Goal: Information Seeking & Learning: Learn about a topic

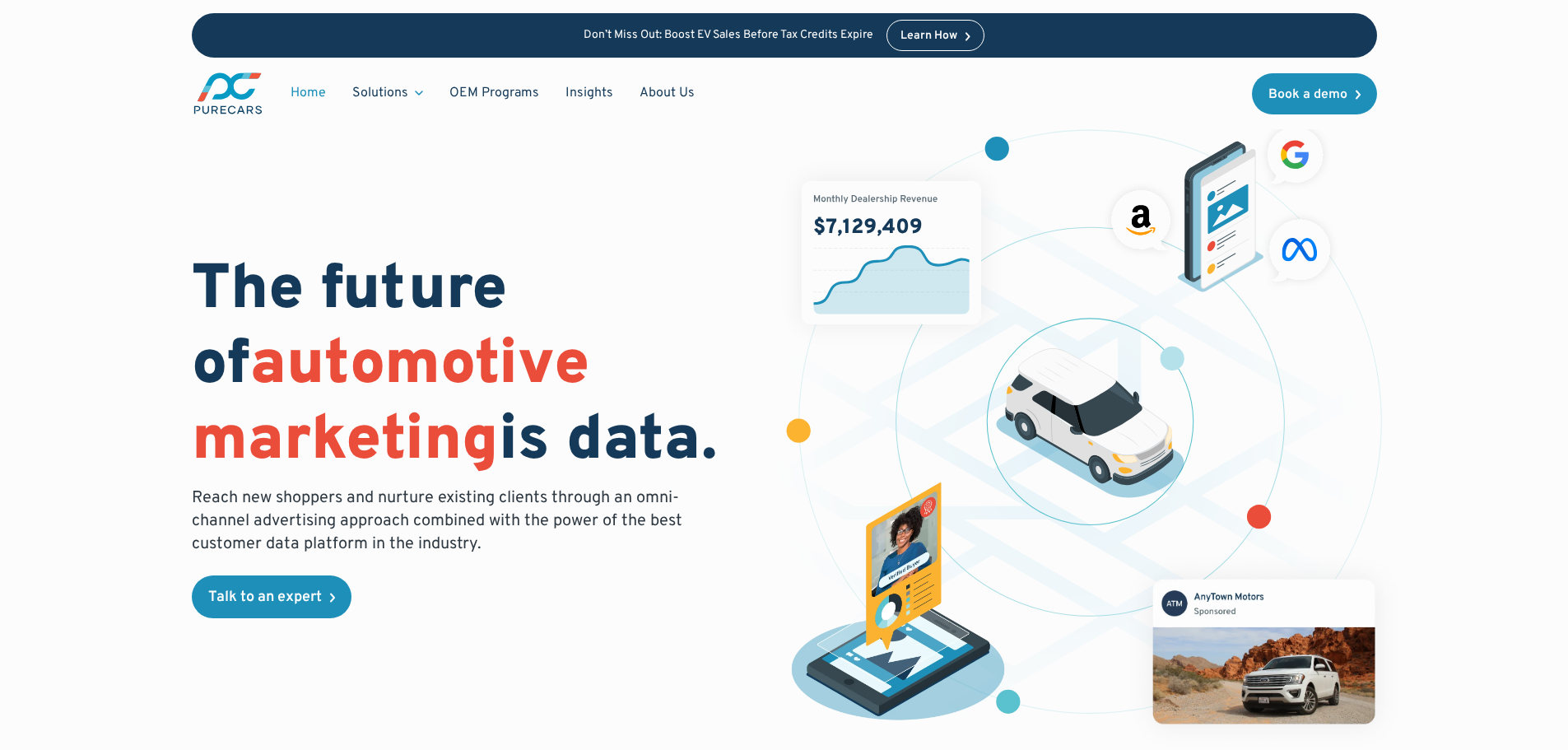
click at [246, 433] on span "automotive marketing" at bounding box center [390, 403] width 398 height 154
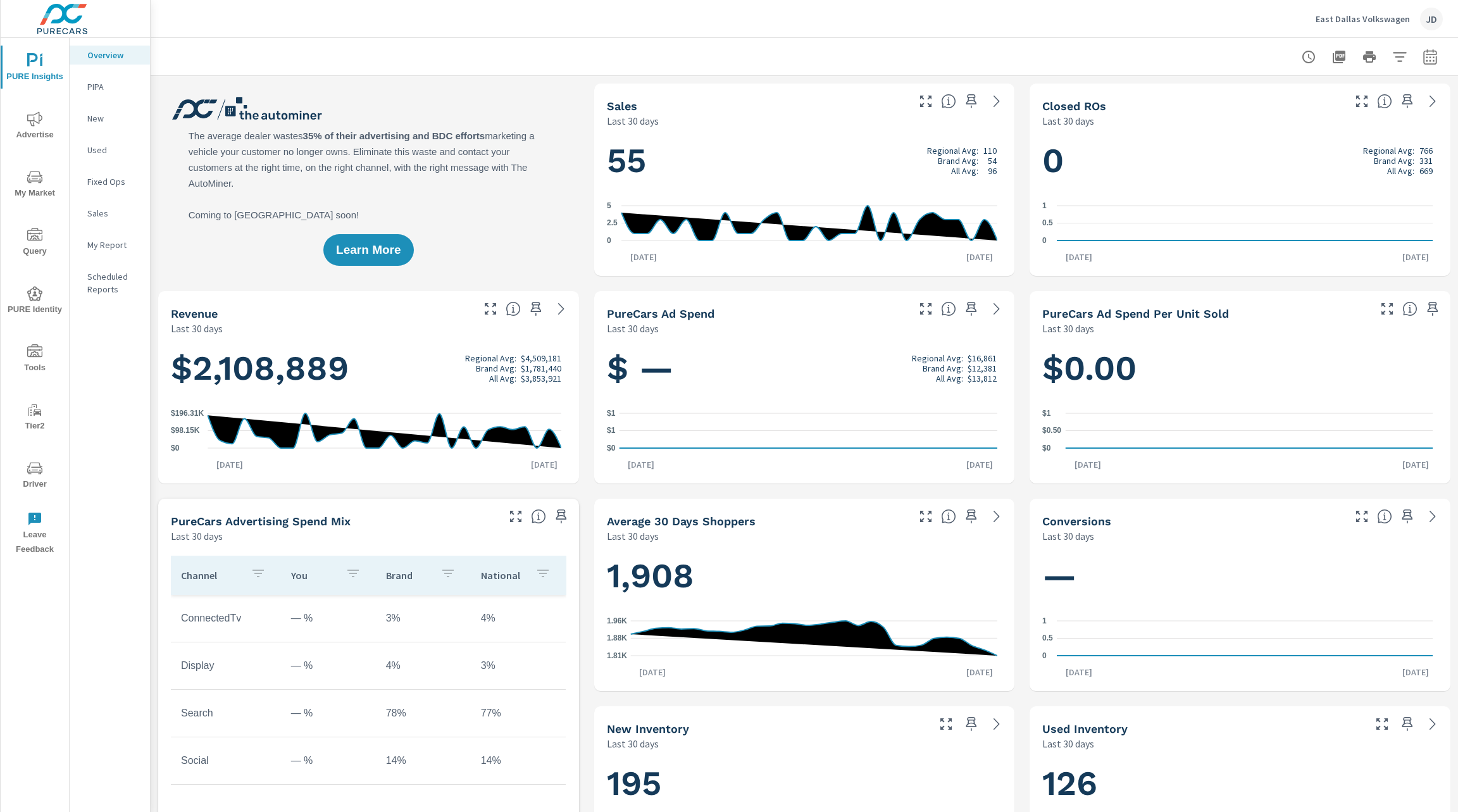
scroll to position [1, 0]
click at [469, 207] on div "Learn More" at bounding box center [369, 180] width 421 height 192
click at [44, 182] on span "My Market" at bounding box center [35, 185] width 61 height 31
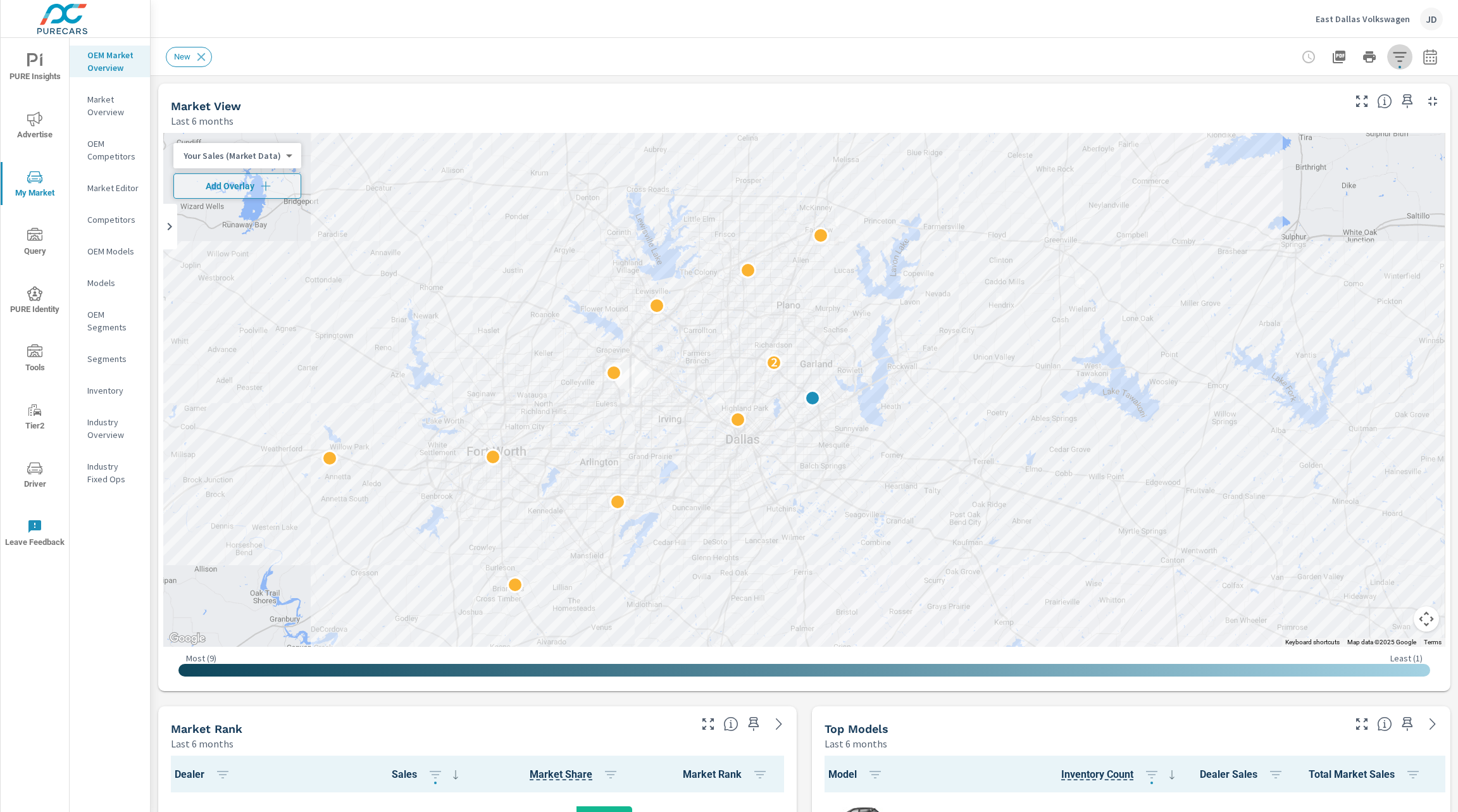
click at [1393, 56] on icon "button" at bounding box center [1399, 56] width 13 height 9
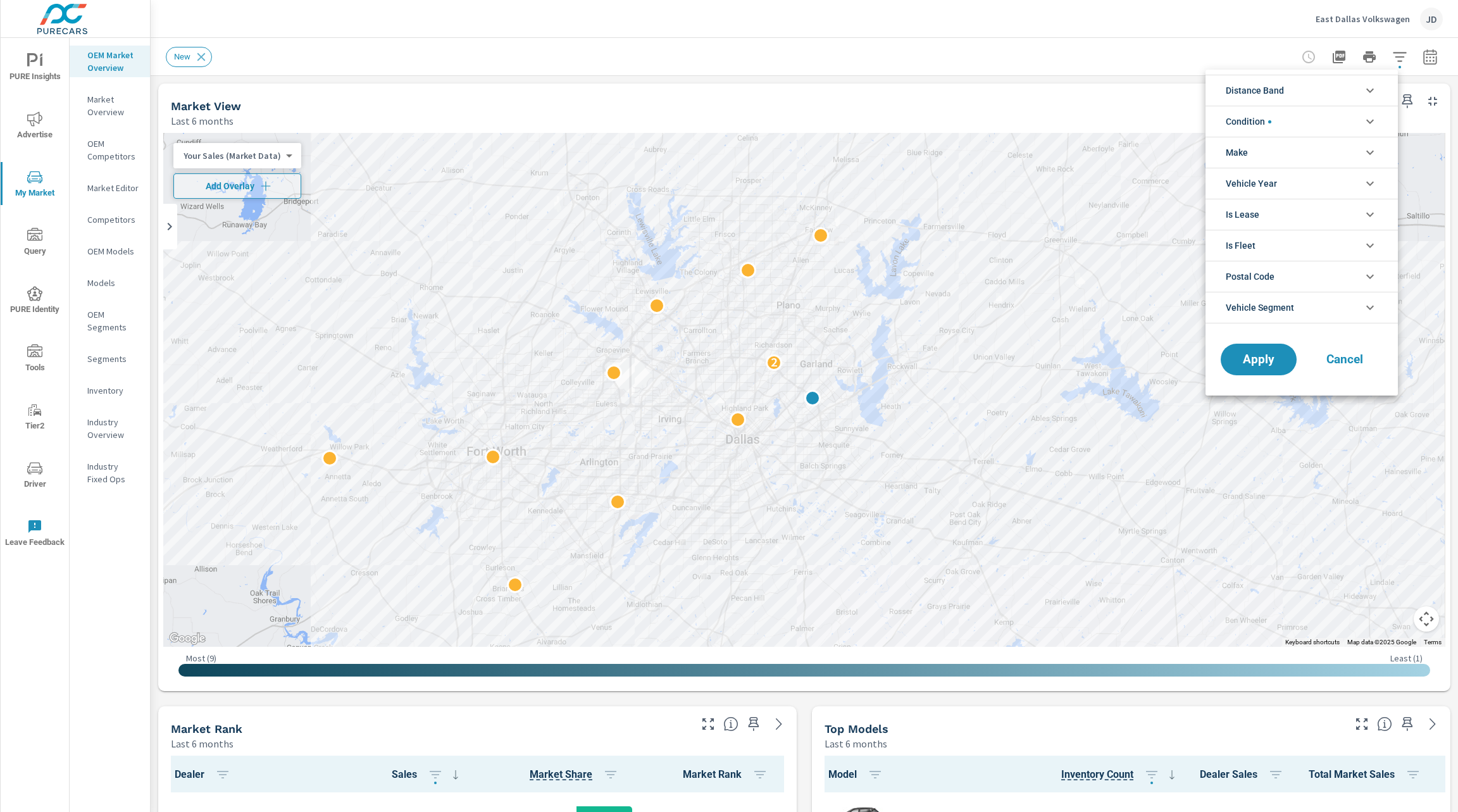
click at [1339, 87] on li "Distance Band" at bounding box center [1302, 91] width 192 height 31
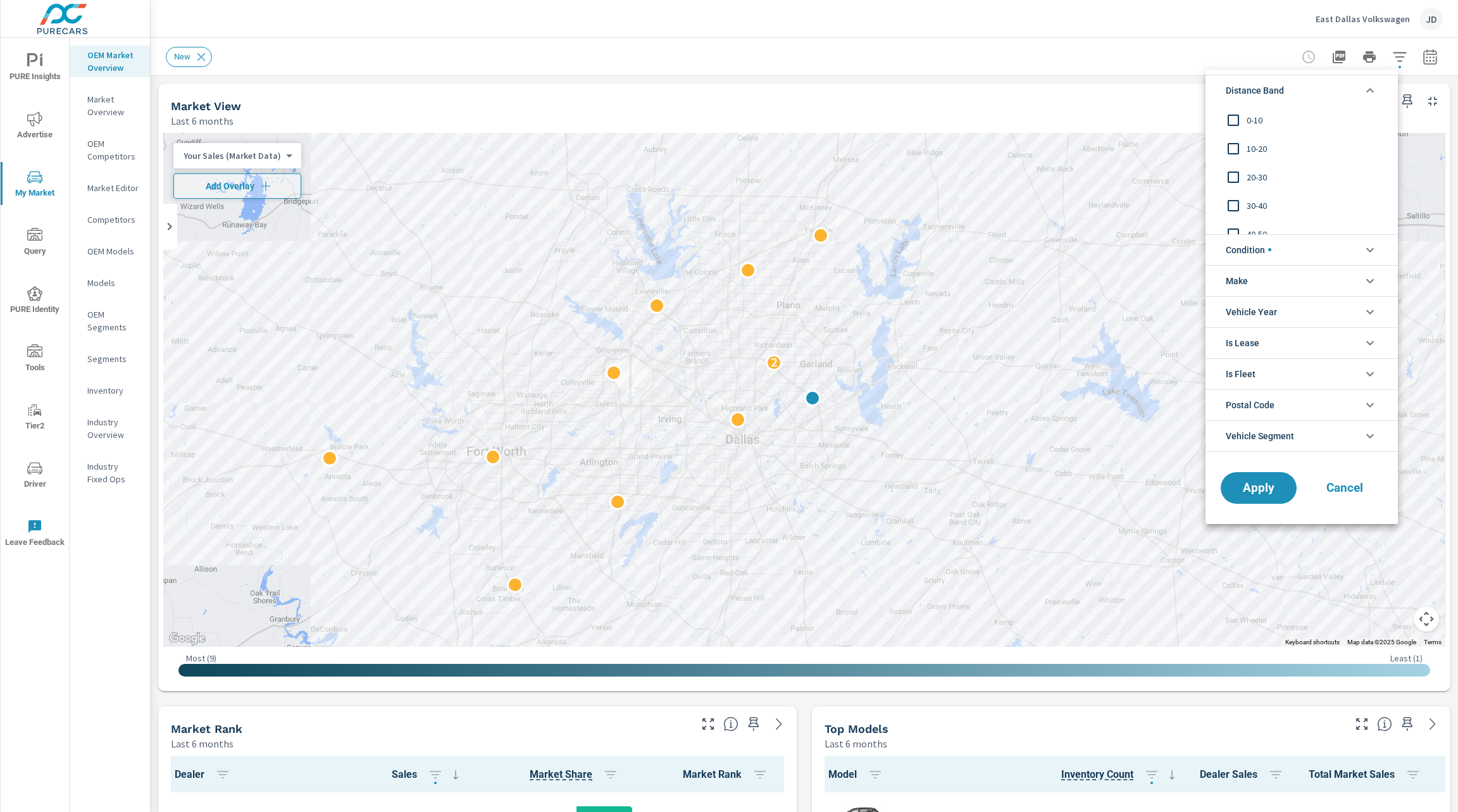
click at [1252, 123] on span "0-10" at bounding box center [1316, 120] width 139 height 15
click at [1271, 489] on span "Apply" at bounding box center [1258, 487] width 52 height 12
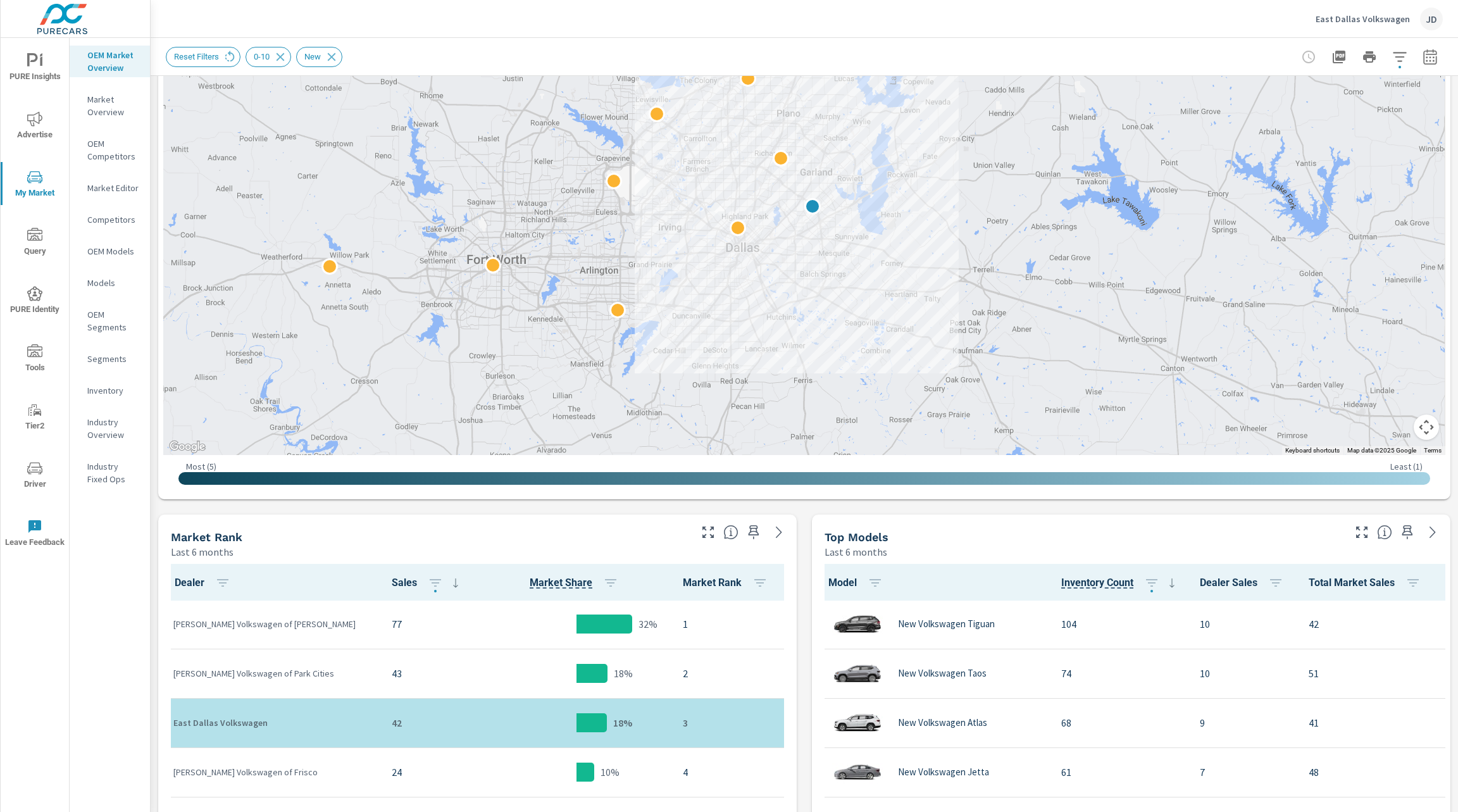
scroll to position [193, 0]
click at [1423, 54] on icon "button" at bounding box center [1430, 56] width 13 height 15
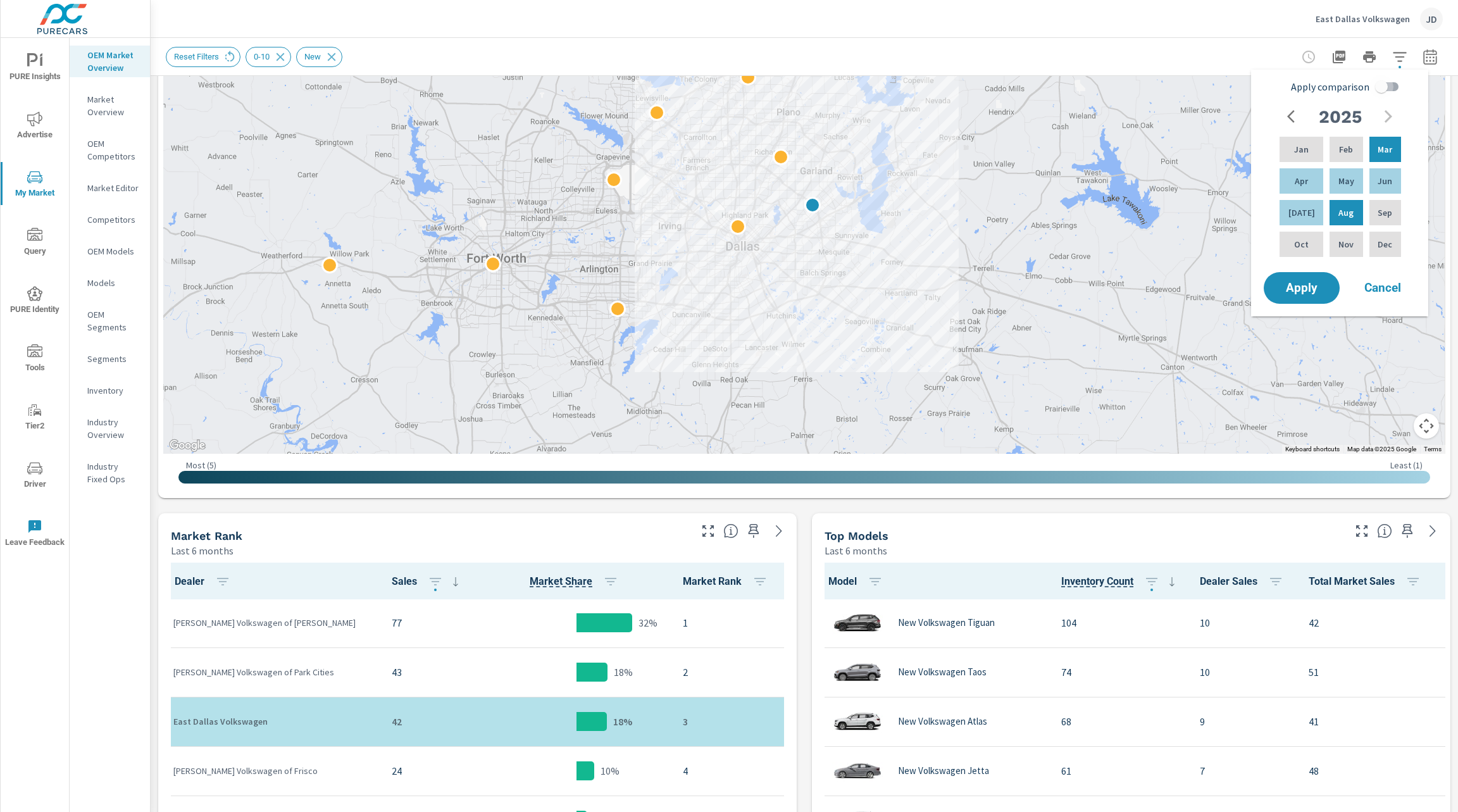
click at [1389, 88] on input "Apply comparison" at bounding box center [1382, 87] width 72 height 24
checkbox input "true"
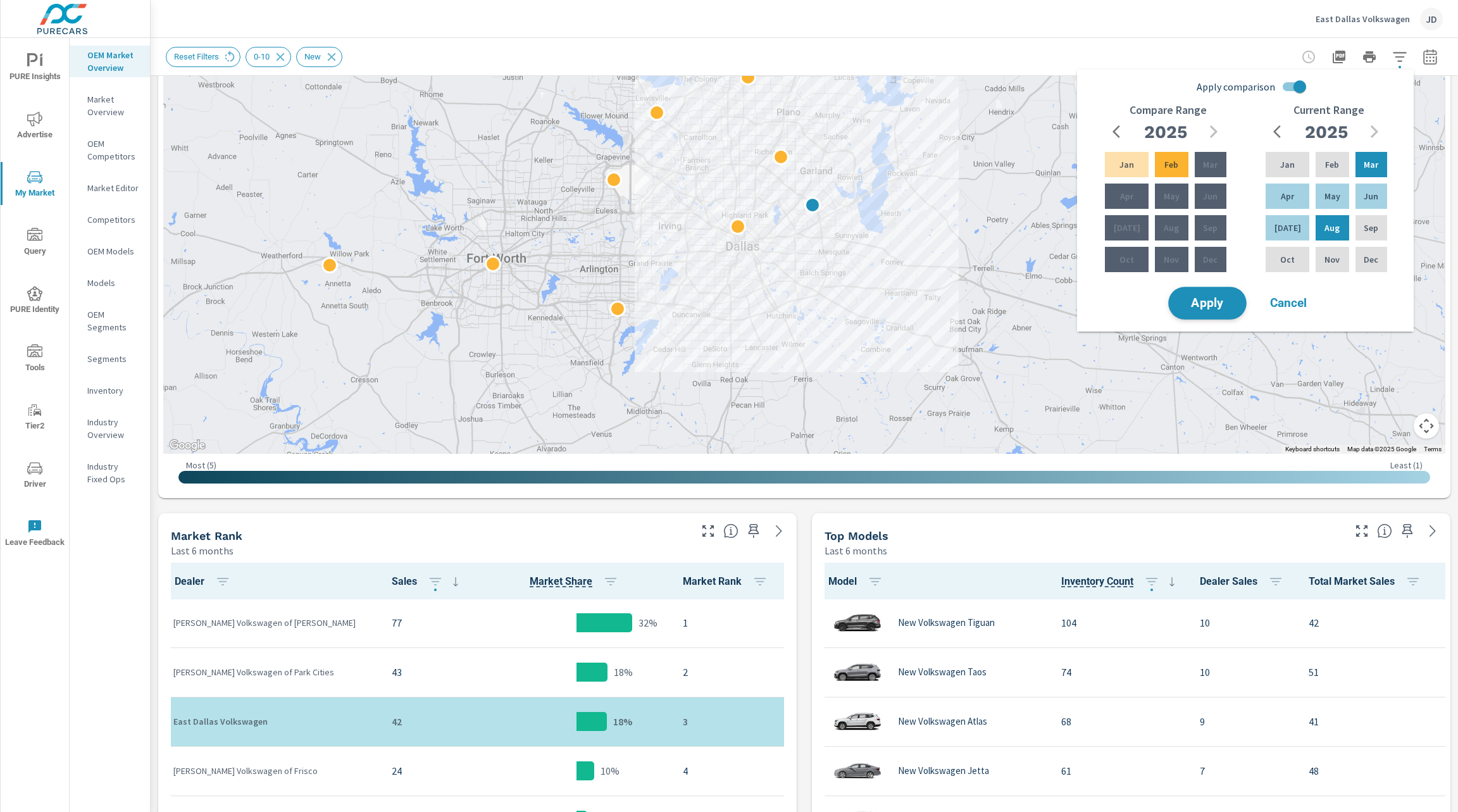
click at [1204, 300] on span "Apply" at bounding box center [1207, 303] width 52 height 12
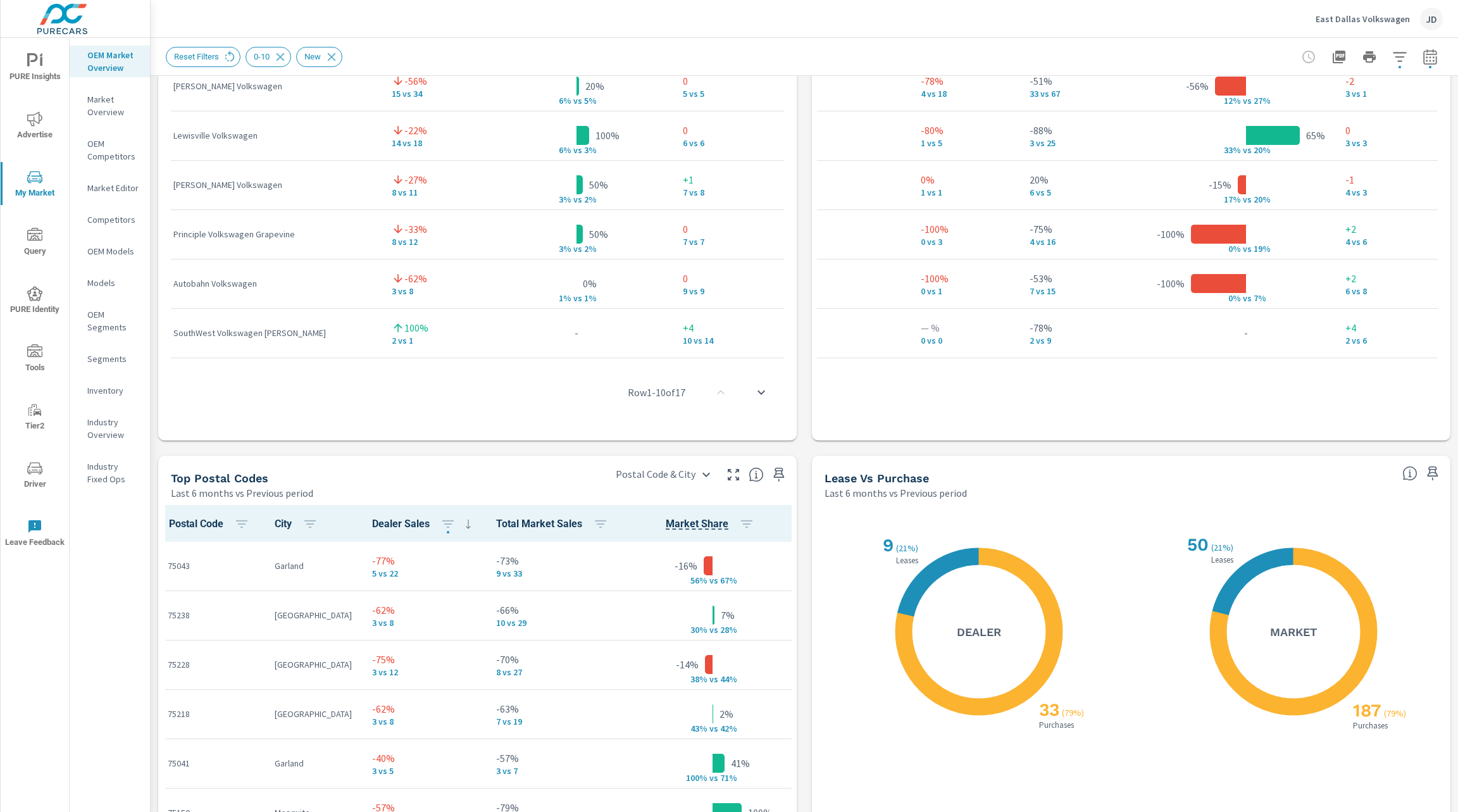
scroll to position [1120, 0]
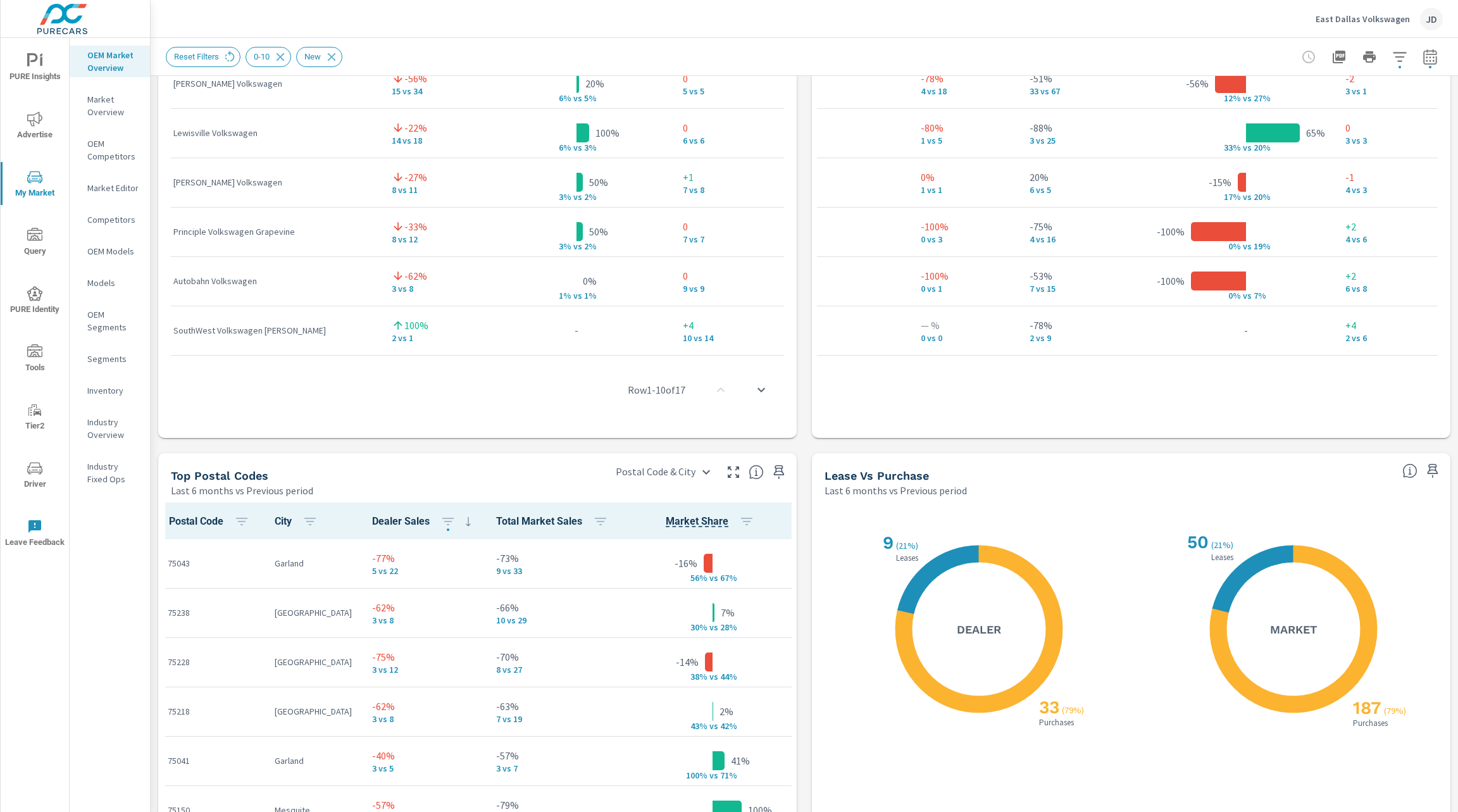
click at [927, 21] on div "East Dallas Volkswagen JD" at bounding box center [804, 18] width 1277 height 37
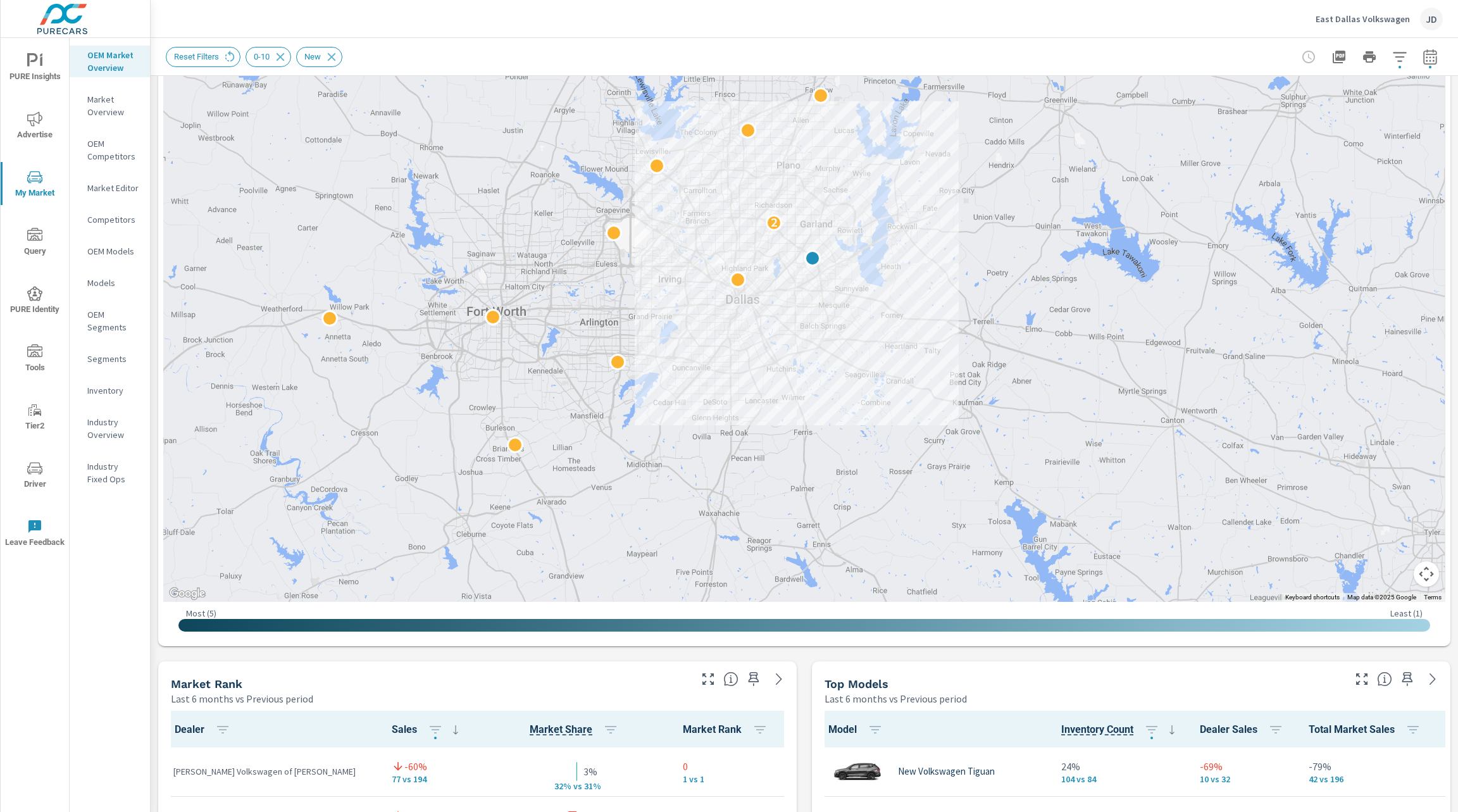
scroll to position [207, 0]
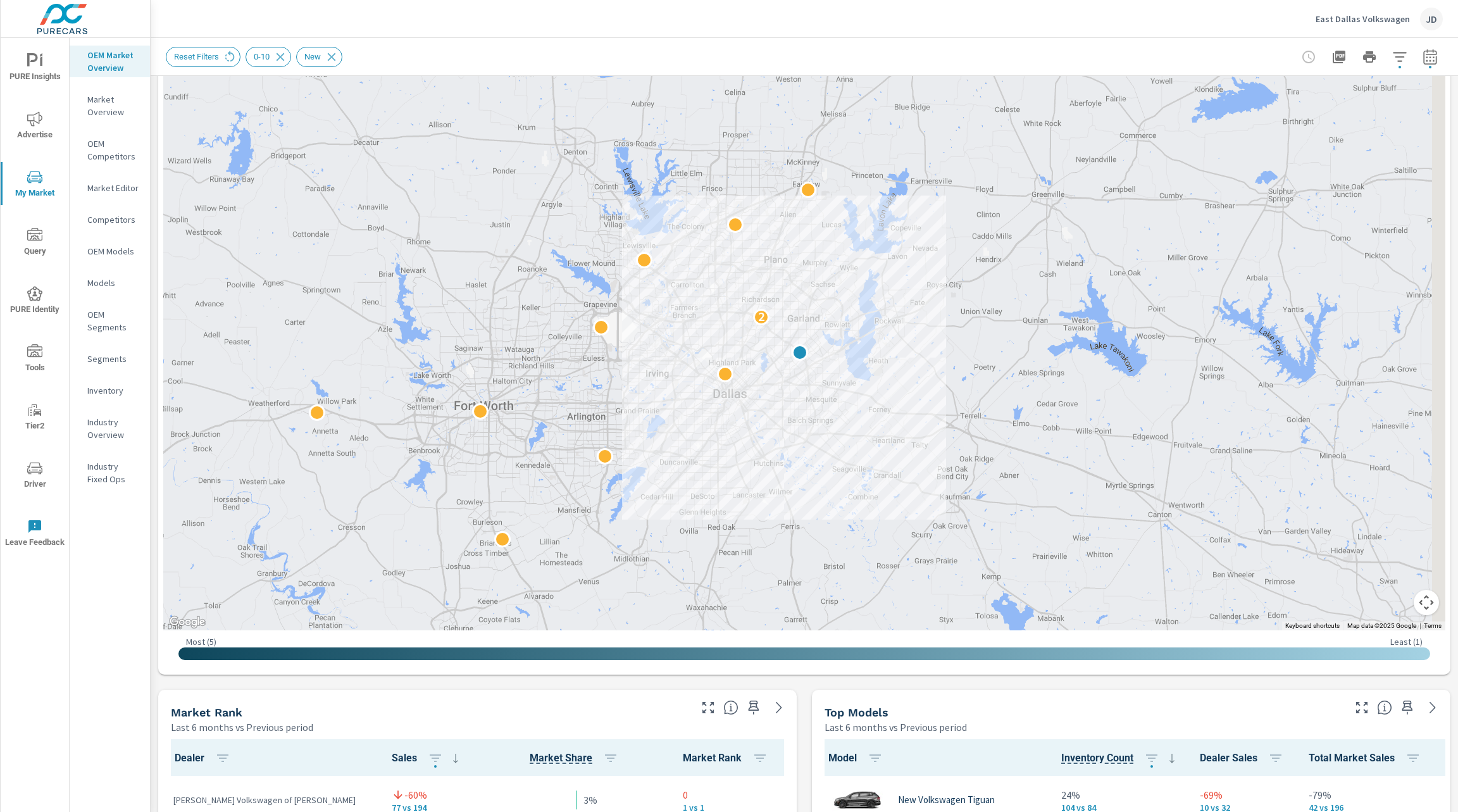
drag, startPoint x: 902, startPoint y: 250, endPoint x: 884, endPoint y: 335, distance: 86.9
click at [884, 335] on div "2" at bounding box center [804, 278] width 1282 height 704
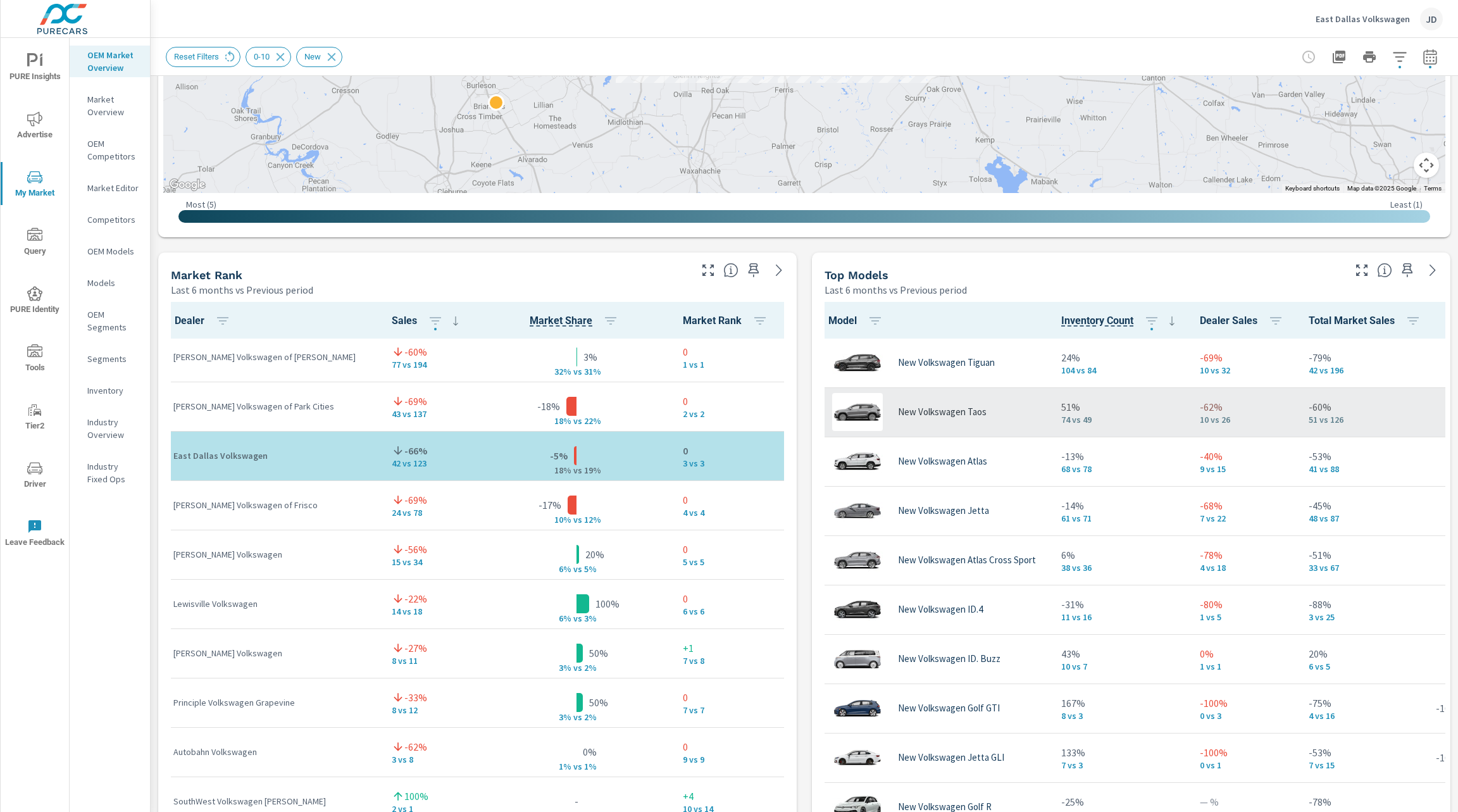
scroll to position [639, 0]
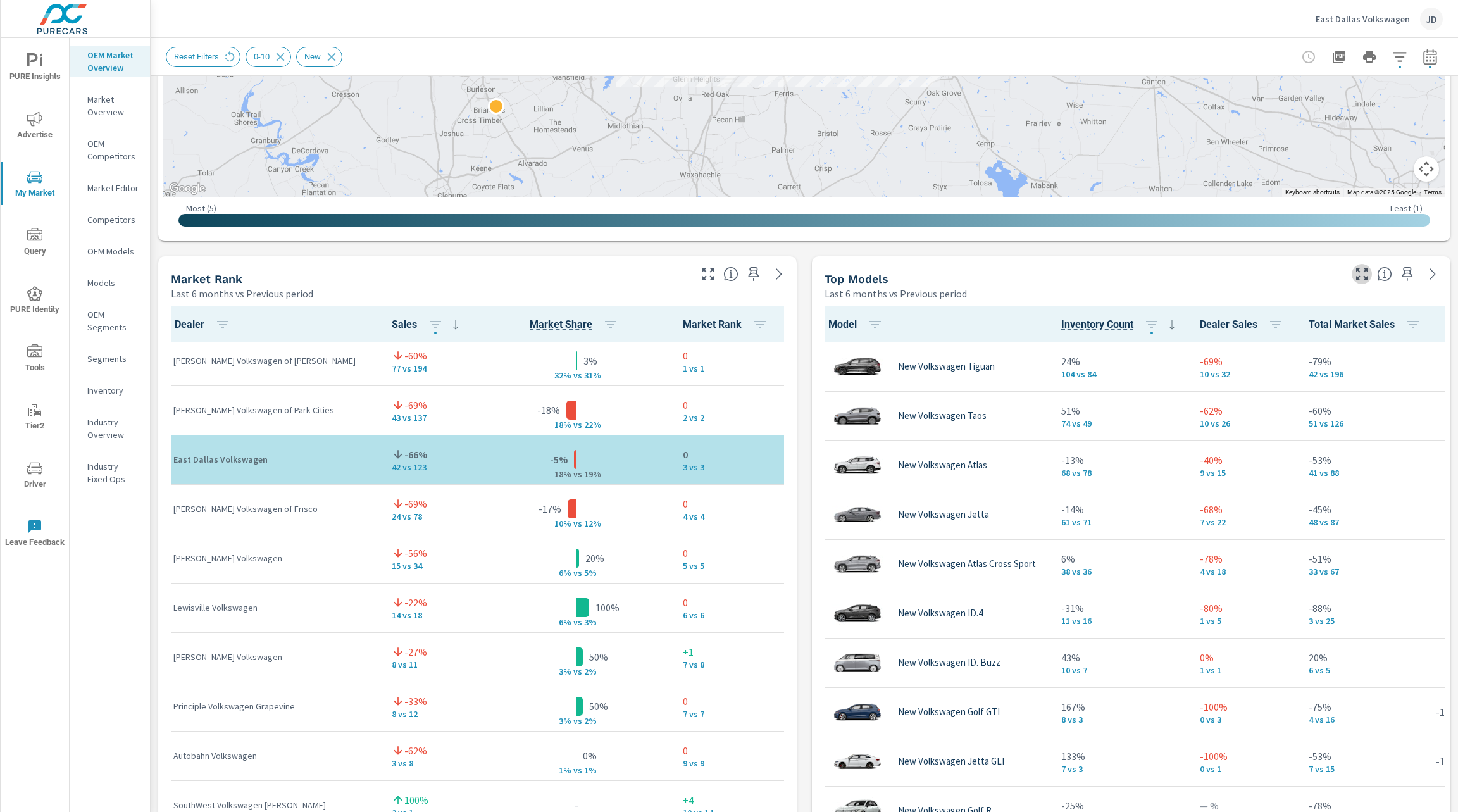
click at [1352, 265] on button "button" at bounding box center [1362, 274] width 21 height 21
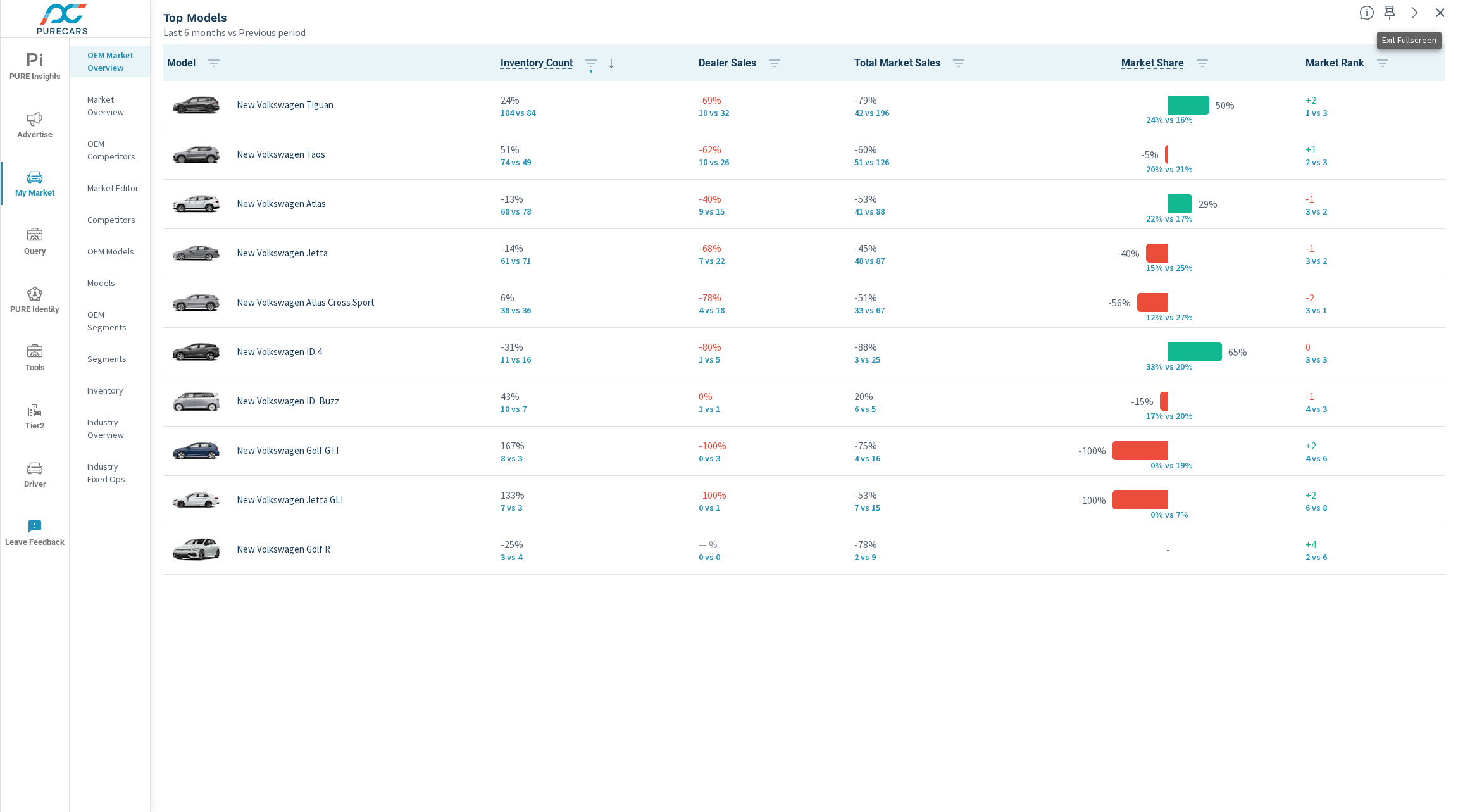
click at [1441, 13] on icon "button" at bounding box center [1440, 13] width 9 height 9
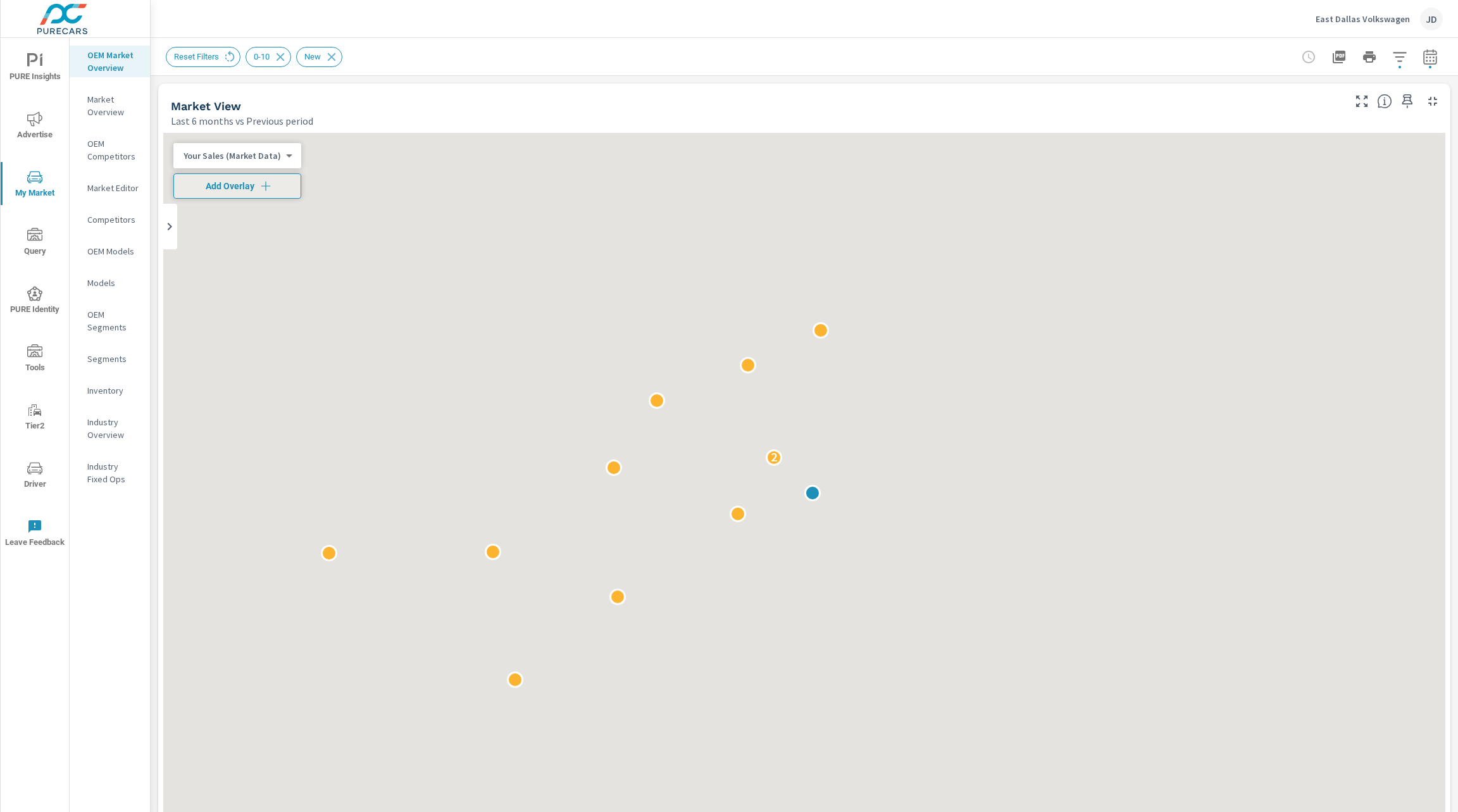
scroll to position [1, 0]
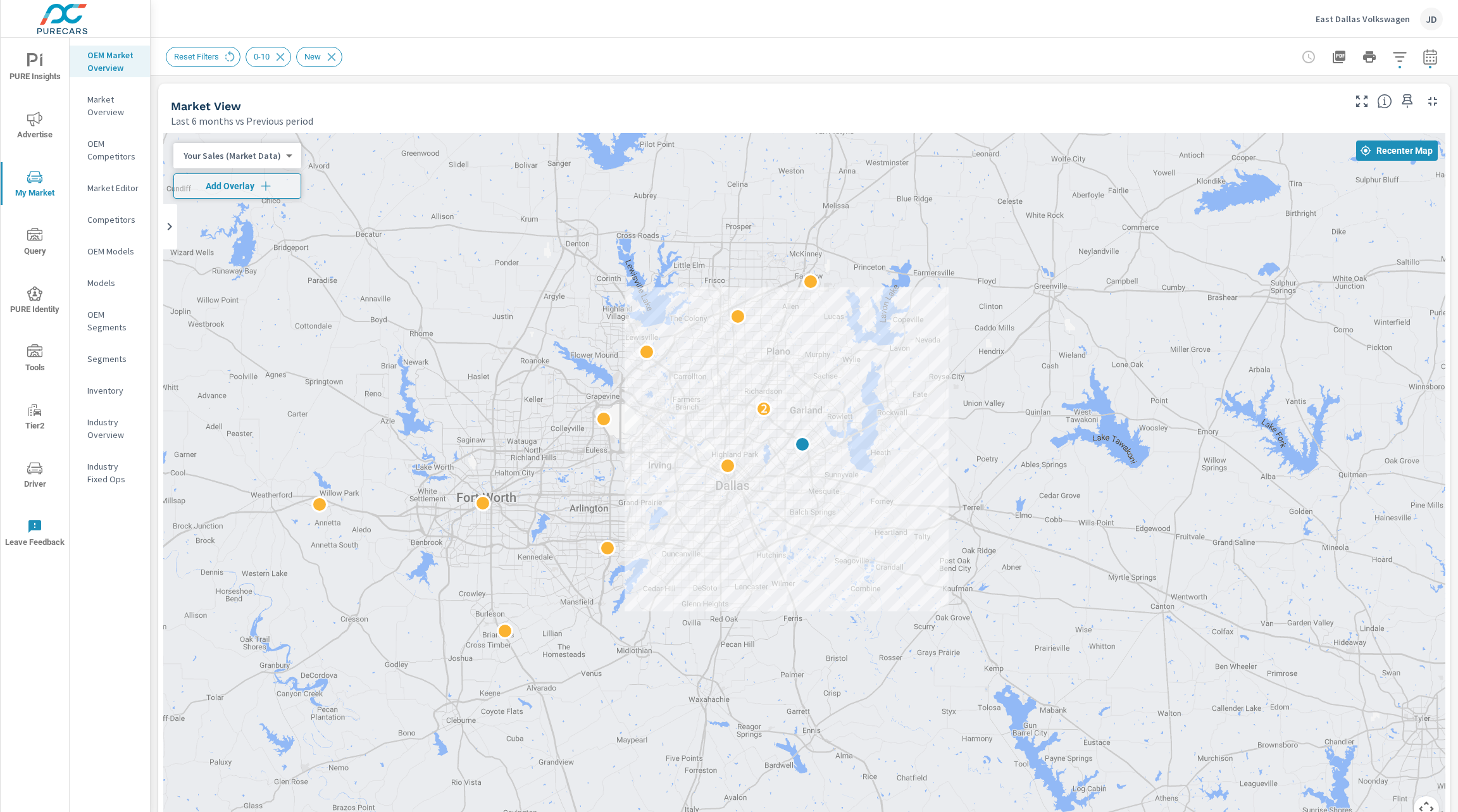
drag, startPoint x: 1005, startPoint y: 294, endPoint x: 1015, endPoint y: 175, distance: 119.4
click at [1015, 175] on div "2" at bounding box center [804, 485] width 1282 height 704
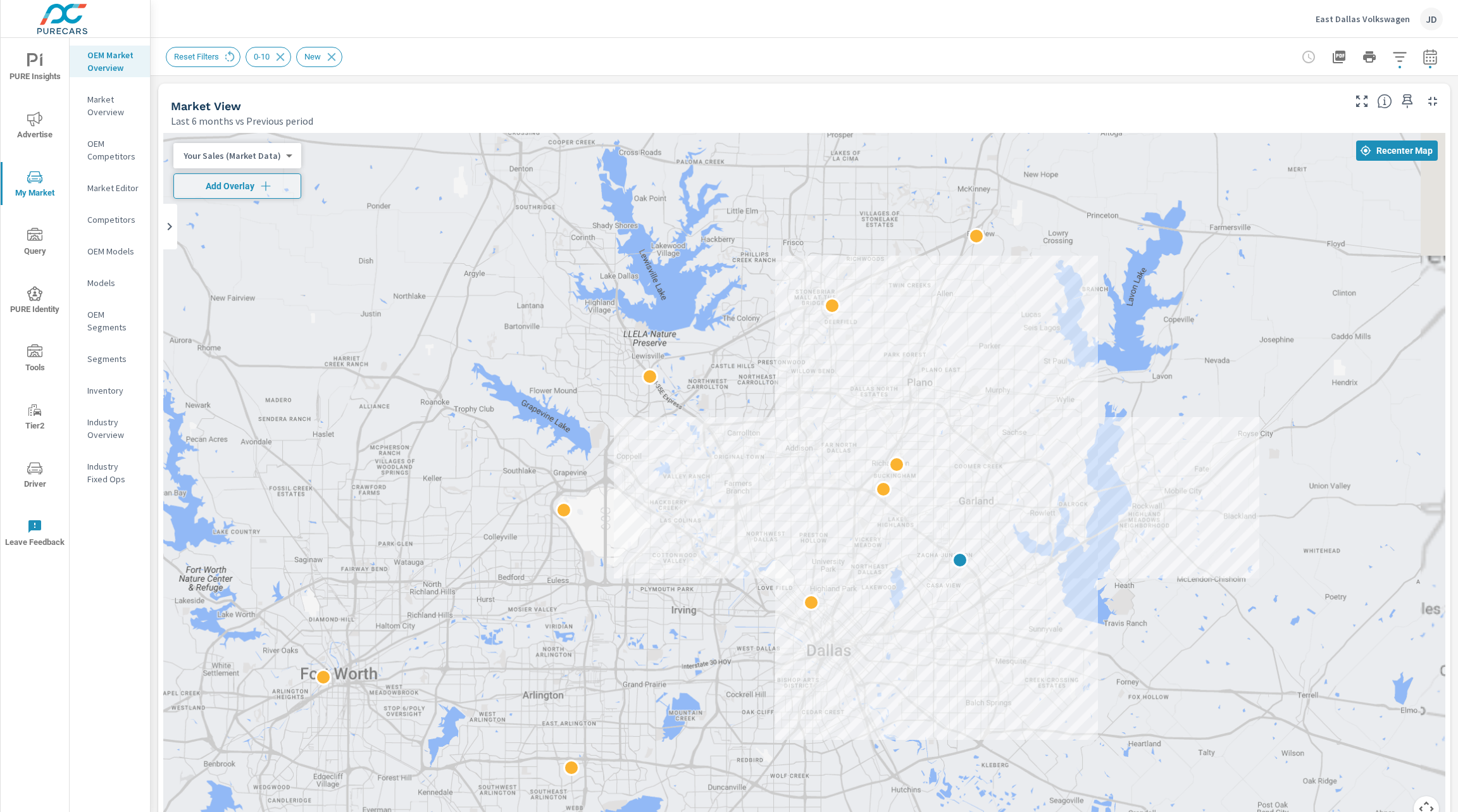
drag, startPoint x: 971, startPoint y: 487, endPoint x: 555, endPoint y: 342, distance: 440.5
click at [654, 453] on div at bounding box center [1140, 777] width 972 height 648
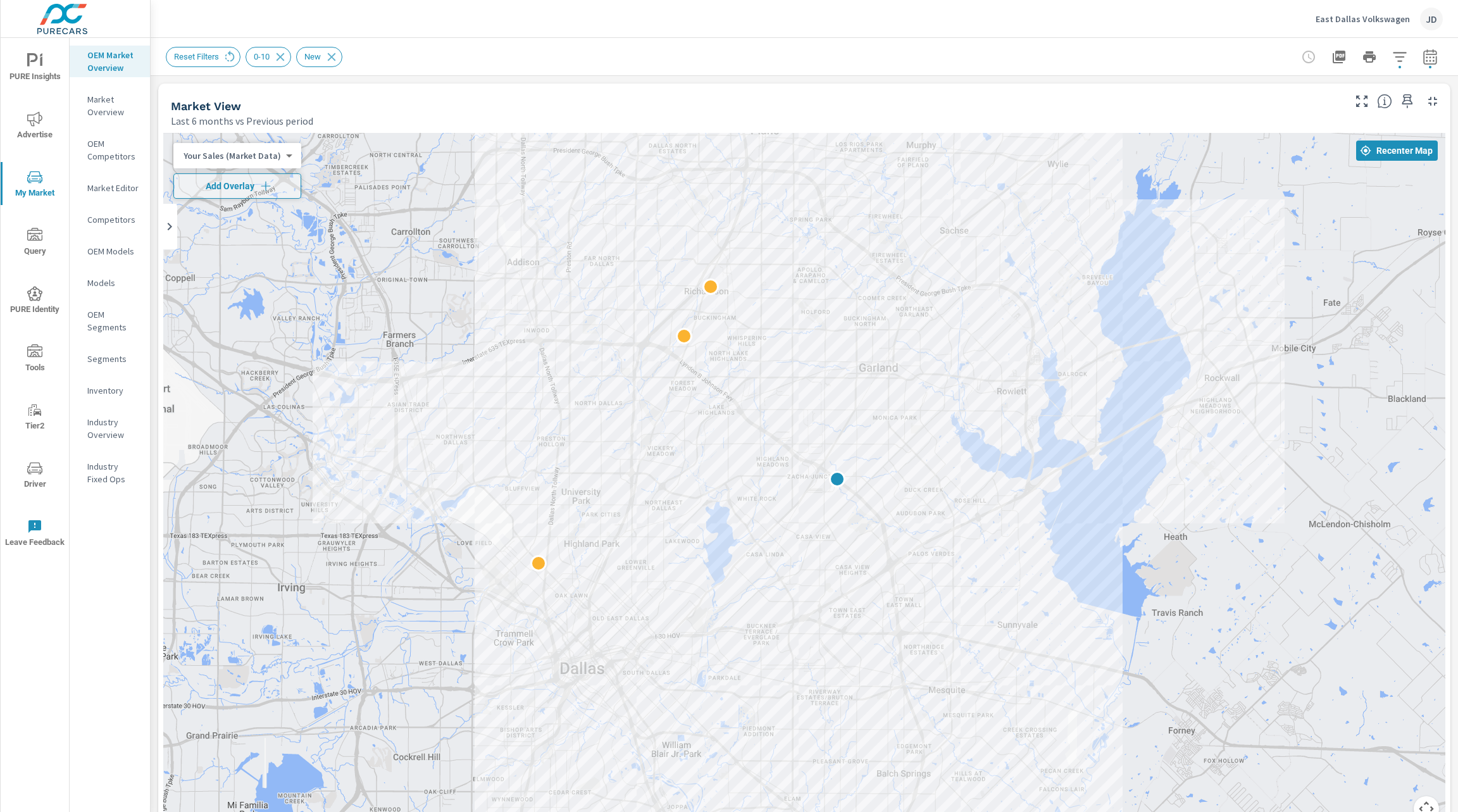
drag, startPoint x: 396, startPoint y: 322, endPoint x: 400, endPoint y: 279, distance: 43.2
click at [400, 279] on div at bounding box center [804, 485] width 1282 height 704
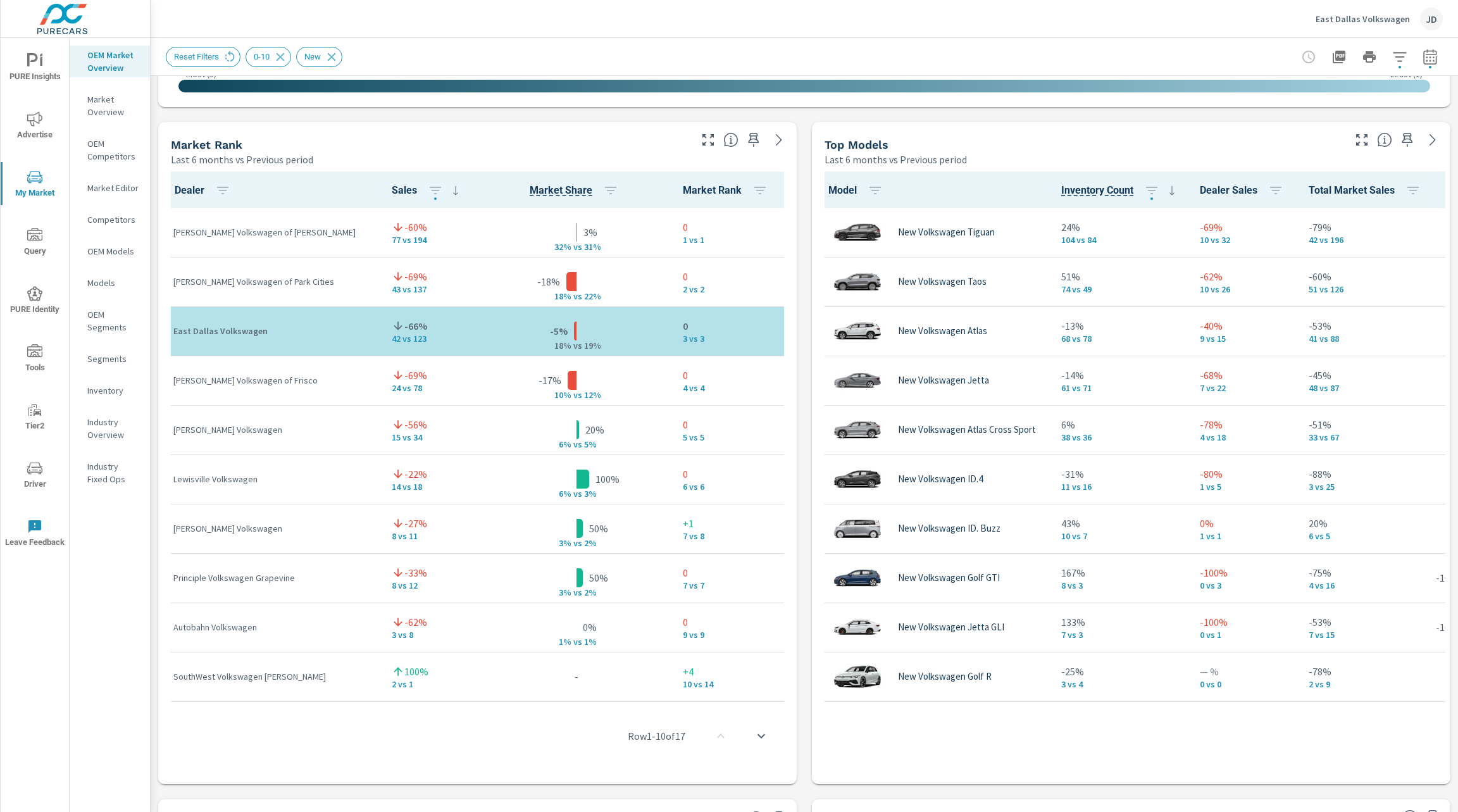
scroll to position [690, 0]
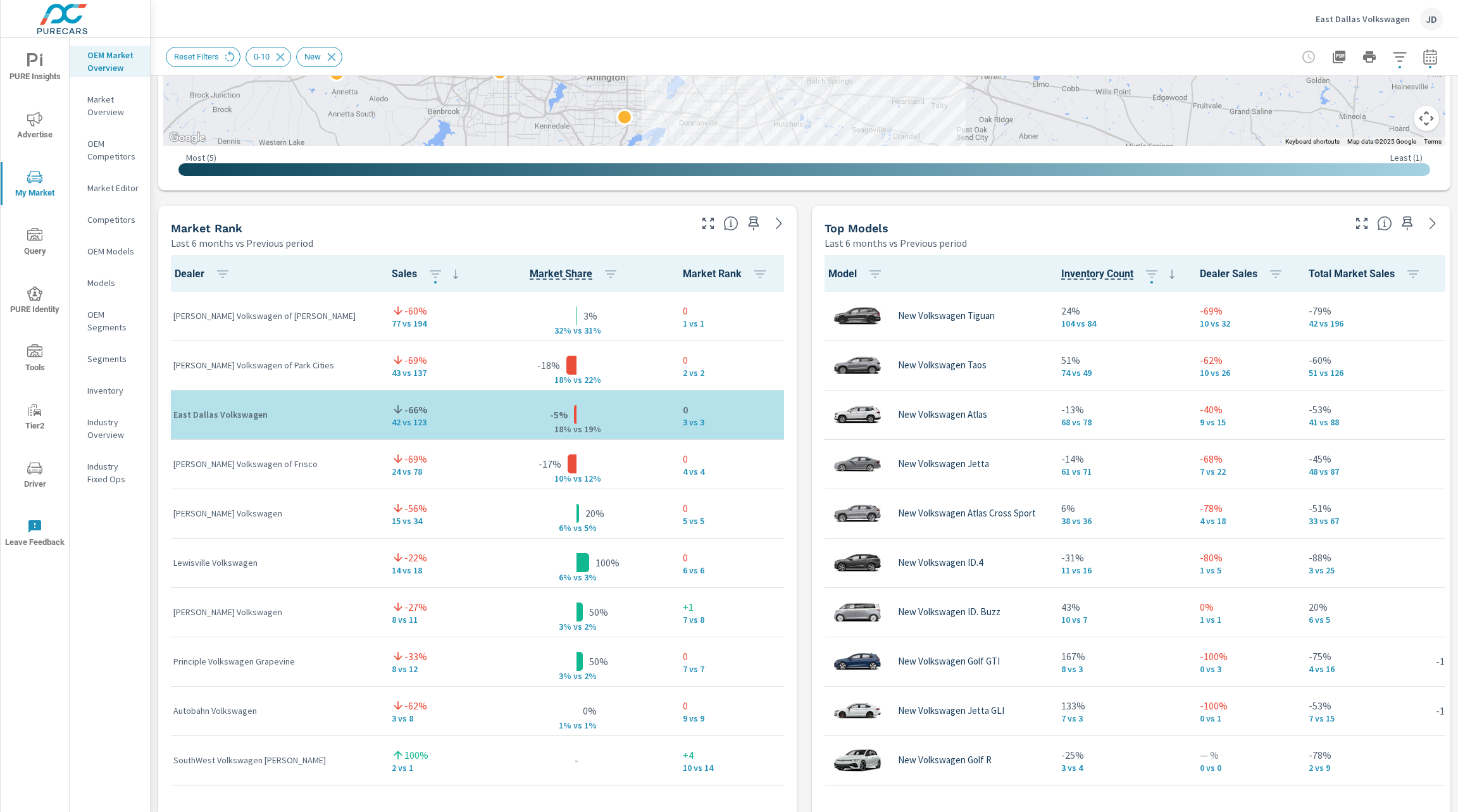
click at [1356, 219] on icon "button" at bounding box center [1362, 224] width 11 height 11
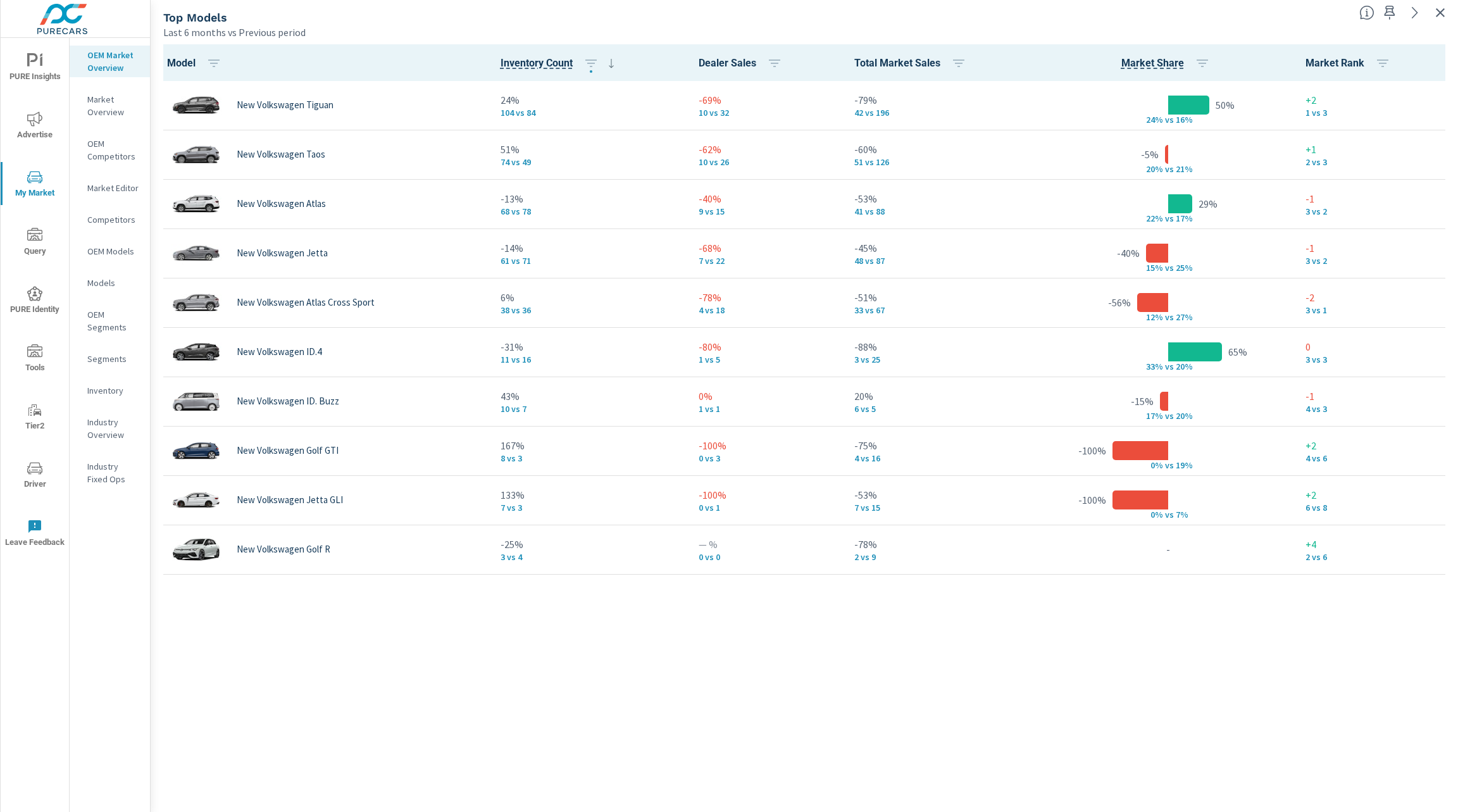
click at [890, 689] on div "Model Inventory Count Dealer Sales Total Market Sales Market Share Market Rank …" at bounding box center [804, 426] width 1297 height 762
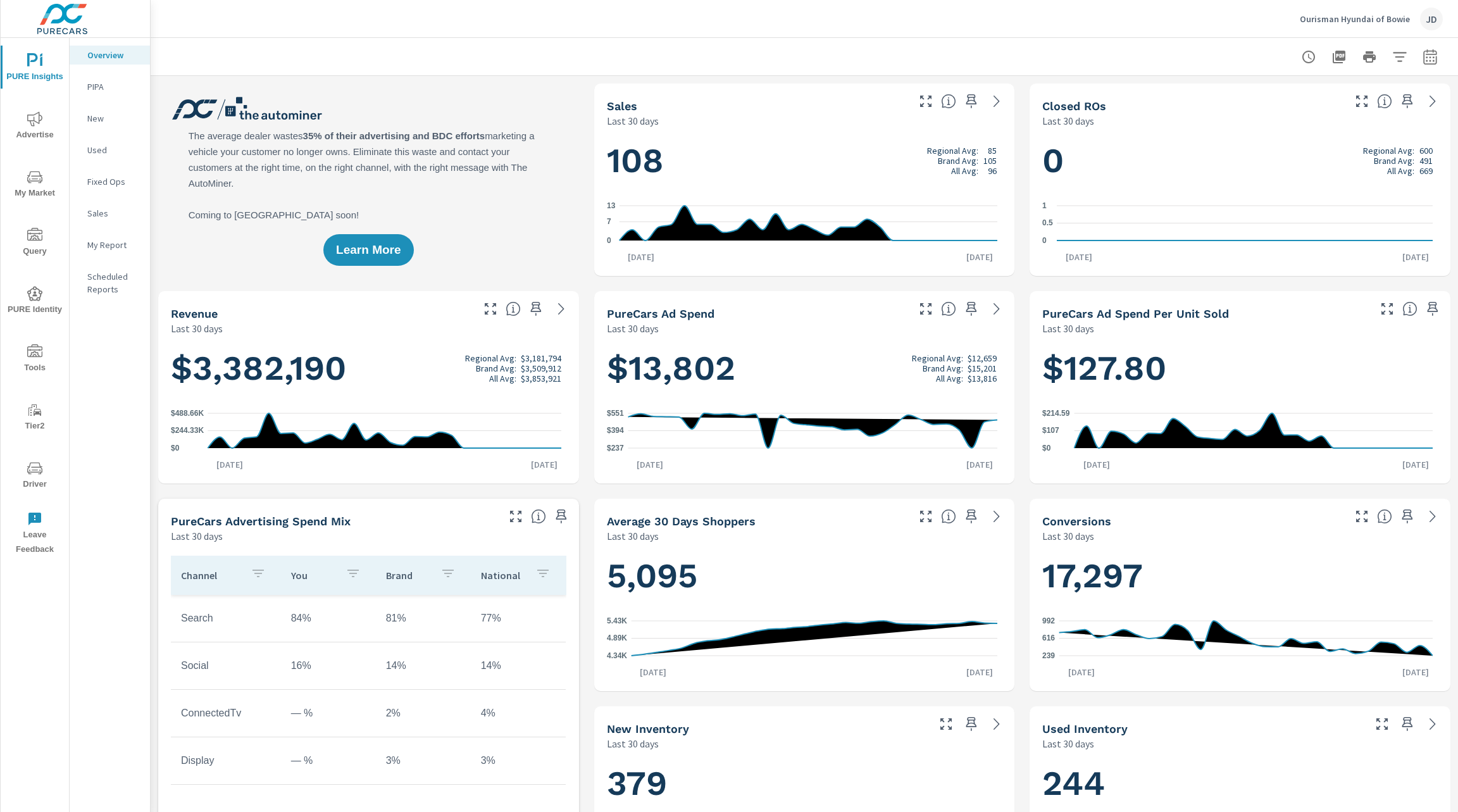
scroll to position [1, 0]
click at [39, 186] on span "My Market" at bounding box center [35, 185] width 61 height 31
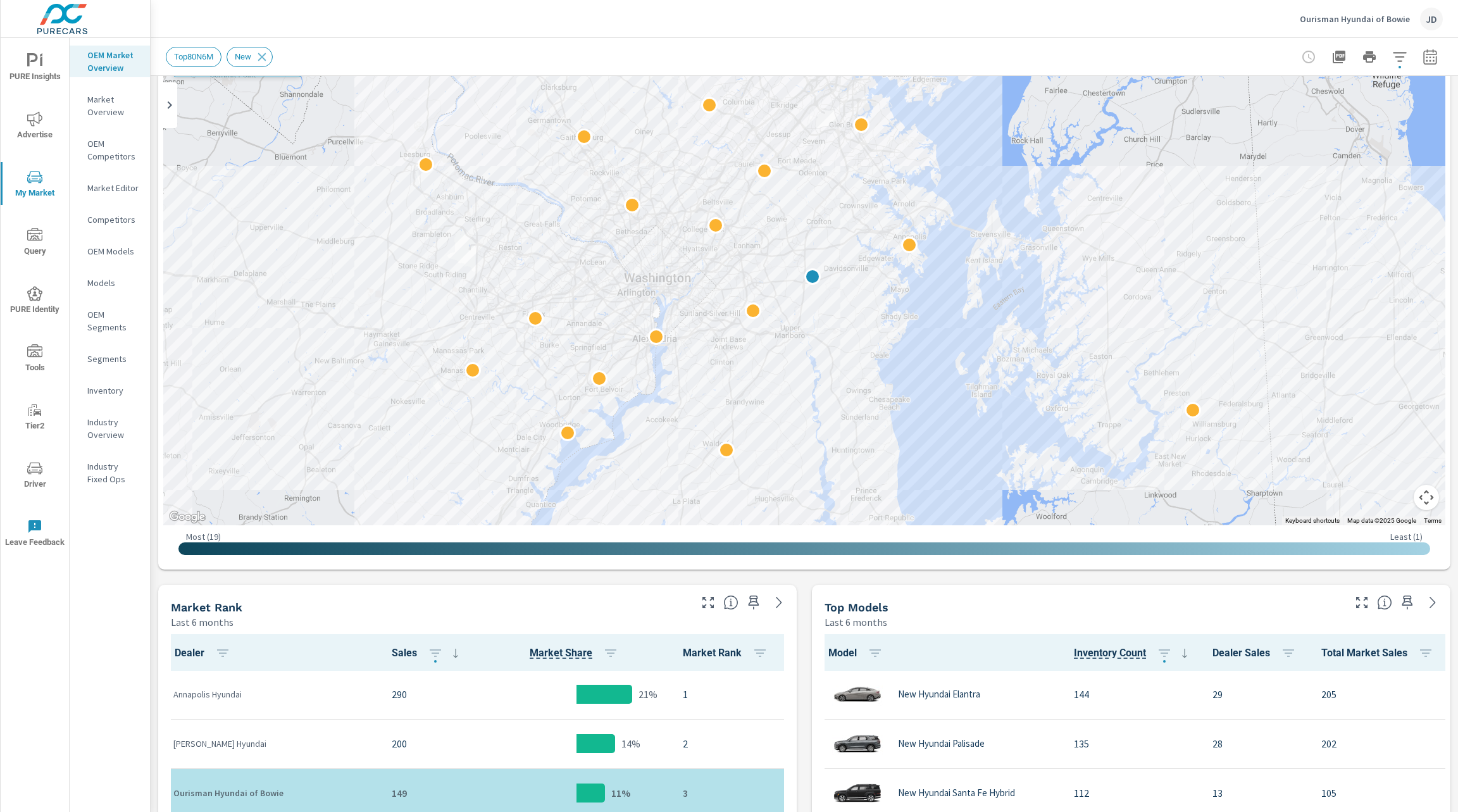
scroll to position [119, 0]
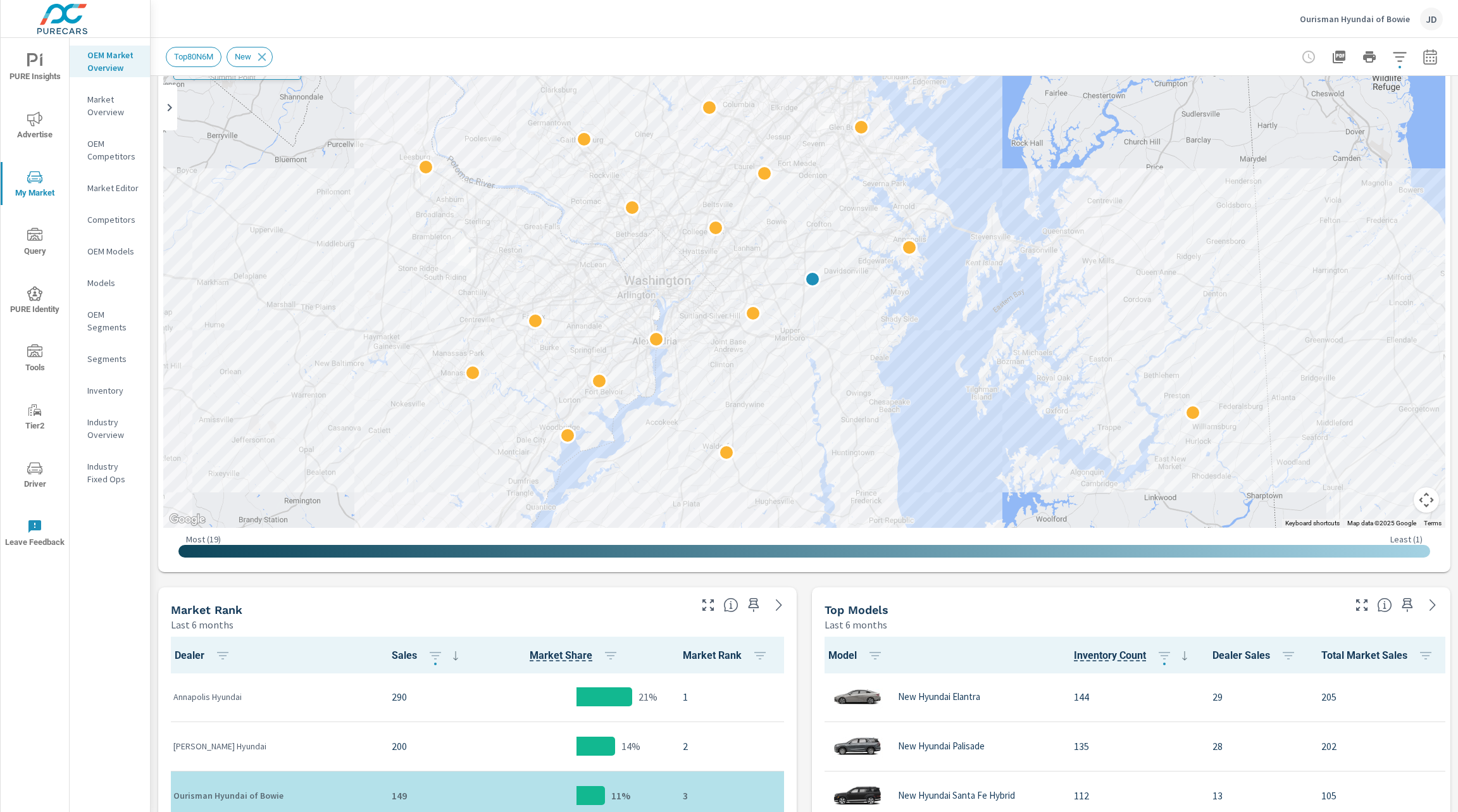
click at [1392, 55] on icon "button" at bounding box center [1399, 57] width 15 height 15
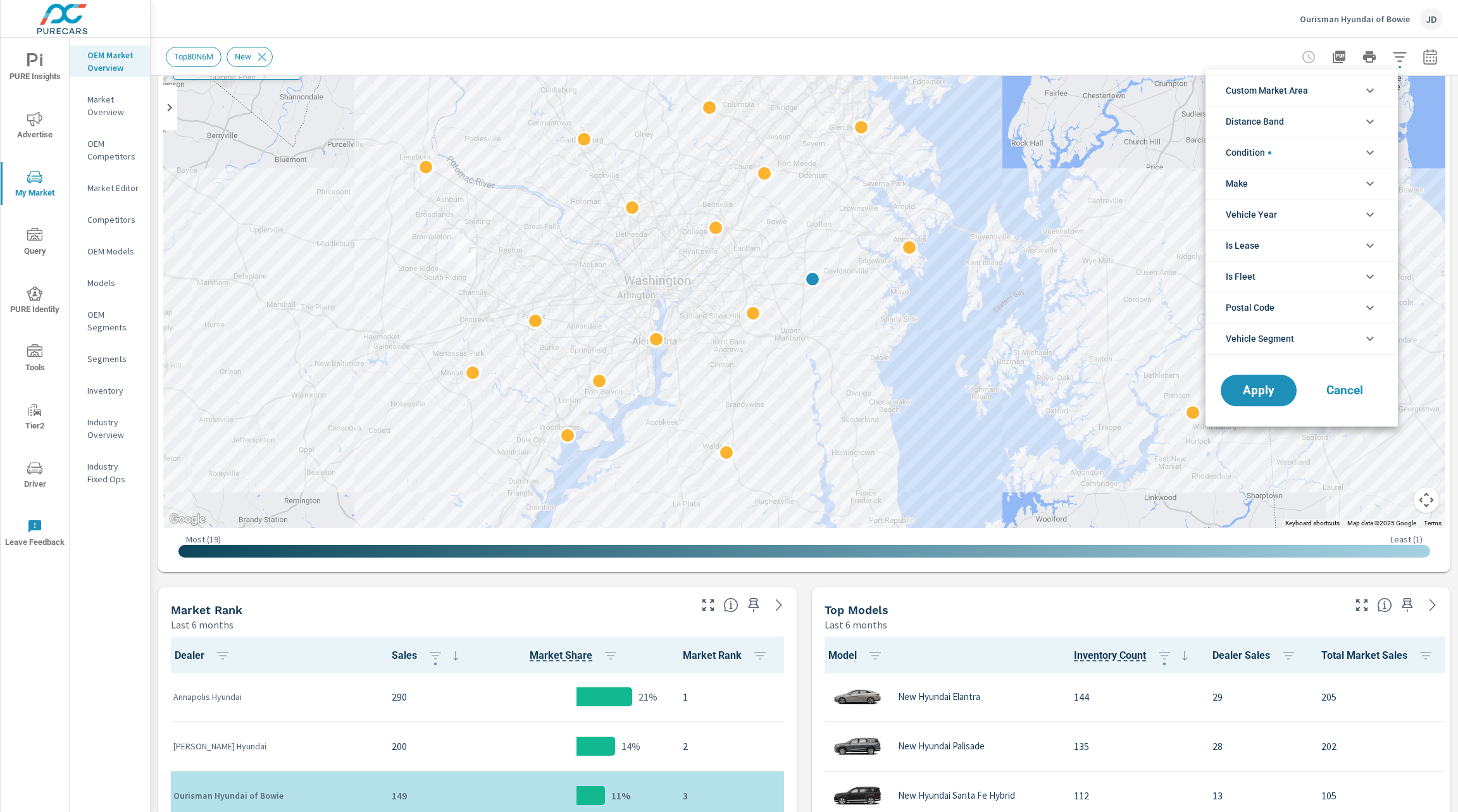
click at [1329, 90] on li "Custom Market Area" at bounding box center [1302, 91] width 192 height 31
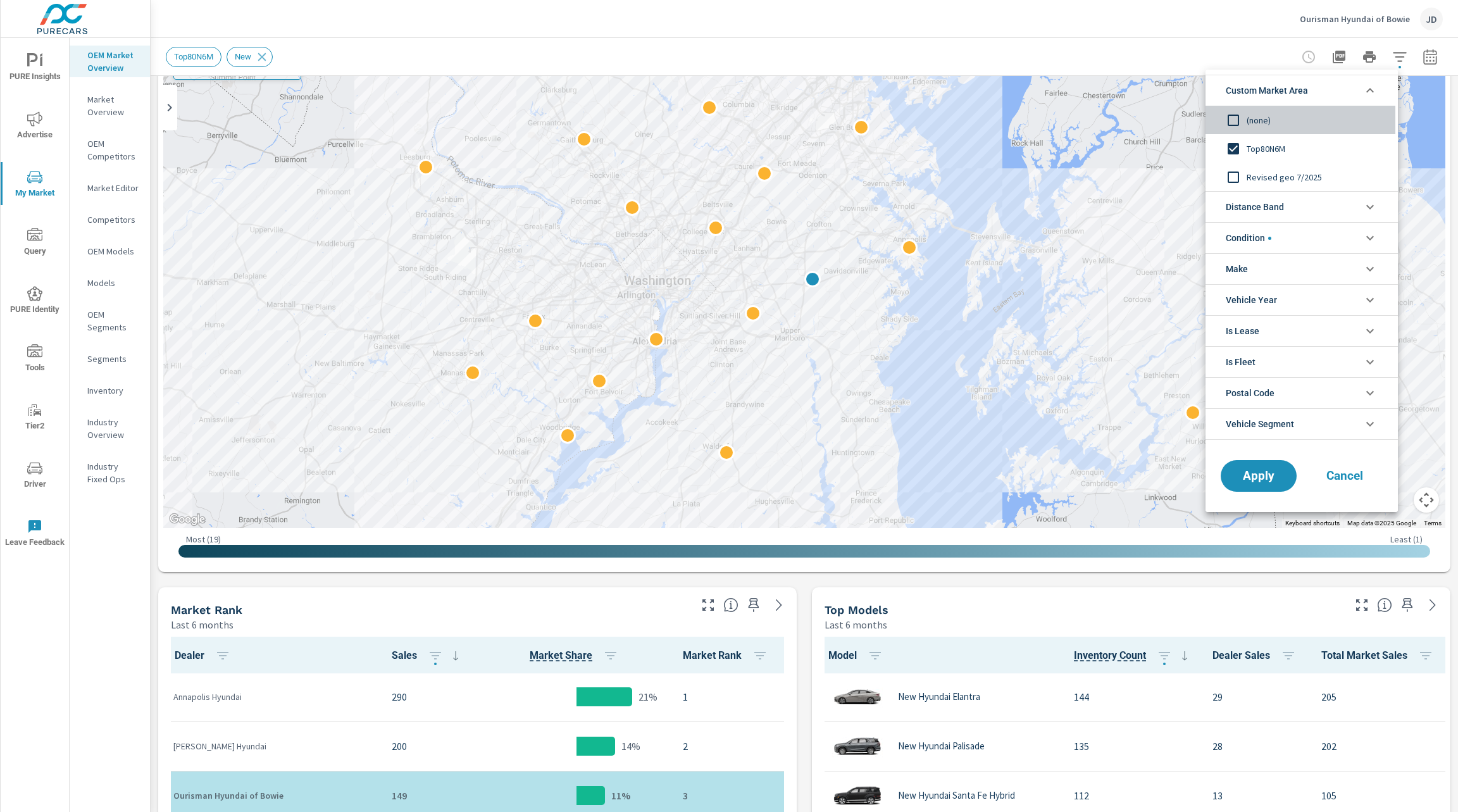
click at [1230, 119] on input "filter options" at bounding box center [1233, 120] width 27 height 27
click at [1323, 212] on li "Distance Band" at bounding box center [1302, 207] width 192 height 31
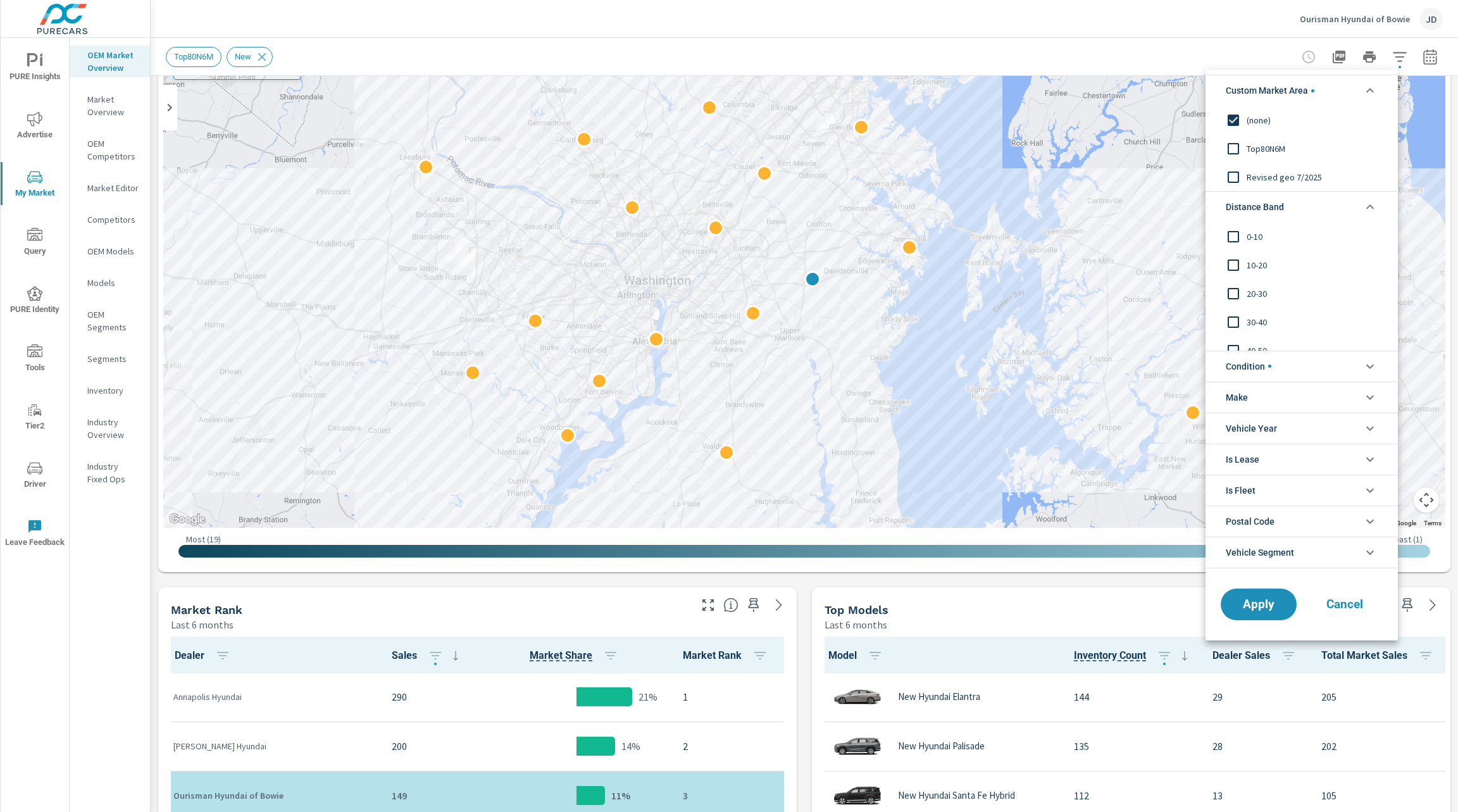
click at [1322, 211] on li "Distance Band" at bounding box center [1302, 207] width 192 height 31
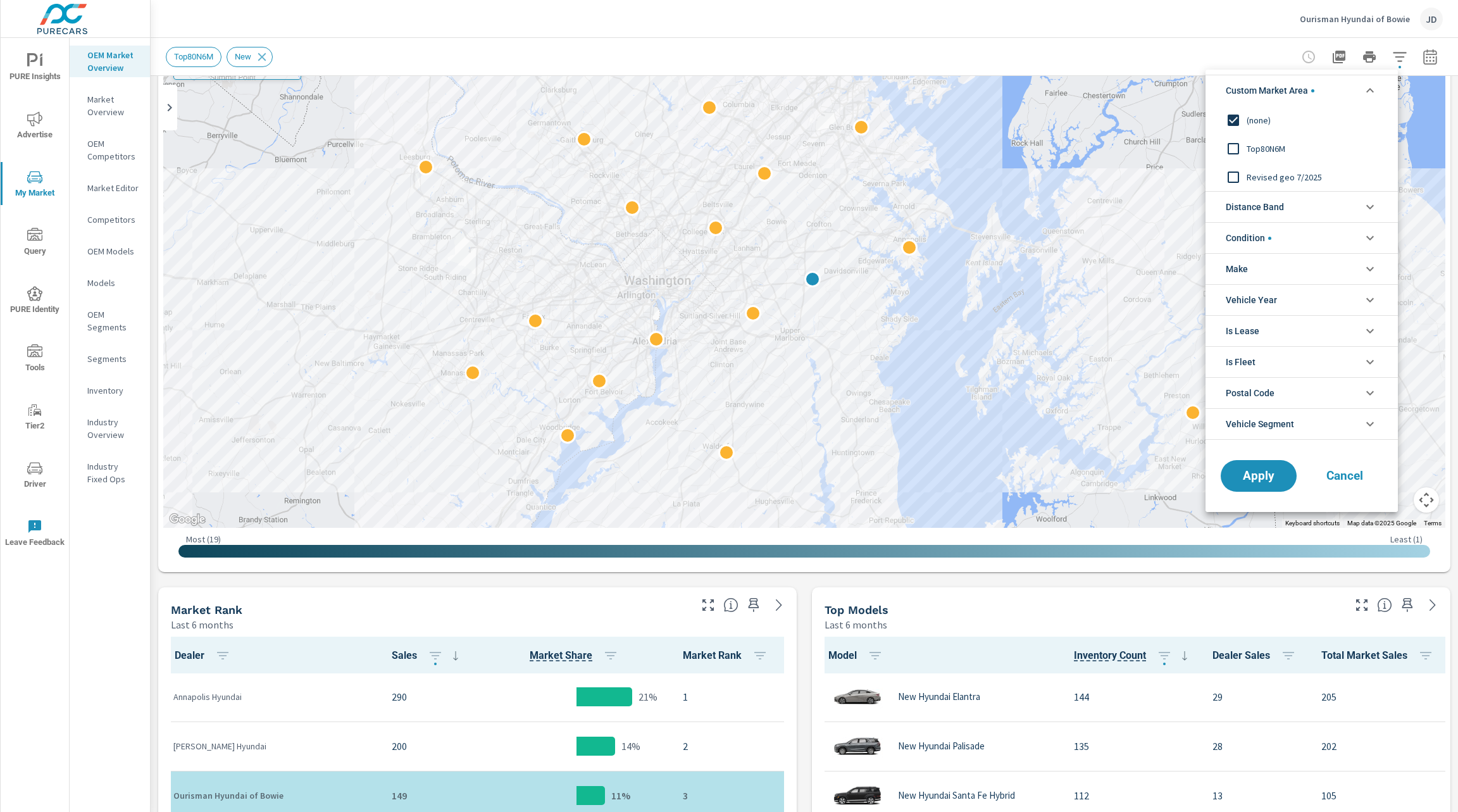
click at [1311, 269] on li "Make" at bounding box center [1302, 269] width 192 height 31
click at [1260, 295] on span "Hyundai" at bounding box center [1316, 298] width 139 height 15
click at [1250, 506] on span "Apply" at bounding box center [1258, 504] width 52 height 12
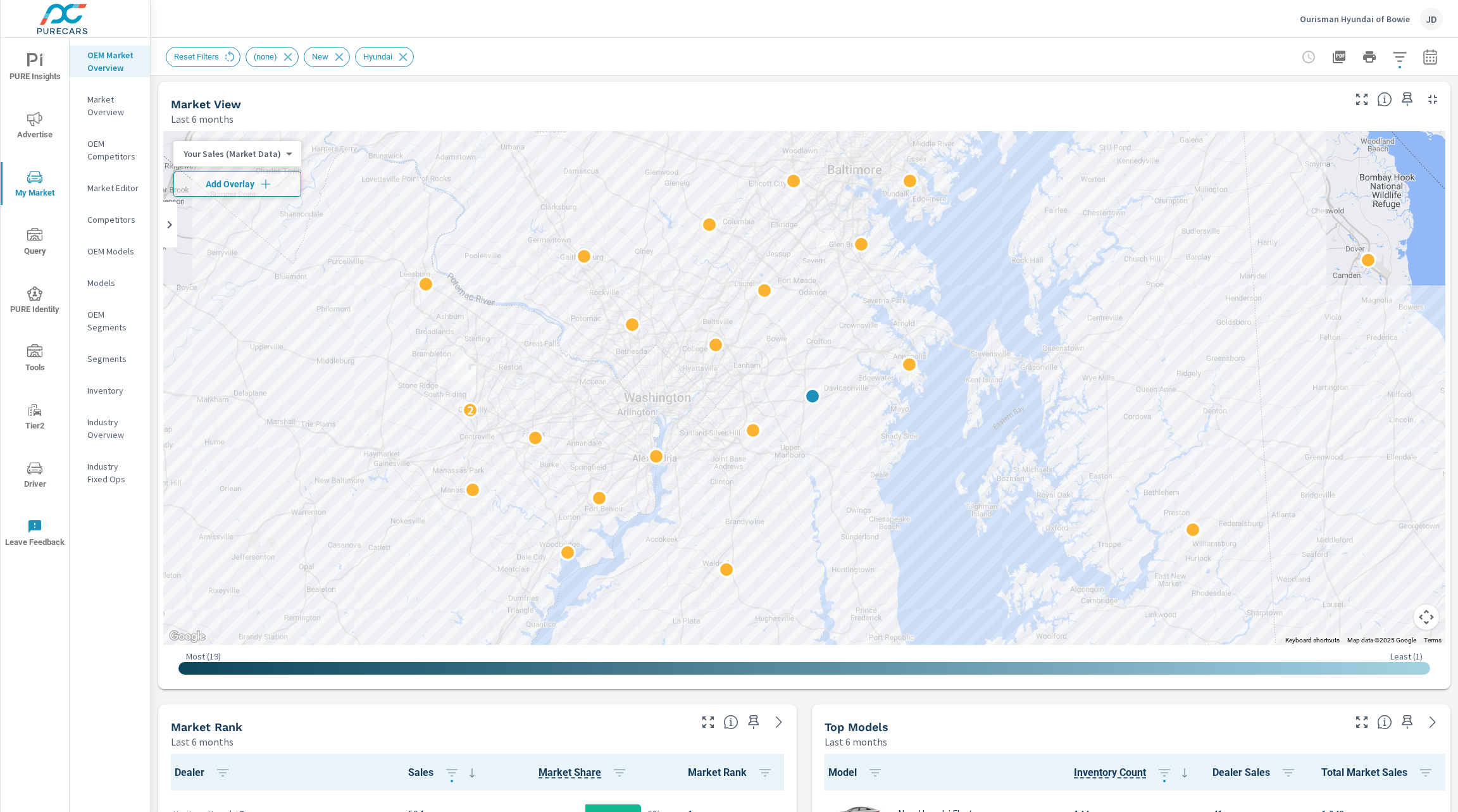
scroll to position [1, 0]
click at [268, 158] on body "PURE Insights Advertise My Market Query PURE Identity Tools Tier2 Driver Leave …" at bounding box center [729, 406] width 1458 height 812
click at [240, 196] on li "Total Market Sales" at bounding box center [235, 195] width 123 height 21
click at [248, 184] on span "Add Overlay" at bounding box center [228, 185] width 100 height 13
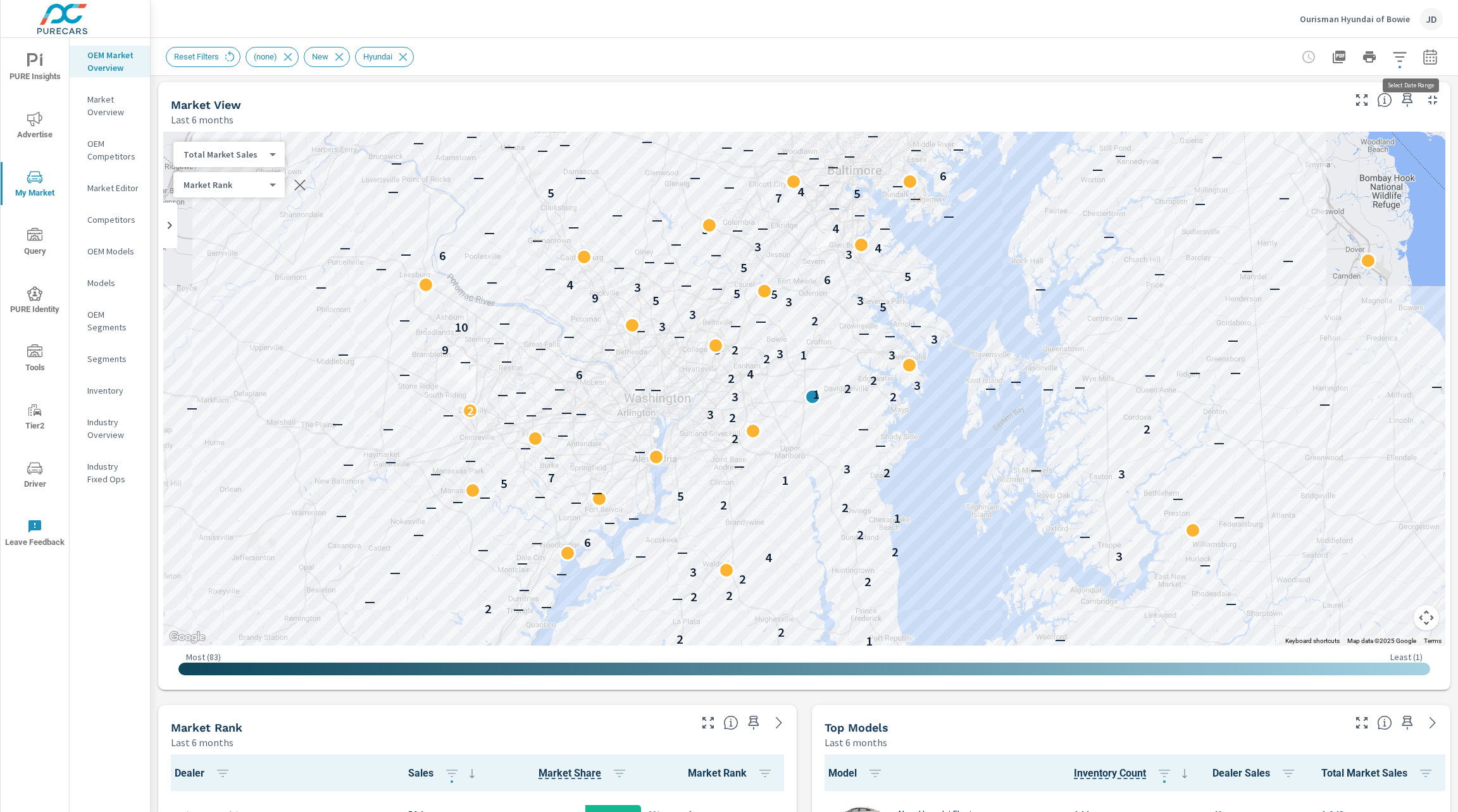
click at [1423, 56] on icon "button" at bounding box center [1430, 57] width 15 height 15
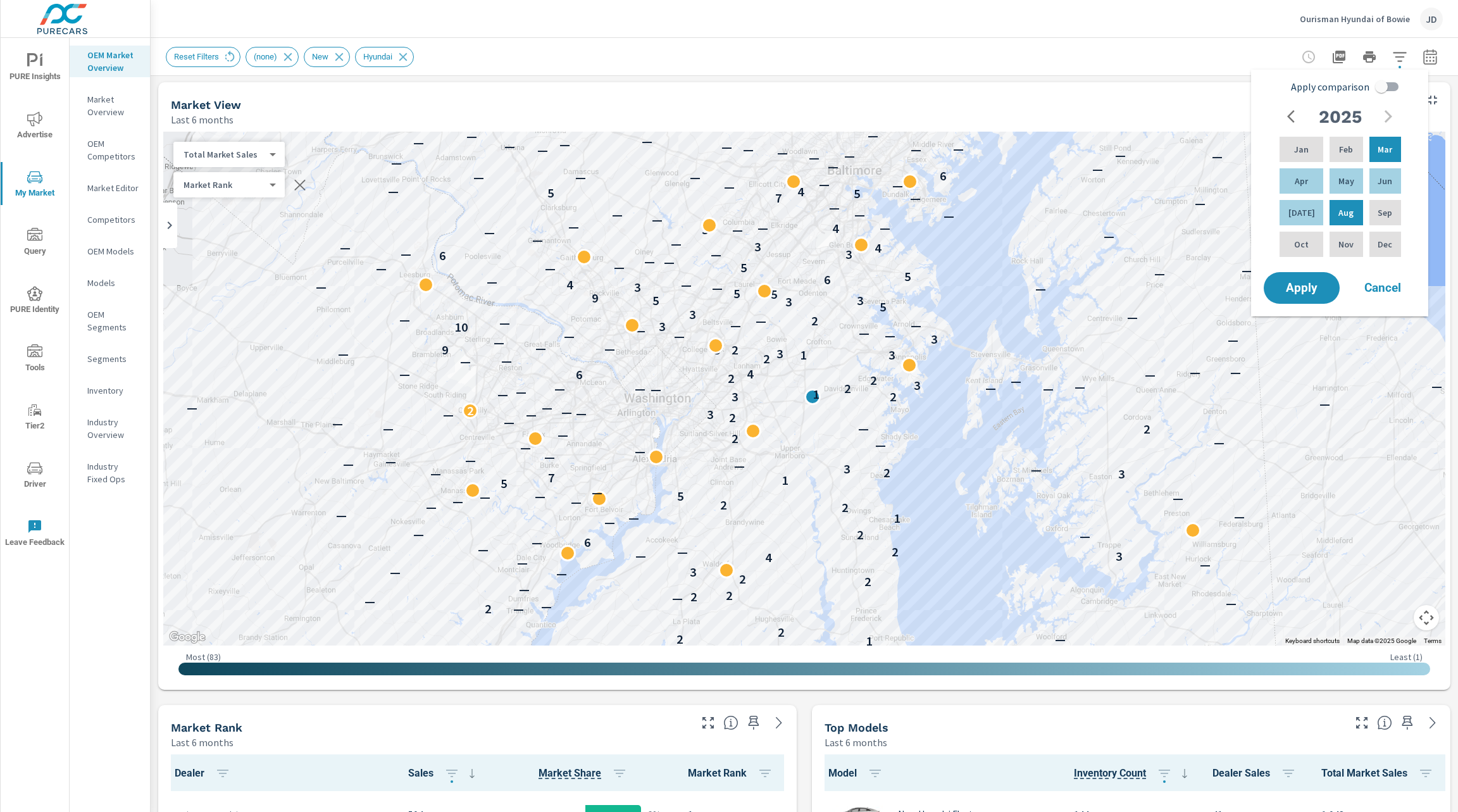
click at [1237, 63] on div "Reset Filters (none) New Hyundai" at bounding box center [715, 57] width 1100 height 21
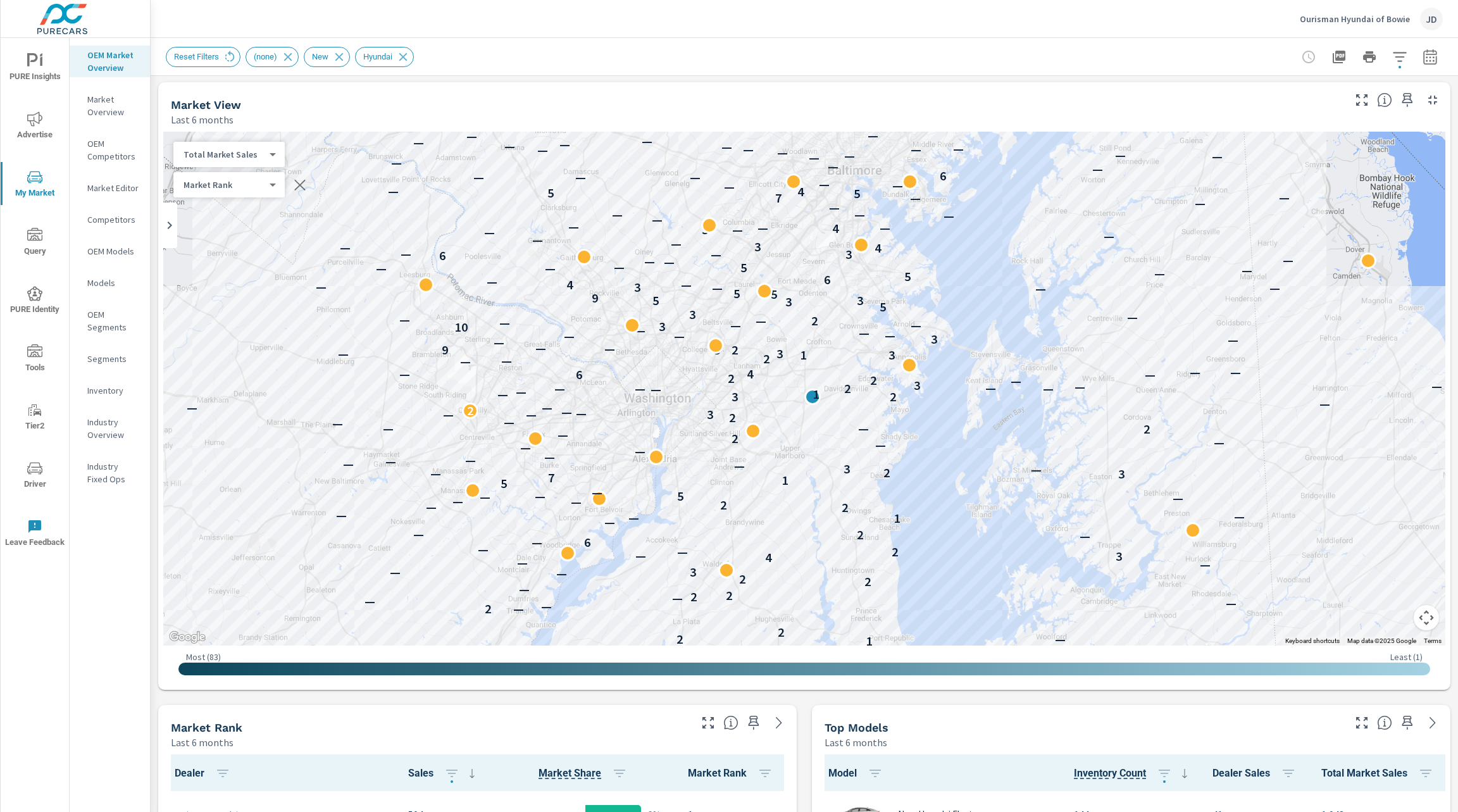
click at [1386, 69] on div "Reset Filters (none) New Hyundai" at bounding box center [804, 57] width 1277 height 37
click at [1392, 59] on icon "button" at bounding box center [1399, 57] width 15 height 15
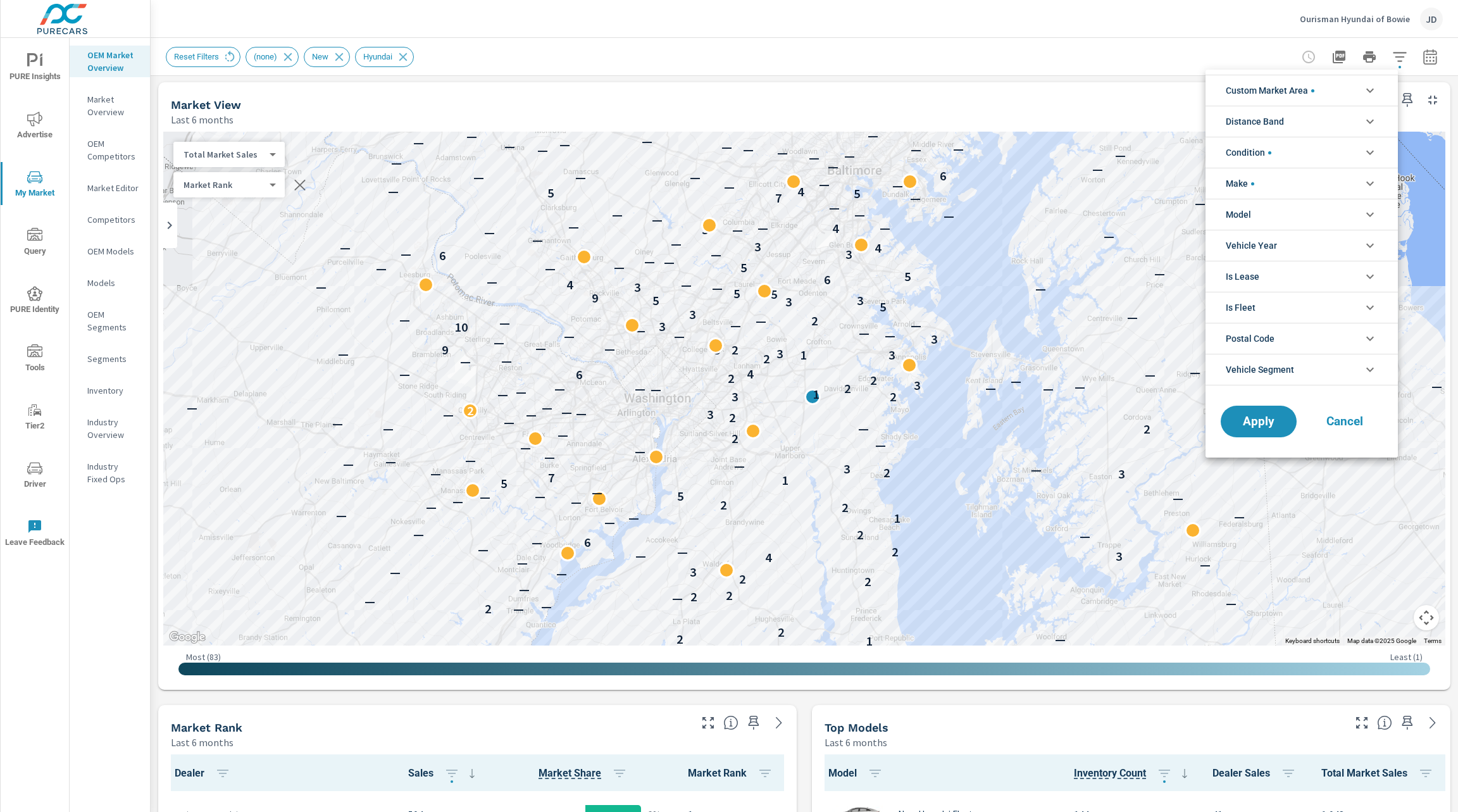
click at [1334, 210] on li "Model" at bounding box center [1302, 214] width 192 height 31
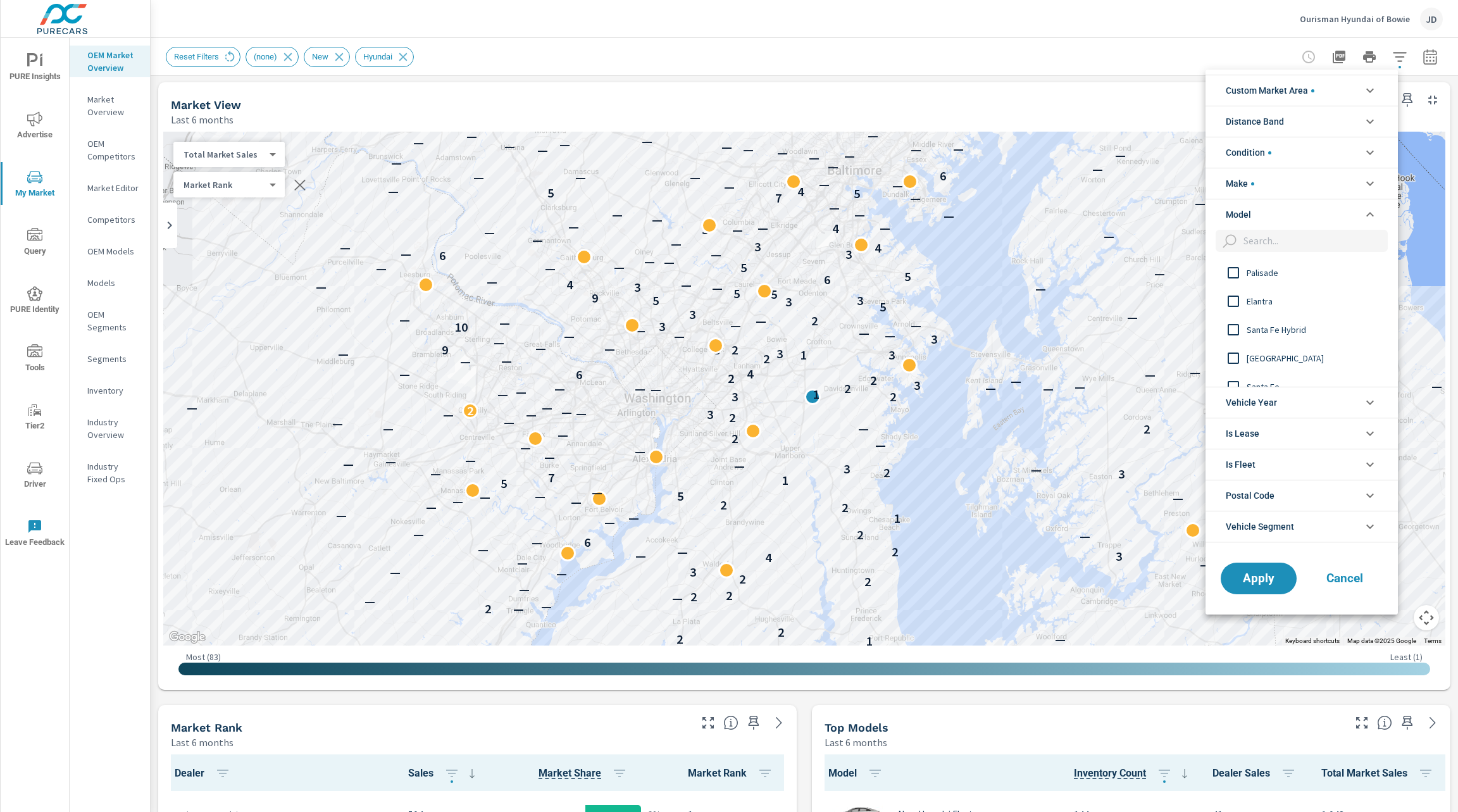
click at [1302, 274] on span "Palisade" at bounding box center [1316, 272] width 139 height 15
click at [1275, 273] on span "Palisade" at bounding box center [1316, 272] width 139 height 15
click at [1263, 304] on span "Elantra" at bounding box center [1316, 301] width 139 height 15
click at [1266, 328] on span "Santa Fe Hybrid" at bounding box center [1316, 329] width 139 height 15
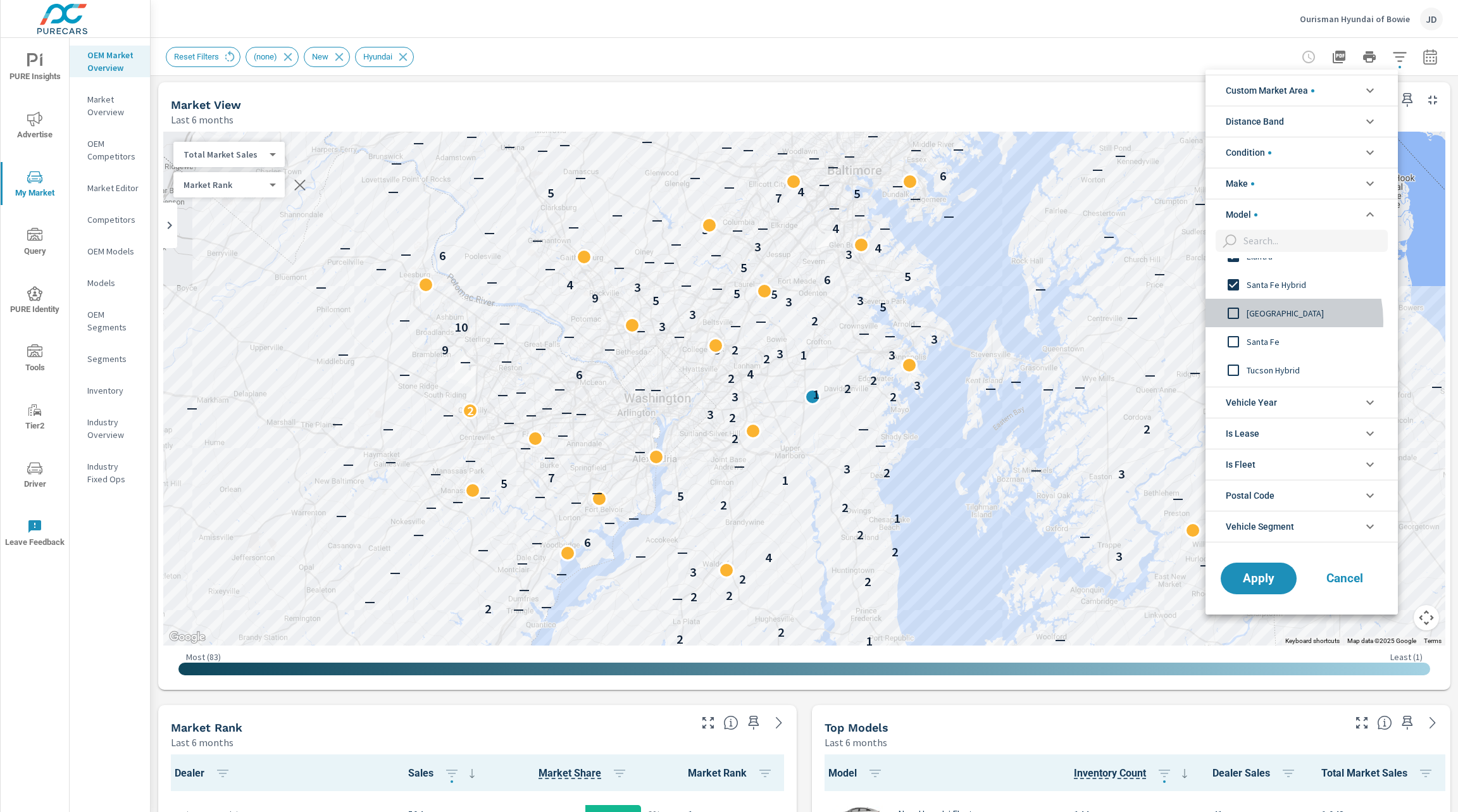
click at [1264, 320] on div "[GEOGRAPHIC_DATA]" at bounding box center [1300, 313] width 190 height 28
click at [1264, 341] on span "Santa Fe" at bounding box center [1316, 341] width 139 height 15
click at [1266, 371] on span "Tucson Hybrid" at bounding box center [1316, 370] width 139 height 15
click at [1295, 284] on span "Tucson Plug-in Hybrid" at bounding box center [1316, 288] width 139 height 15
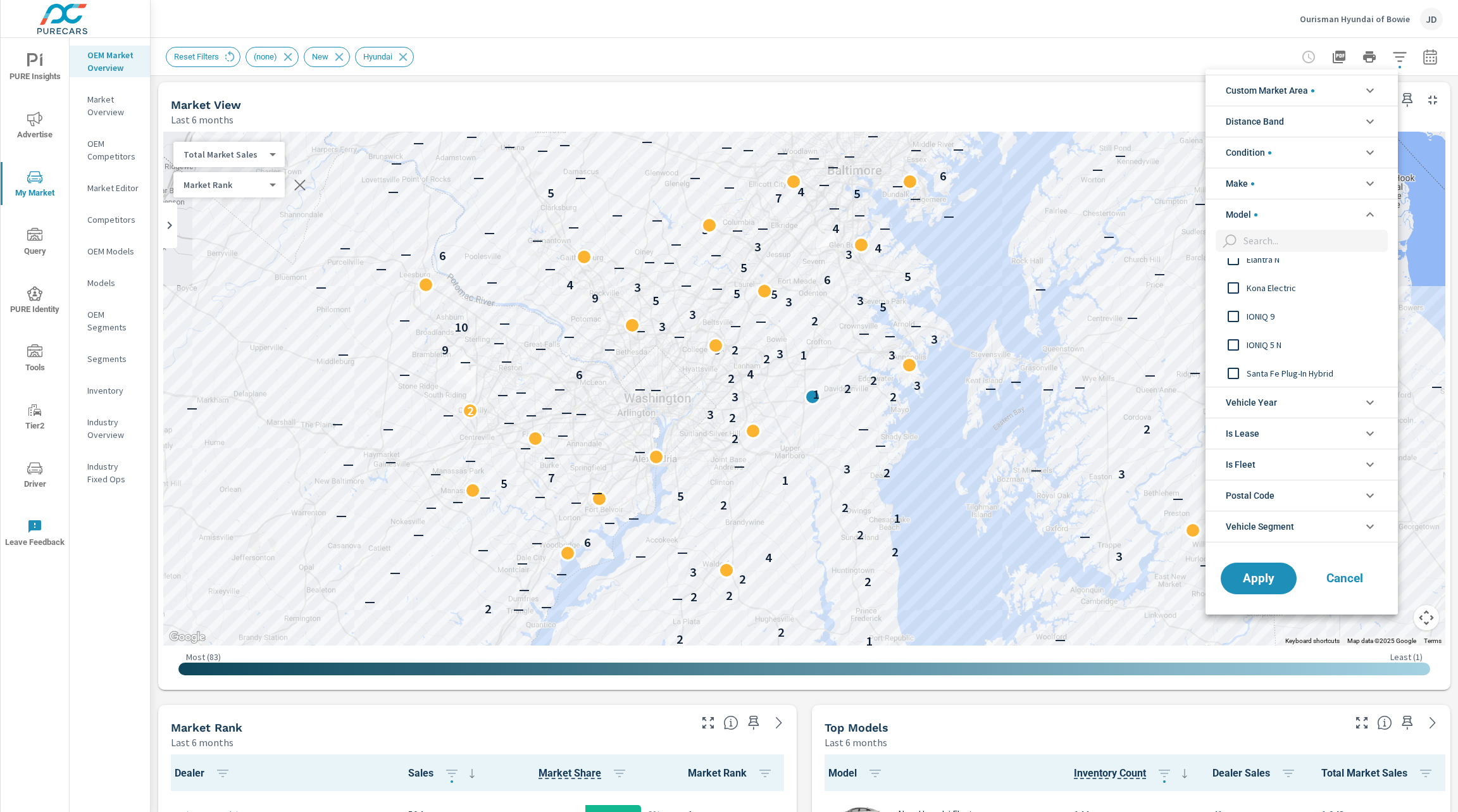
scroll to position [441, 0]
click at [1302, 368] on span "Santa Fe Plug-In Hybrid" at bounding box center [1316, 372] width 139 height 15
click at [1265, 581] on span "Apply" at bounding box center [1258, 578] width 52 height 12
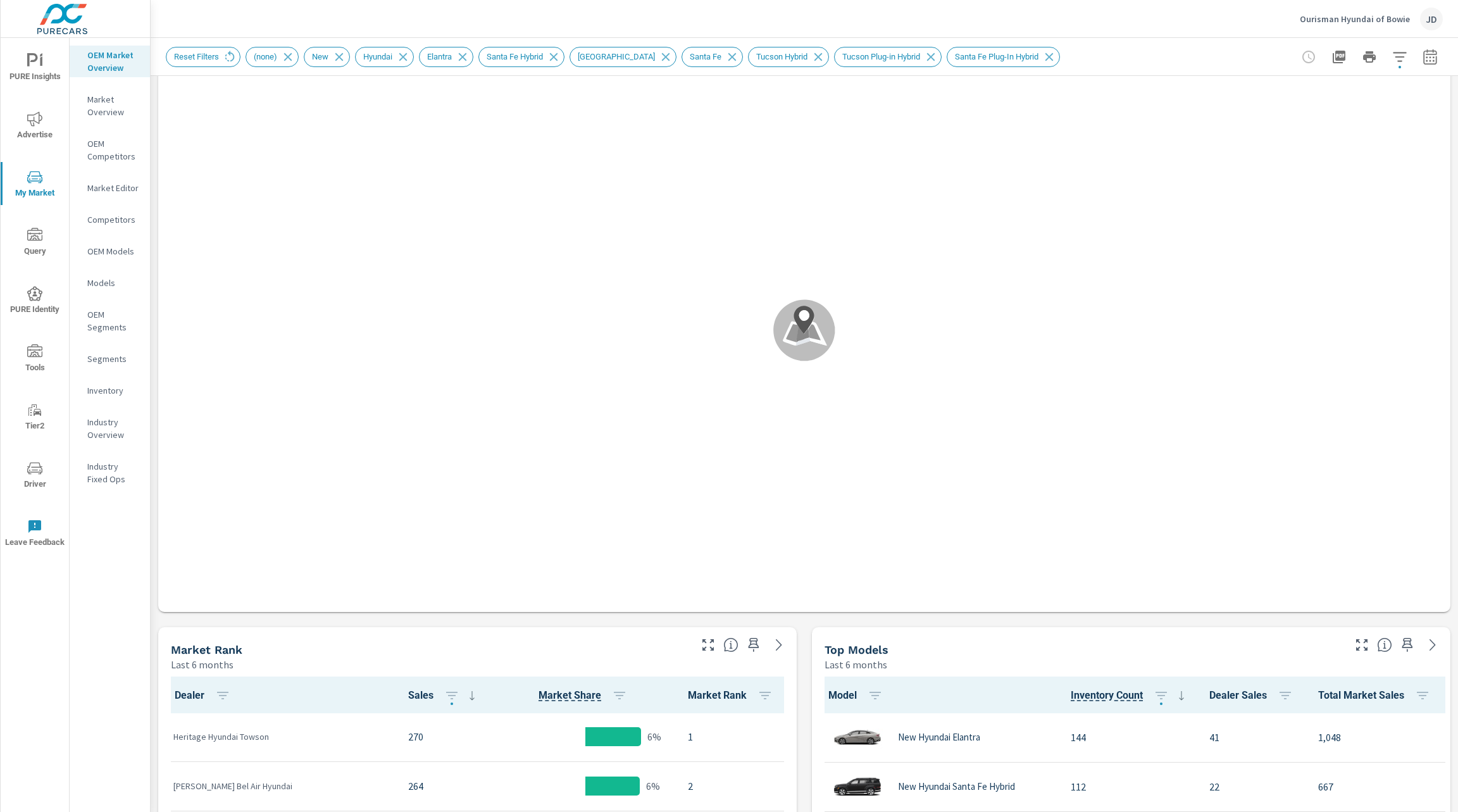
scroll to position [1, 0]
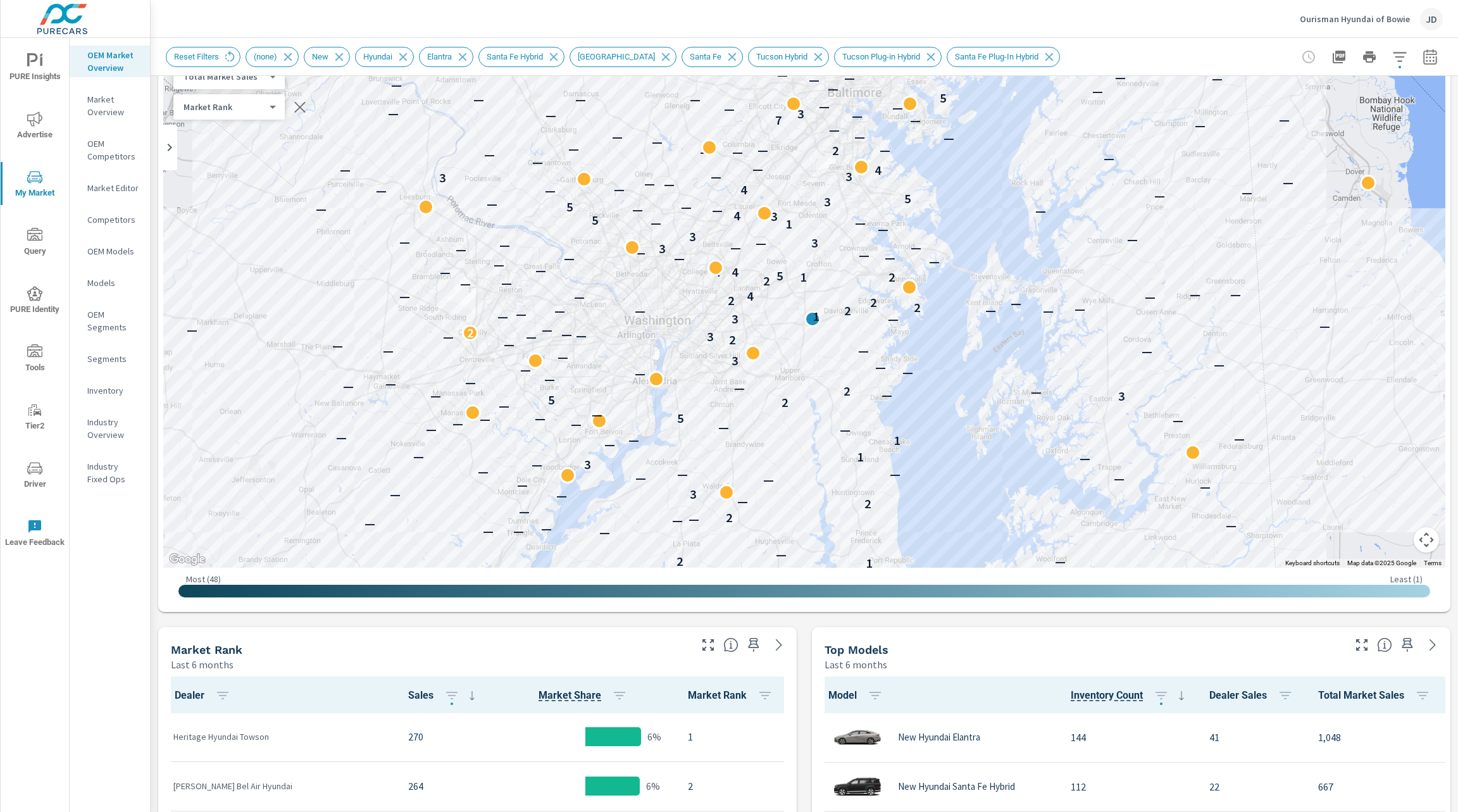
click at [1413, 547] on gmp-internal-camera-control at bounding box center [1426, 540] width 25 height 25
click at [1413, 541] on button "Map camera controls" at bounding box center [1426, 540] width 25 height 25
click at [1388, 545] on button "Zoom out" at bounding box center [1394, 540] width 25 height 25
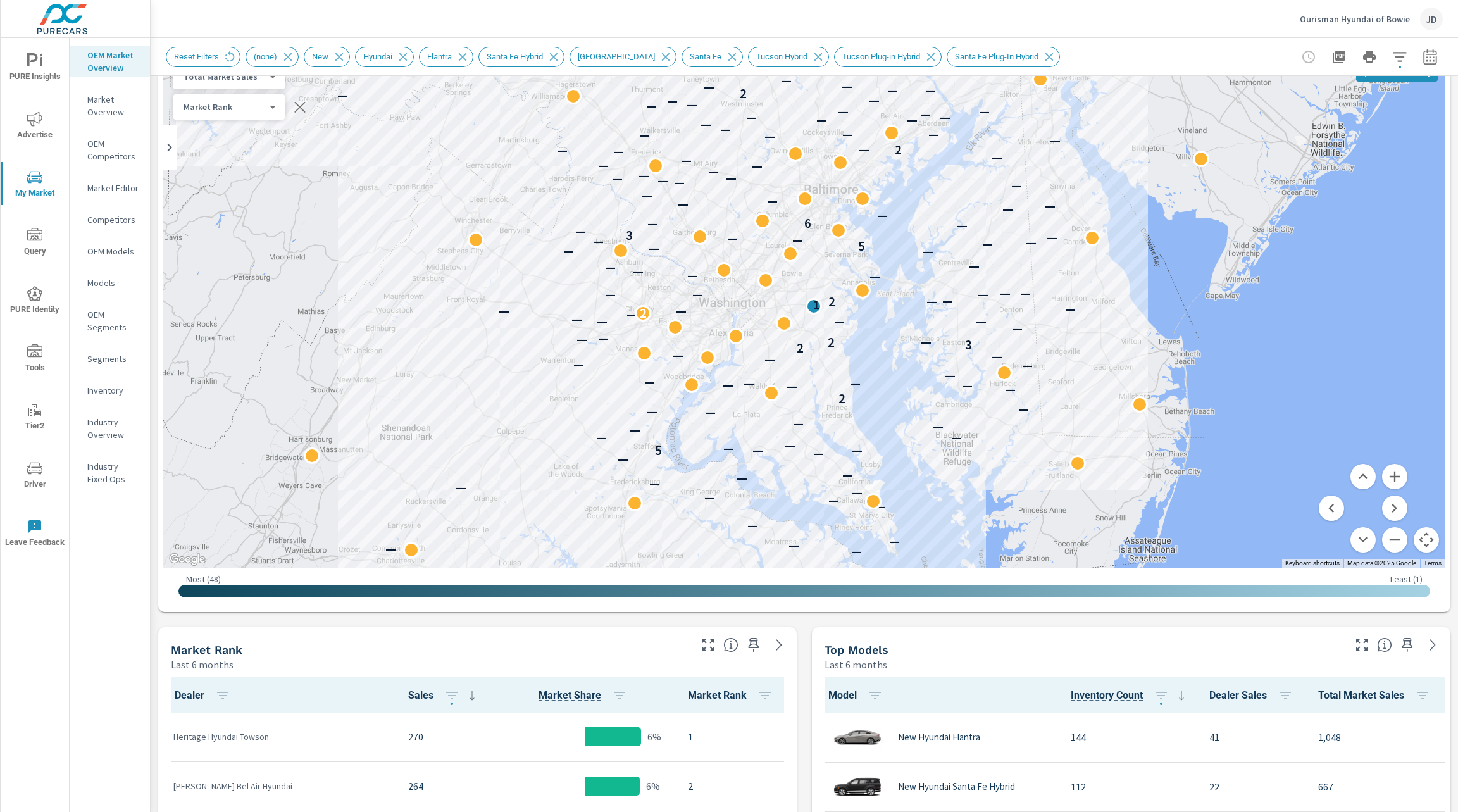
click at [1102, 402] on div "— — — — — — — — — — — — — — — 5 — — — — — — — — — — — — 2 — — — — — — — — — — —…" at bounding box center [1292, 622] width 972 height 648
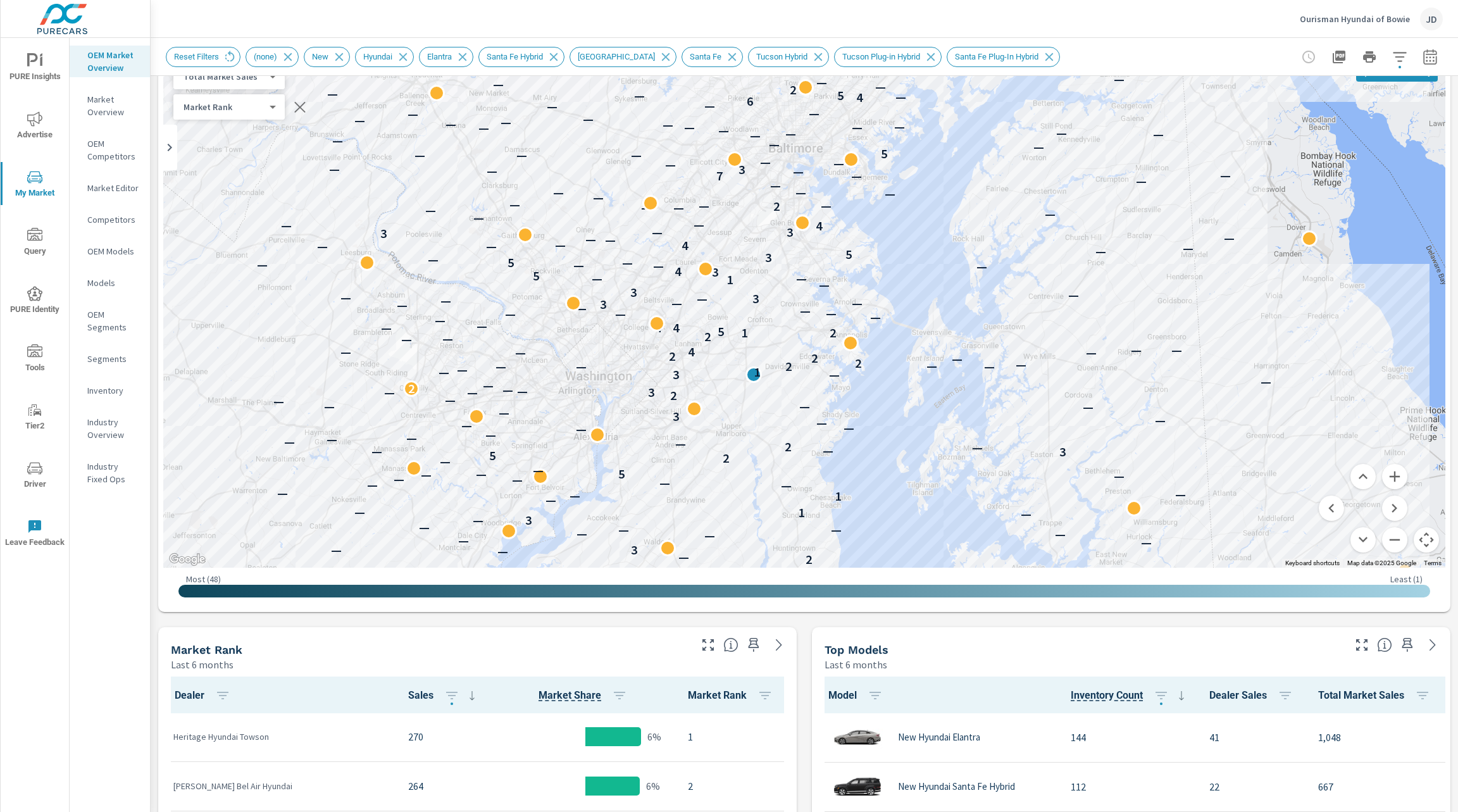
drag, startPoint x: 817, startPoint y: 293, endPoint x: 898, endPoint y: 286, distance: 81.3
click at [898, 286] on div "— — — — — — — — — — — — — — — — — — — — — — — — — — 5 — — — — — — — — — — — 1 2…" at bounding box center [804, 311] width 1282 height 514
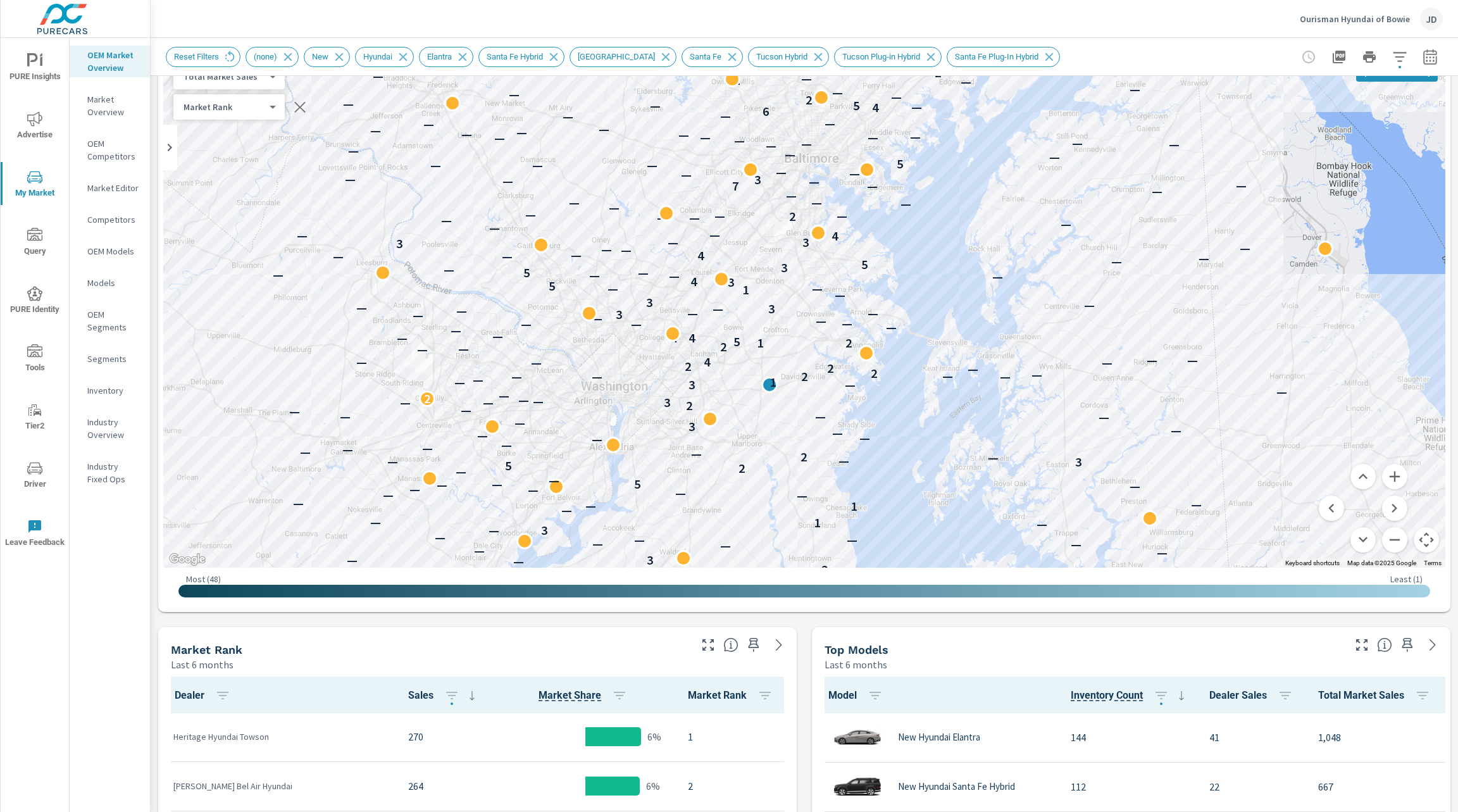
drag, startPoint x: 775, startPoint y: 481, endPoint x: 789, endPoint y: 468, distance: 19.1
click at [789, 468] on div "— — — — — — — — — — — — — — — — — — — — — — — — — — 5 — — — — — — — — — — — 1 2…" at bounding box center [804, 311] width 1282 height 514
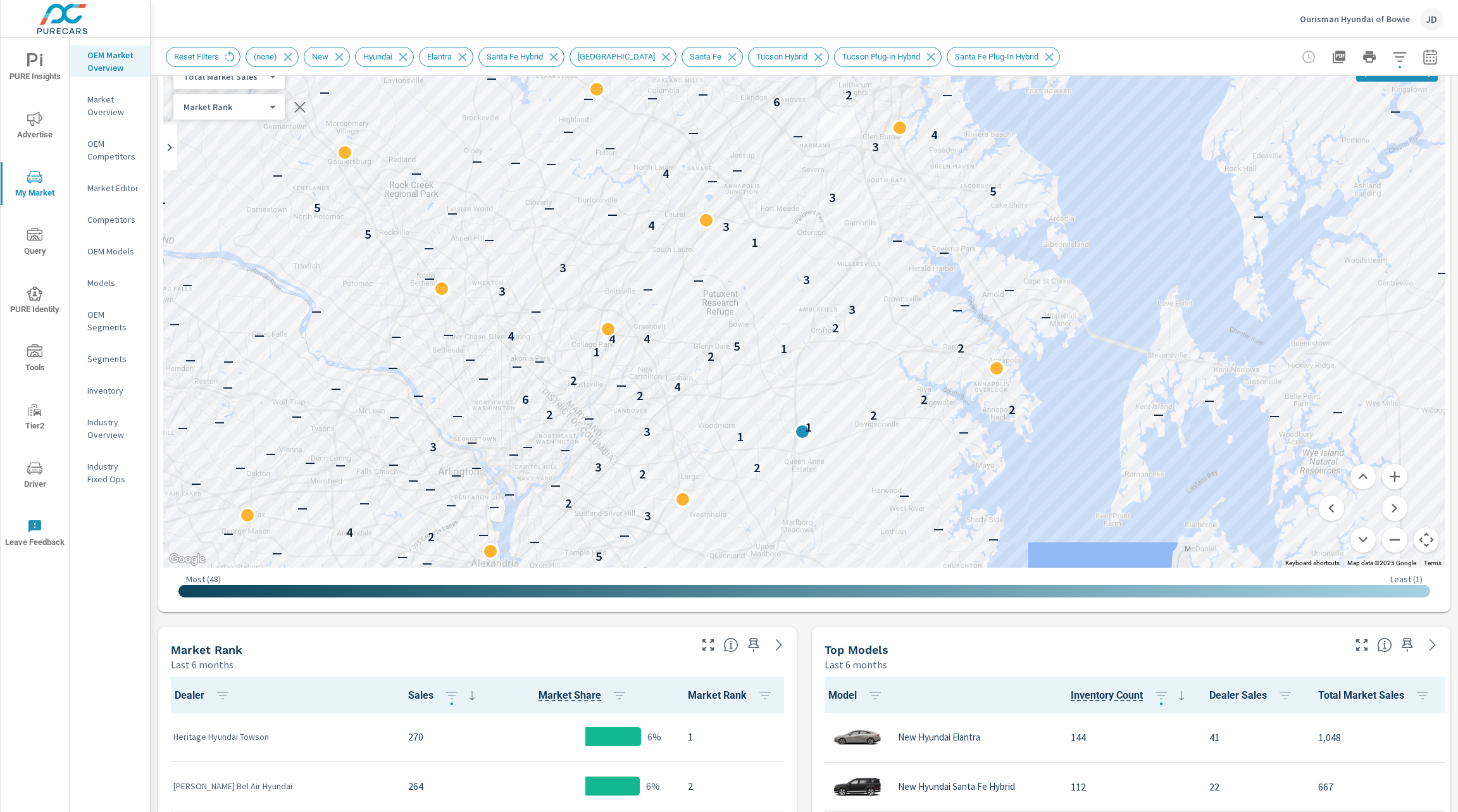
drag, startPoint x: 791, startPoint y: 489, endPoint x: 824, endPoint y: 447, distance: 53.4
click at [824, 447] on div "— 5 — — — — — — — — — — — 1 2 — — — — — — — — — — — 2 — — 2 — — 3 — — — — — — —…" at bounding box center [804, 311] width 1282 height 514
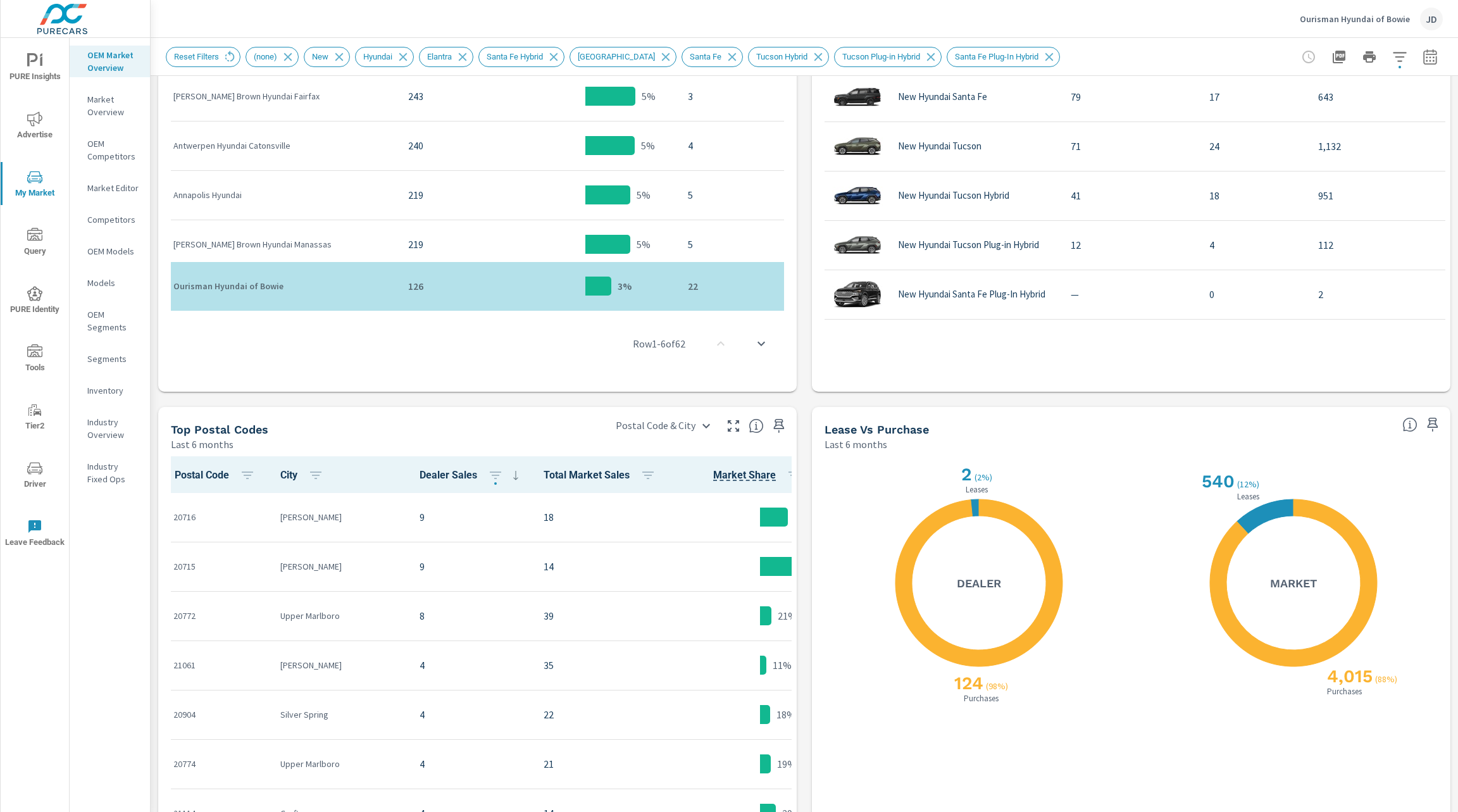
click at [556, 478] on span "Total Market Sales" at bounding box center [601, 475] width 117 height 15
click at [640, 469] on icon "button" at bounding box center [647, 475] width 15 height 15
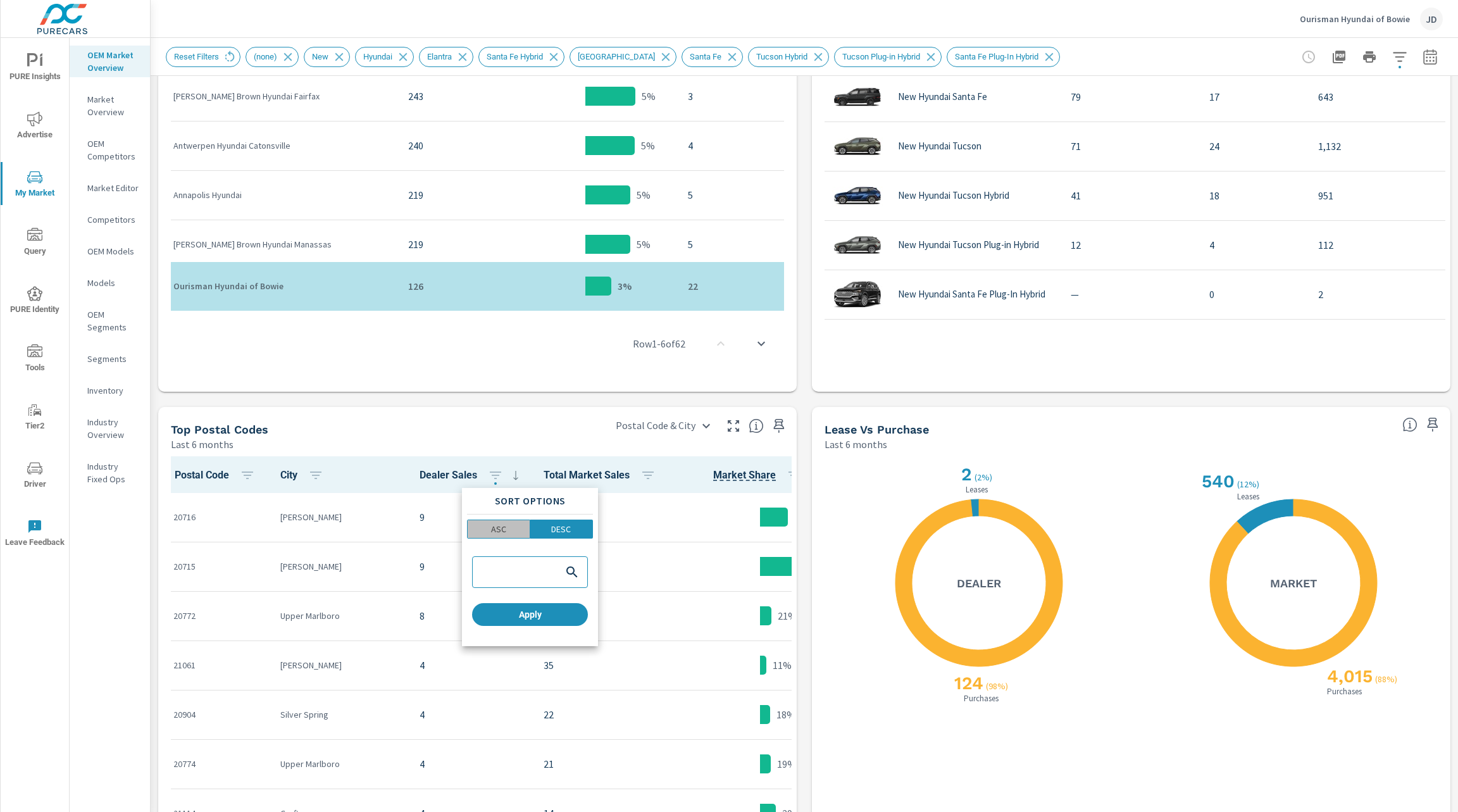
click at [513, 530] on span "ASC" at bounding box center [498, 529] width 54 height 13
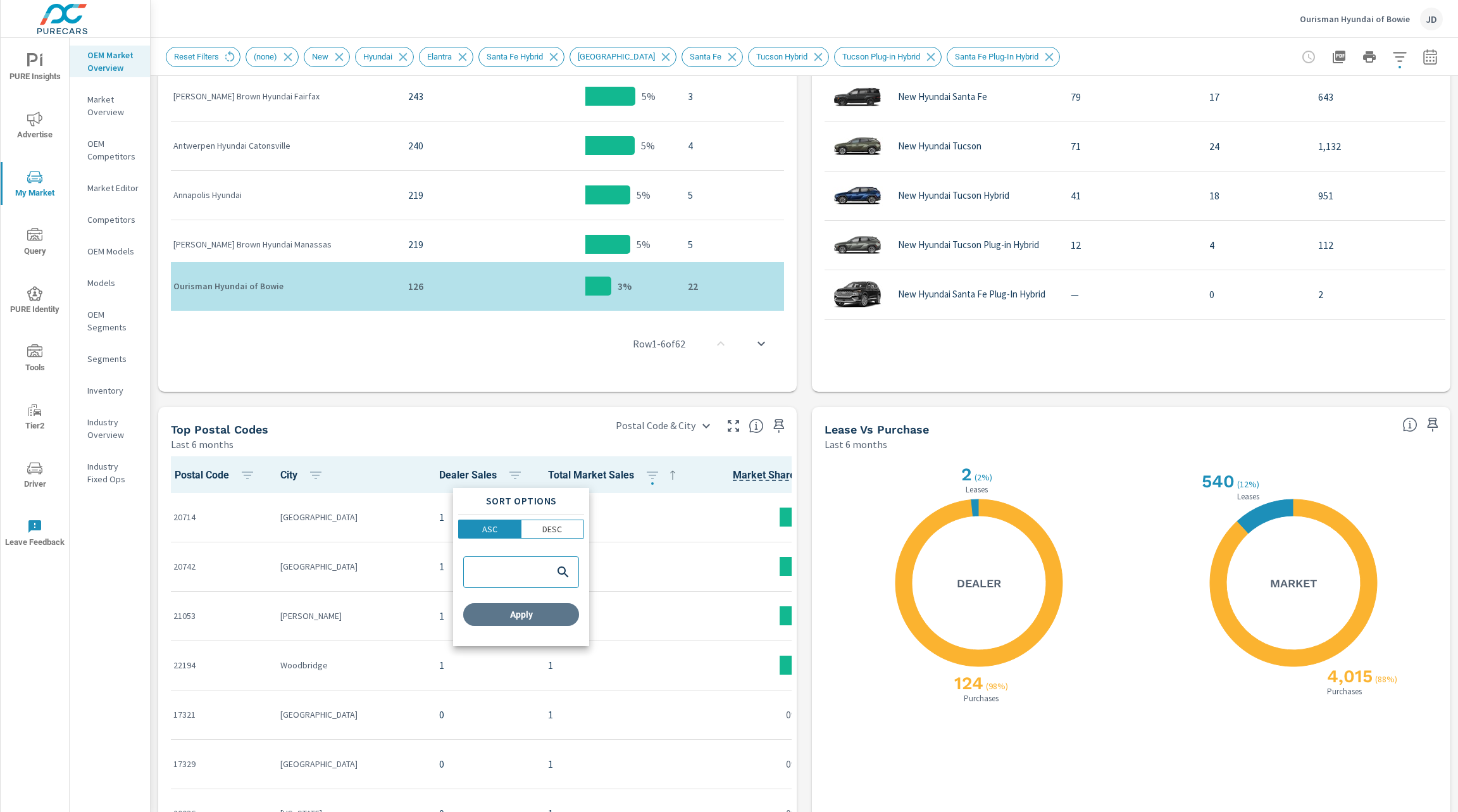
click at [533, 608] on span "Apply" at bounding box center [521, 614] width 105 height 11
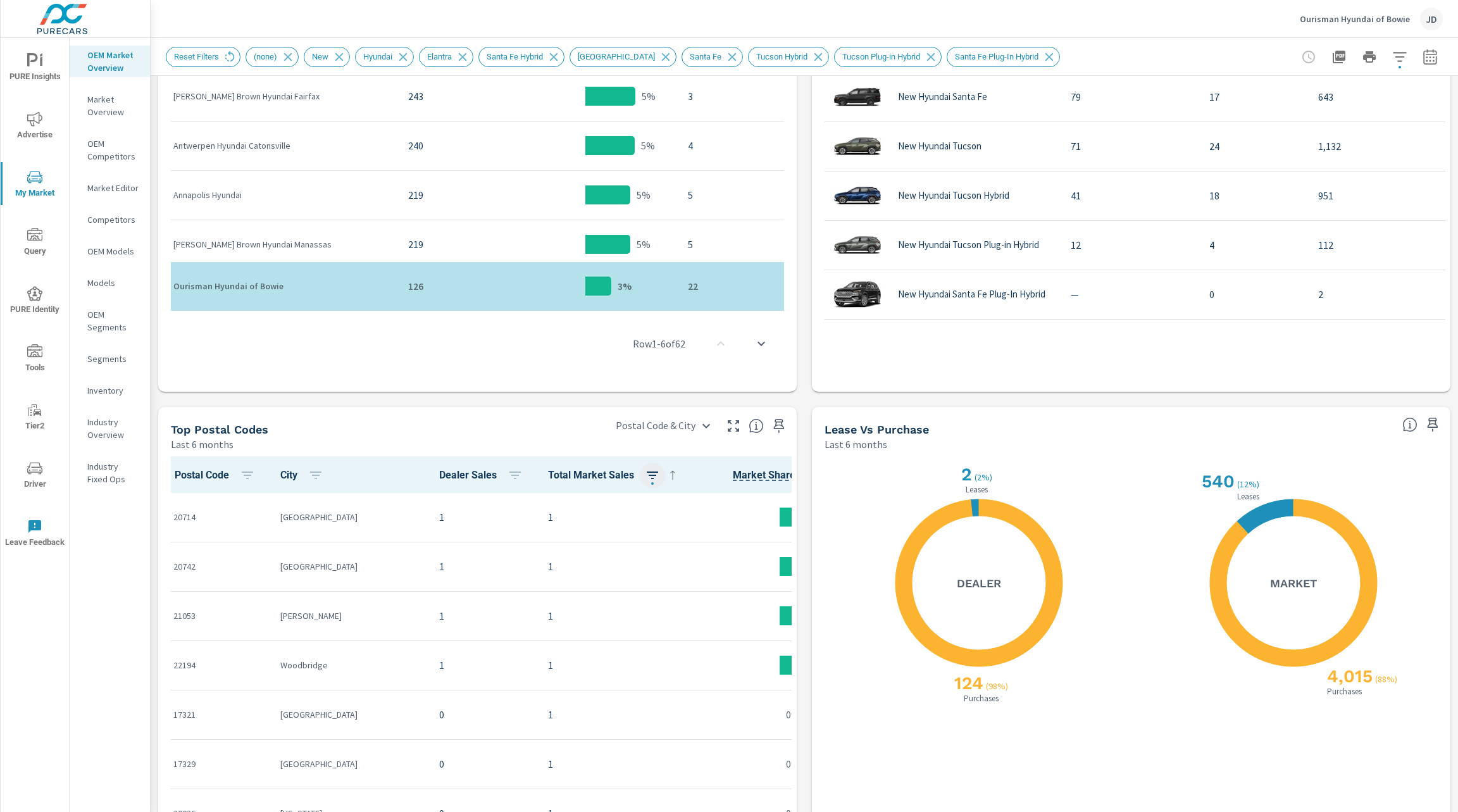
click at [644, 477] on icon "button" at bounding box center [652, 475] width 15 height 15
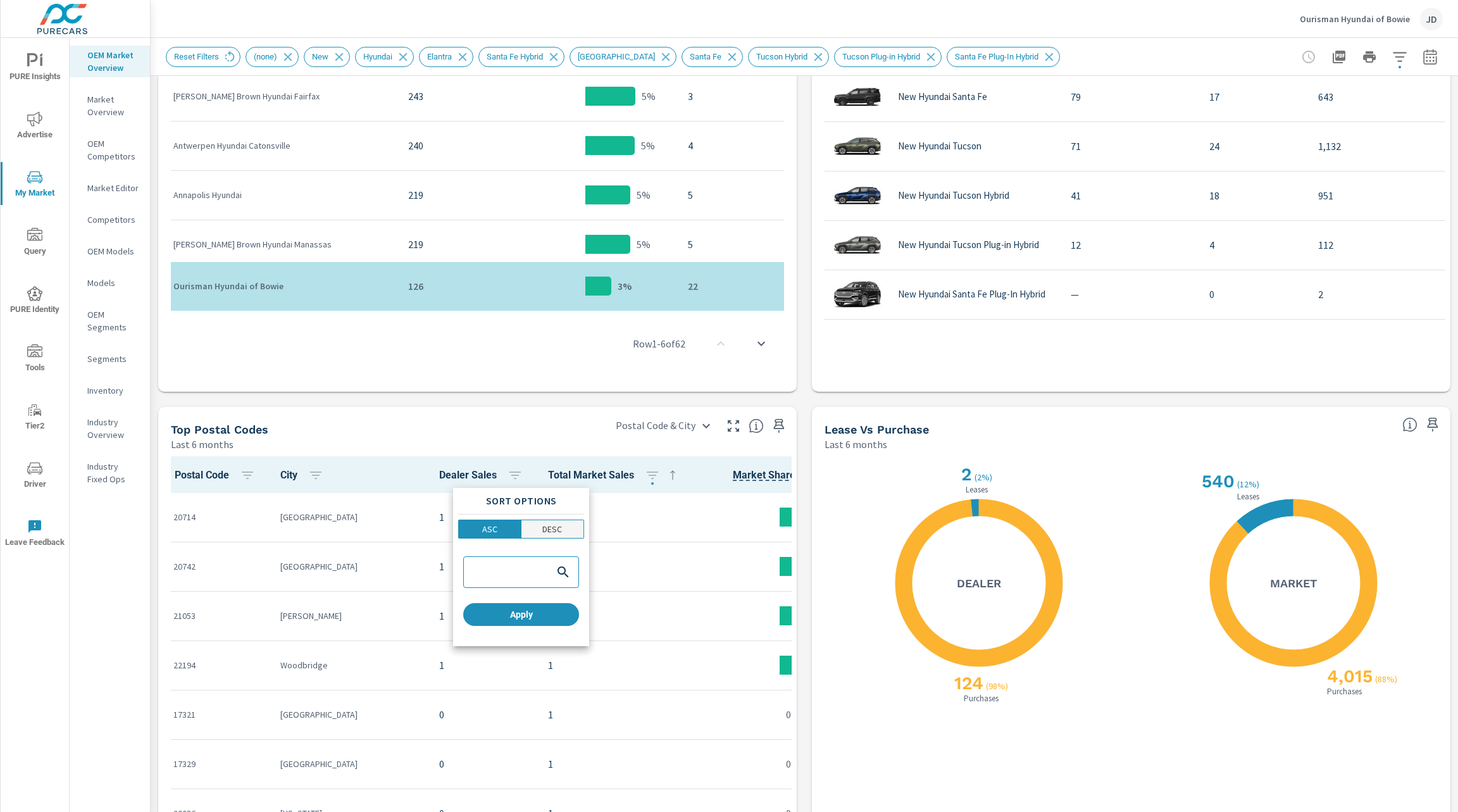
click at [565, 535] on button "DESC" at bounding box center [552, 528] width 63 height 19
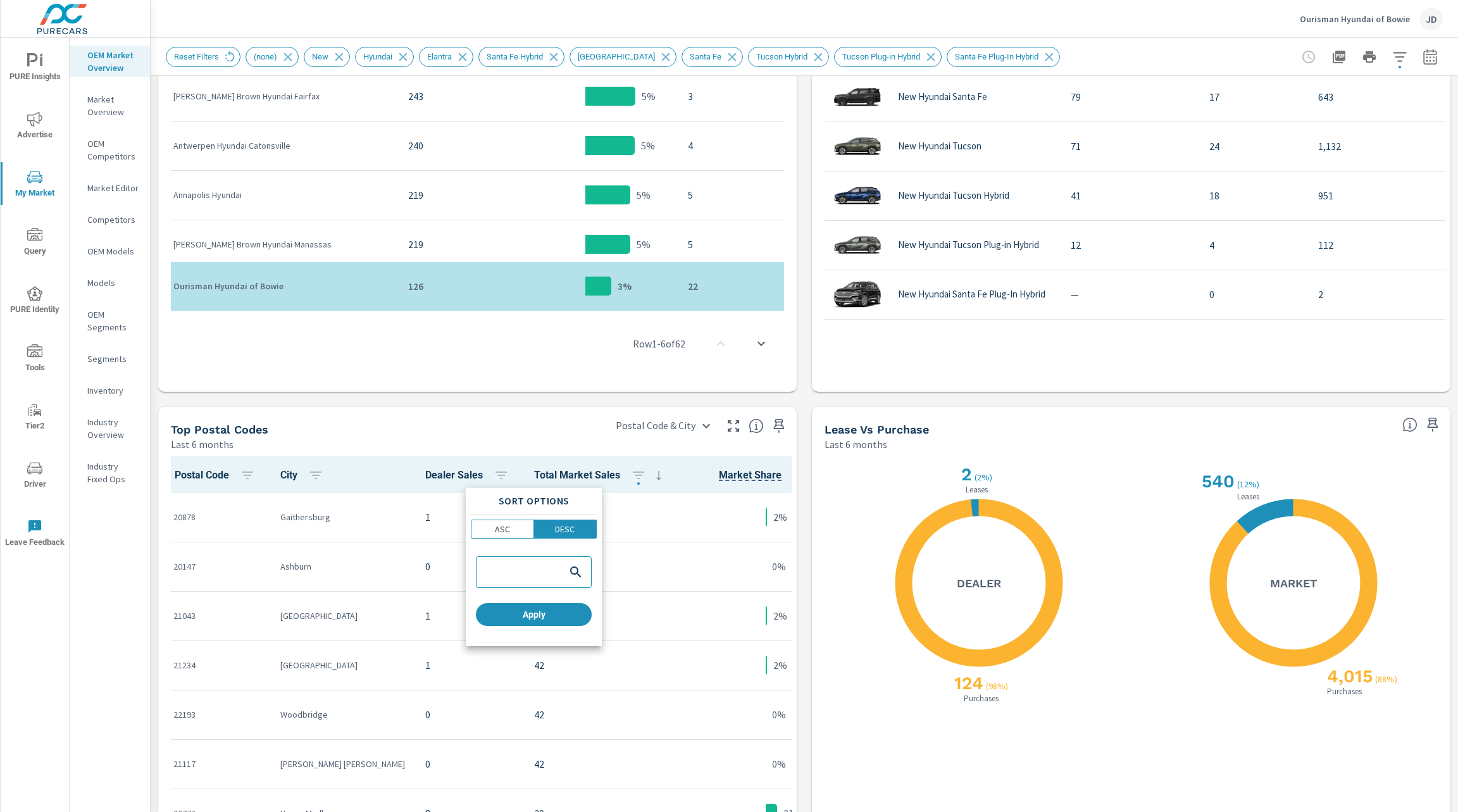
click at [548, 465] on div at bounding box center [729, 406] width 1458 height 812
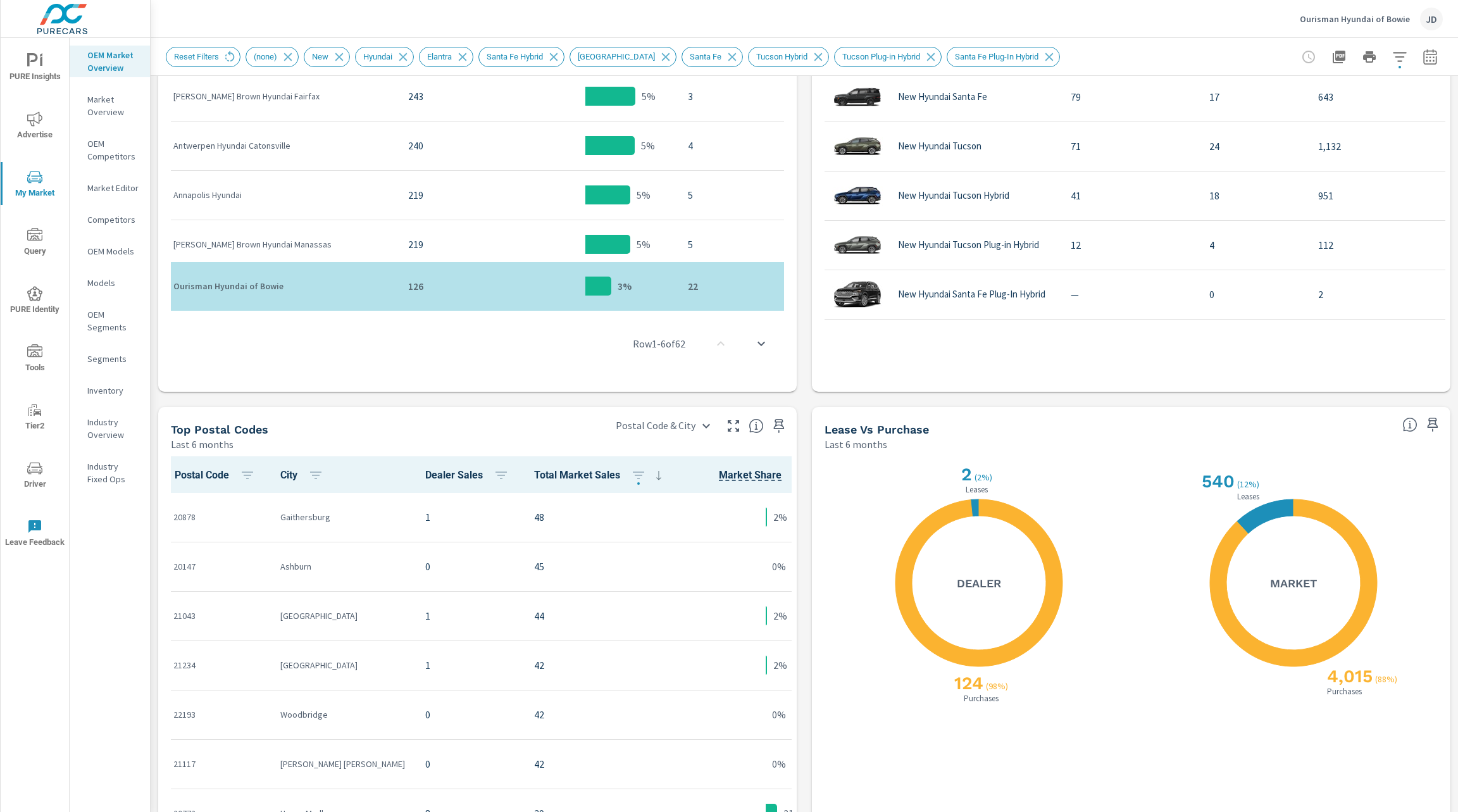
click at [562, 399] on div "Market View Last 6 months To navigate the map with touch gestures double-tap an…" at bounding box center [804, 88] width 1307 height 1660
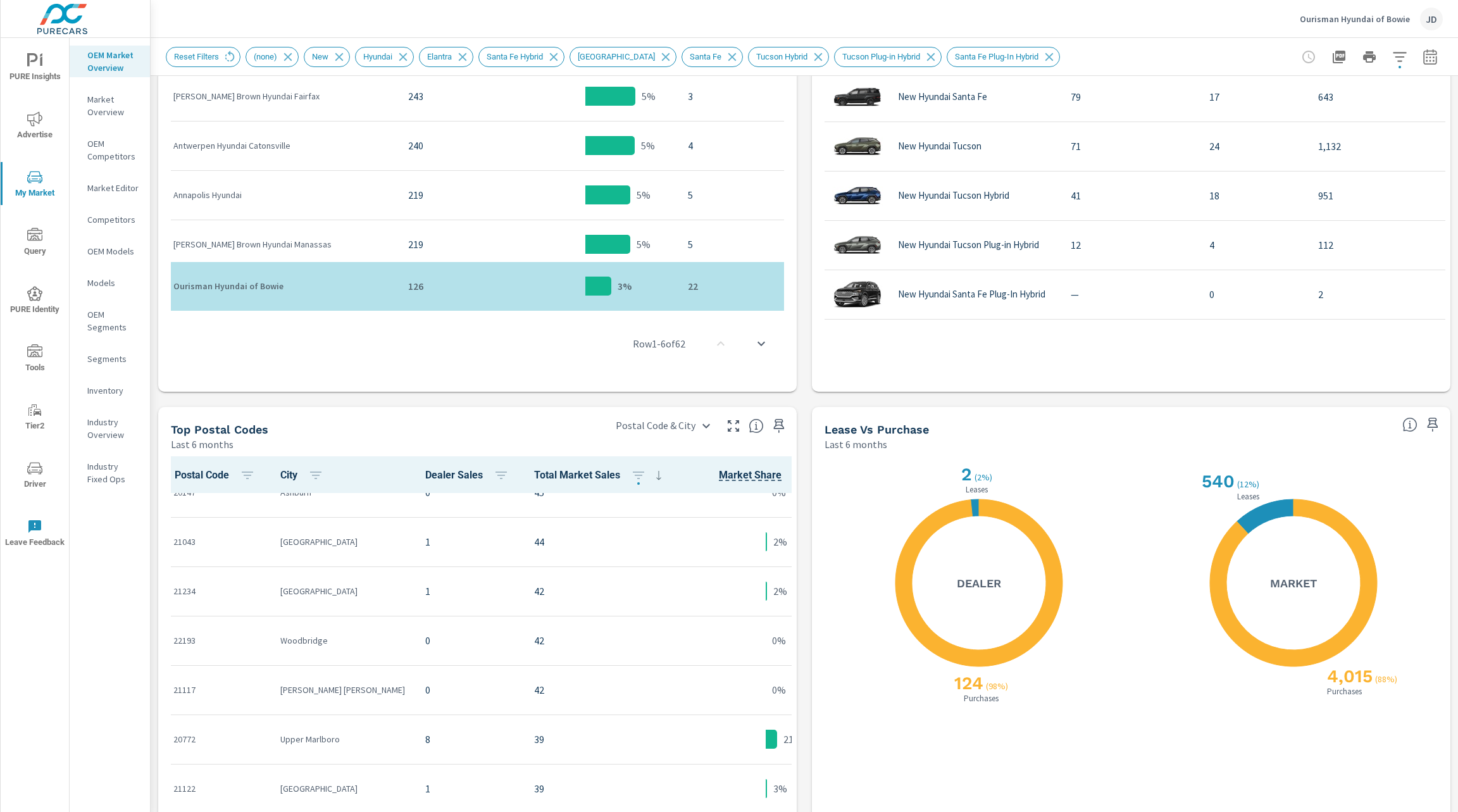
scroll to position [77, 0]
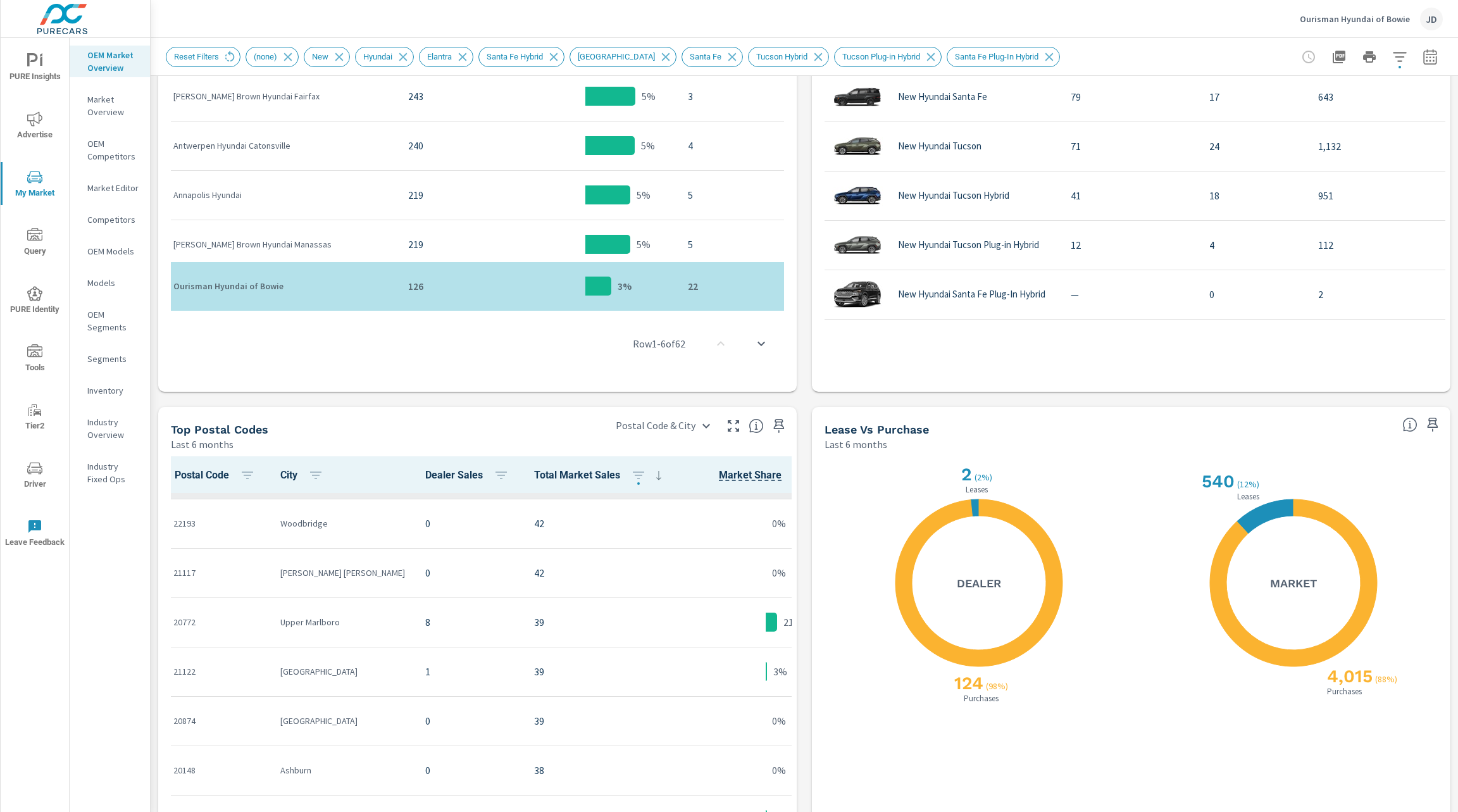
scroll to position [192, 0]
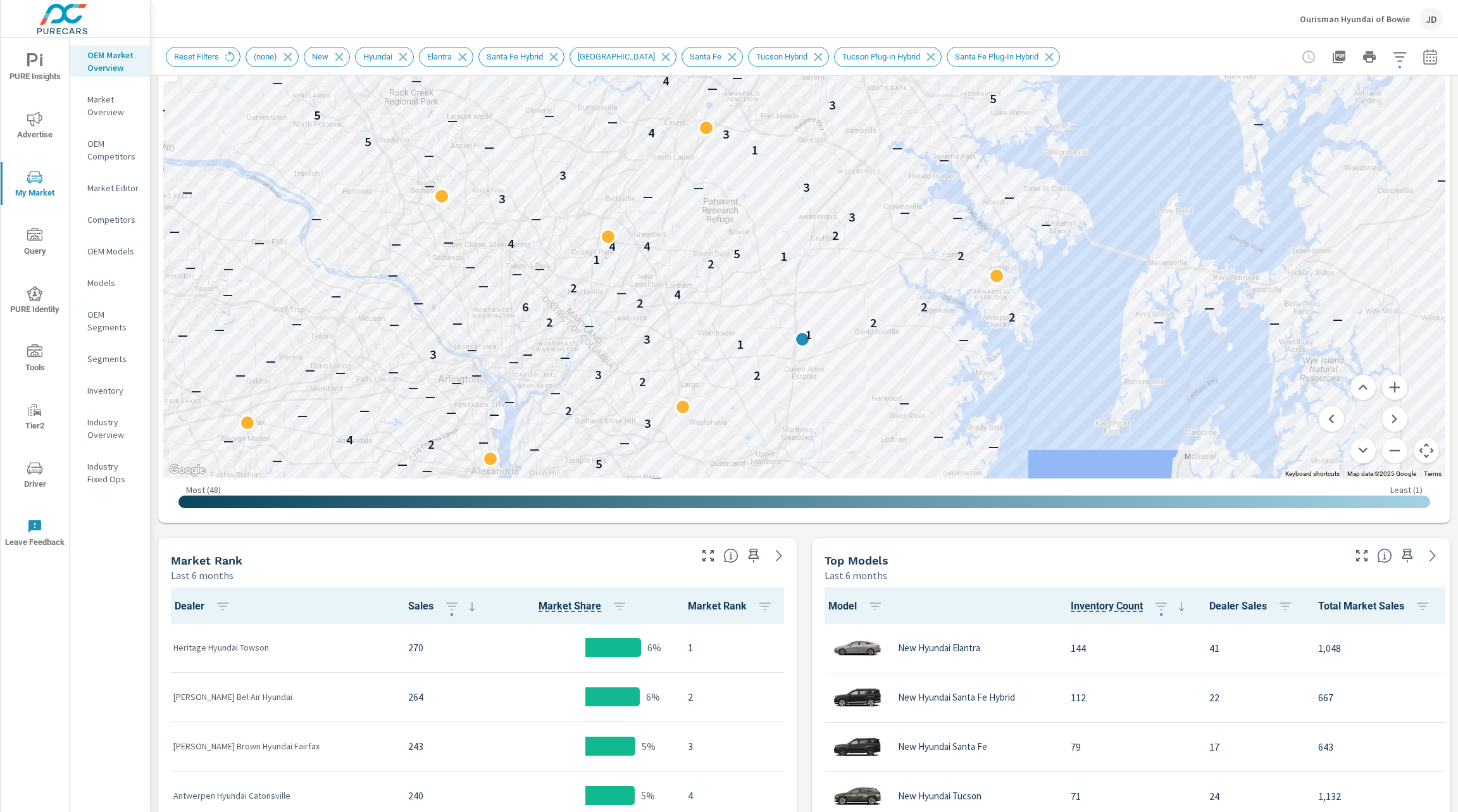
scroll to position [165, 0]
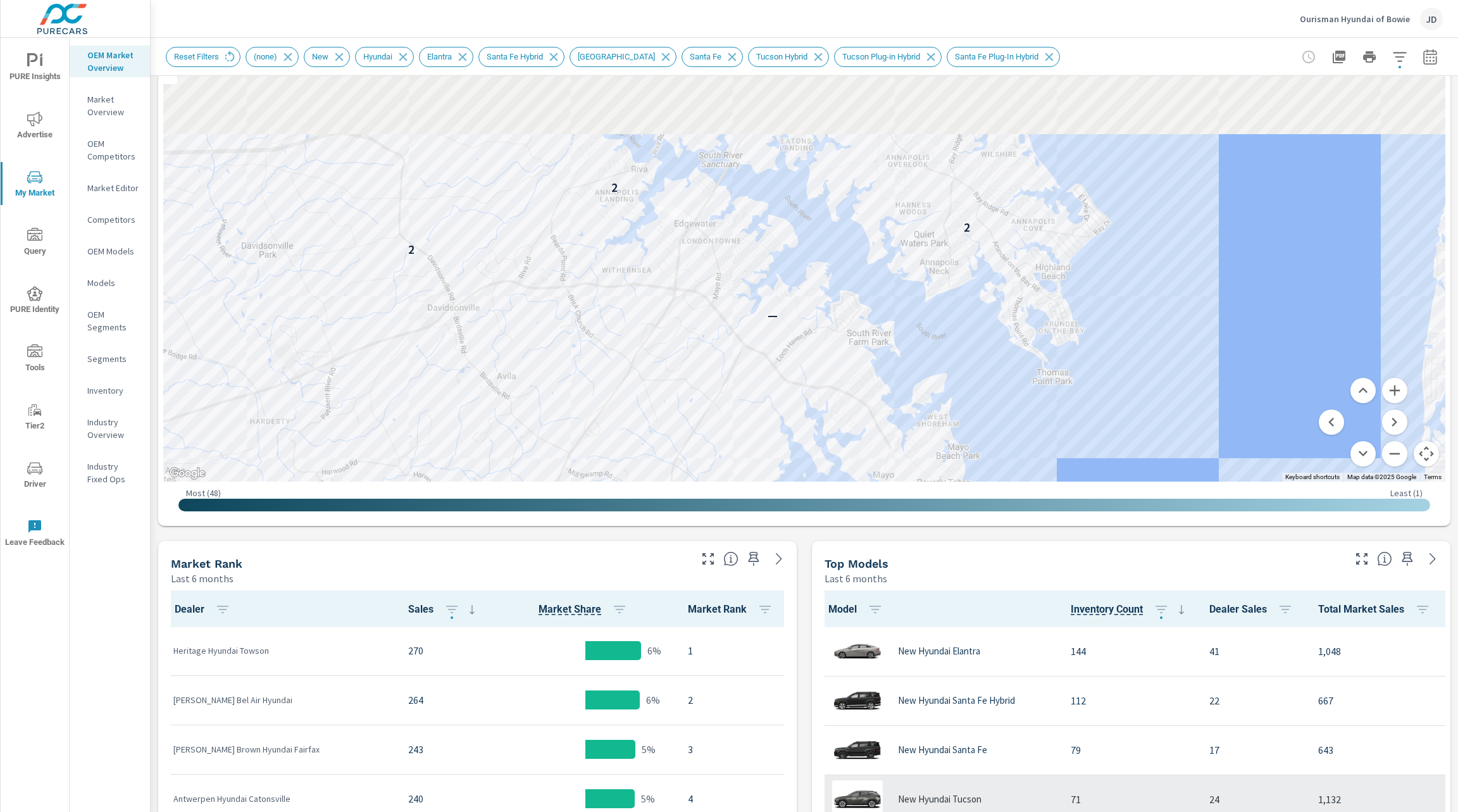
drag, startPoint x: 1029, startPoint y: 231, endPoint x: 1049, endPoint y: 789, distance: 558.4
click at [1049, 789] on div "Market View Last 6 months To navigate the map with touch gestures double-tap an…" at bounding box center [804, 741] width 1307 height 1660
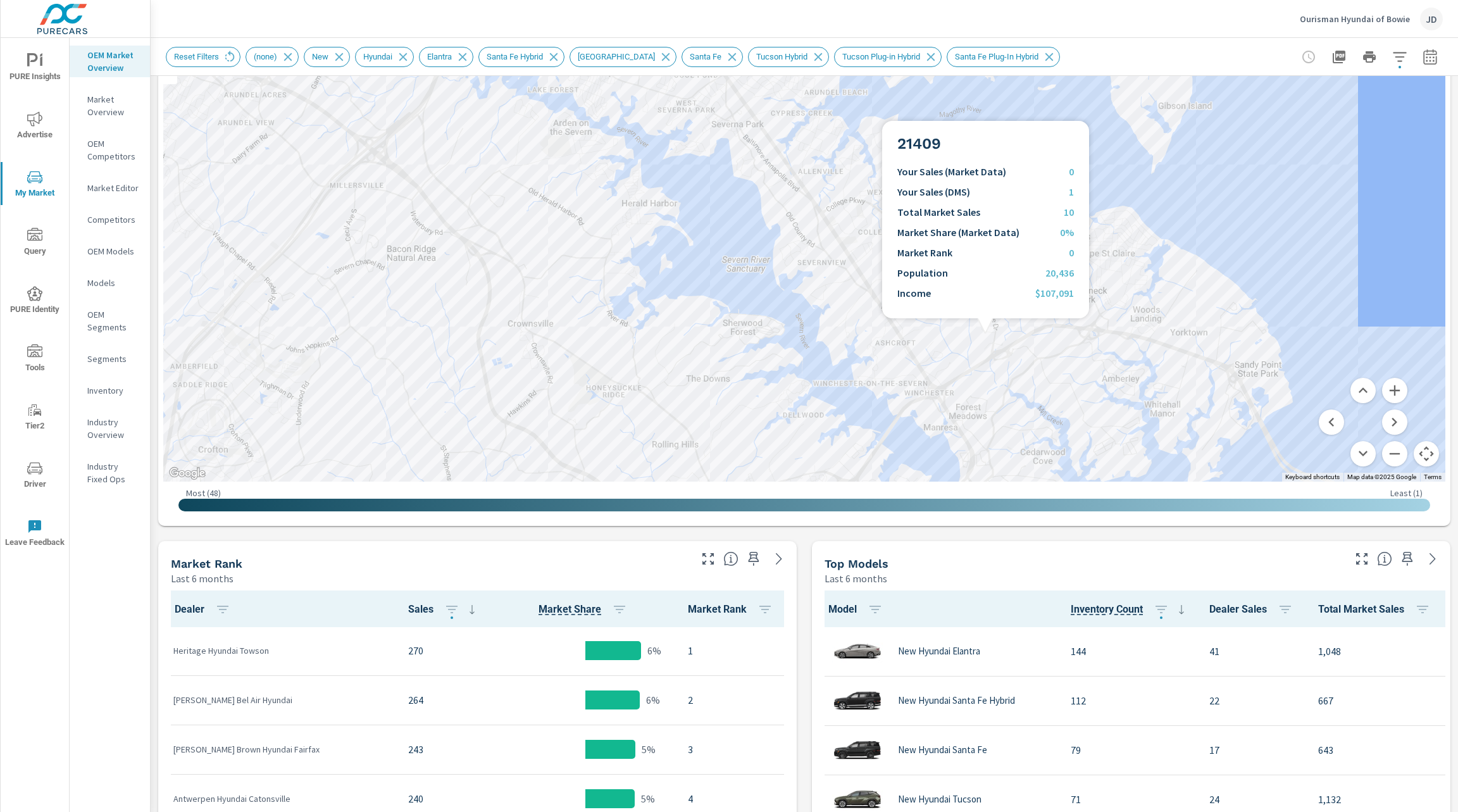
drag, startPoint x: 985, startPoint y: 333, endPoint x: 925, endPoint y: 515, distance: 191.6
click at [925, 515] on div "To navigate the map with touch gestures double-tap and hold your finger on the …" at bounding box center [804, 244] width 1282 height 553
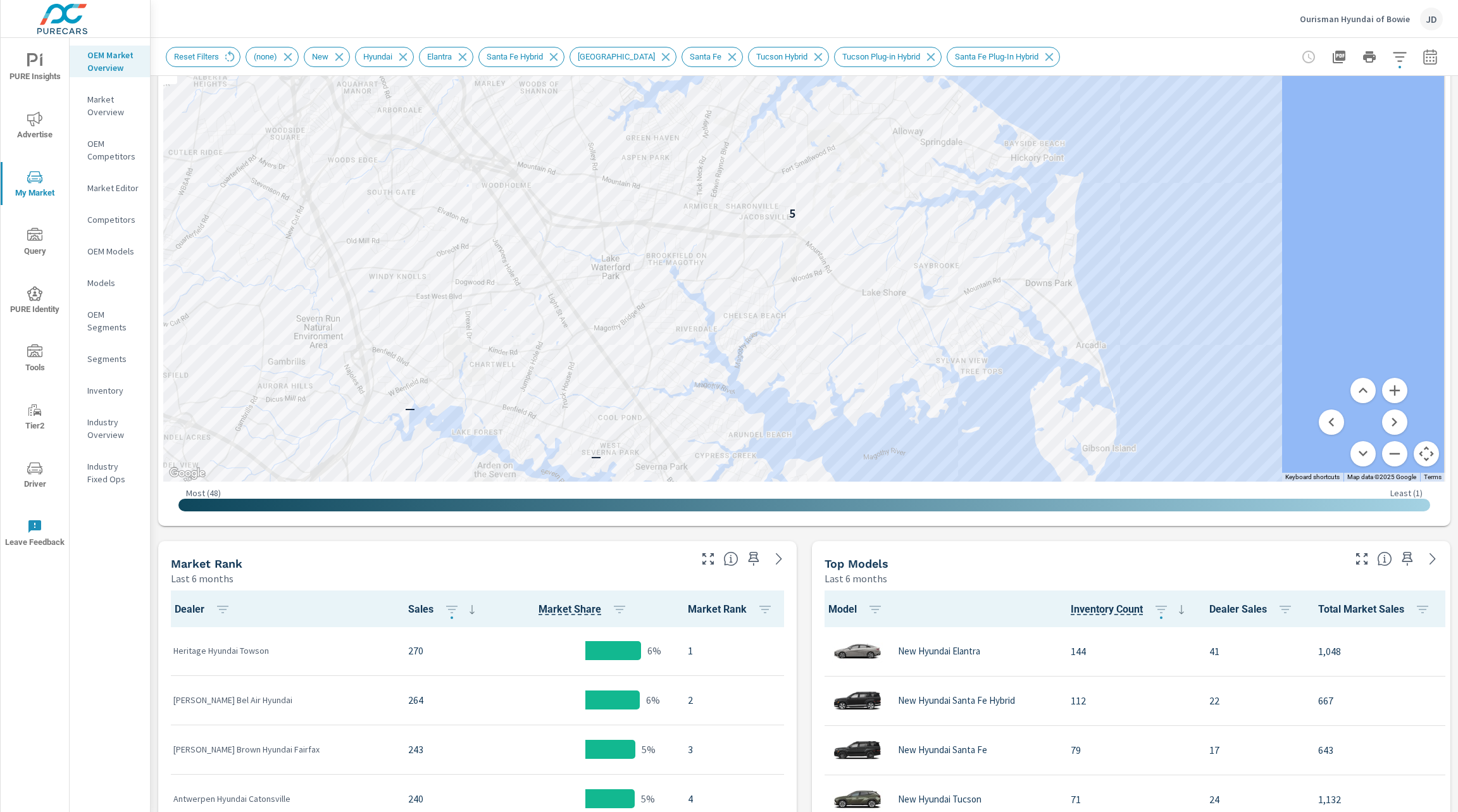
drag, startPoint x: 1010, startPoint y: 213, endPoint x: 976, endPoint y: 525, distance: 313.8
click at [976, 525] on div "To navigate the map with touch gestures double-tap and hold your finger on the …" at bounding box center [804, 244] width 1292 height 563
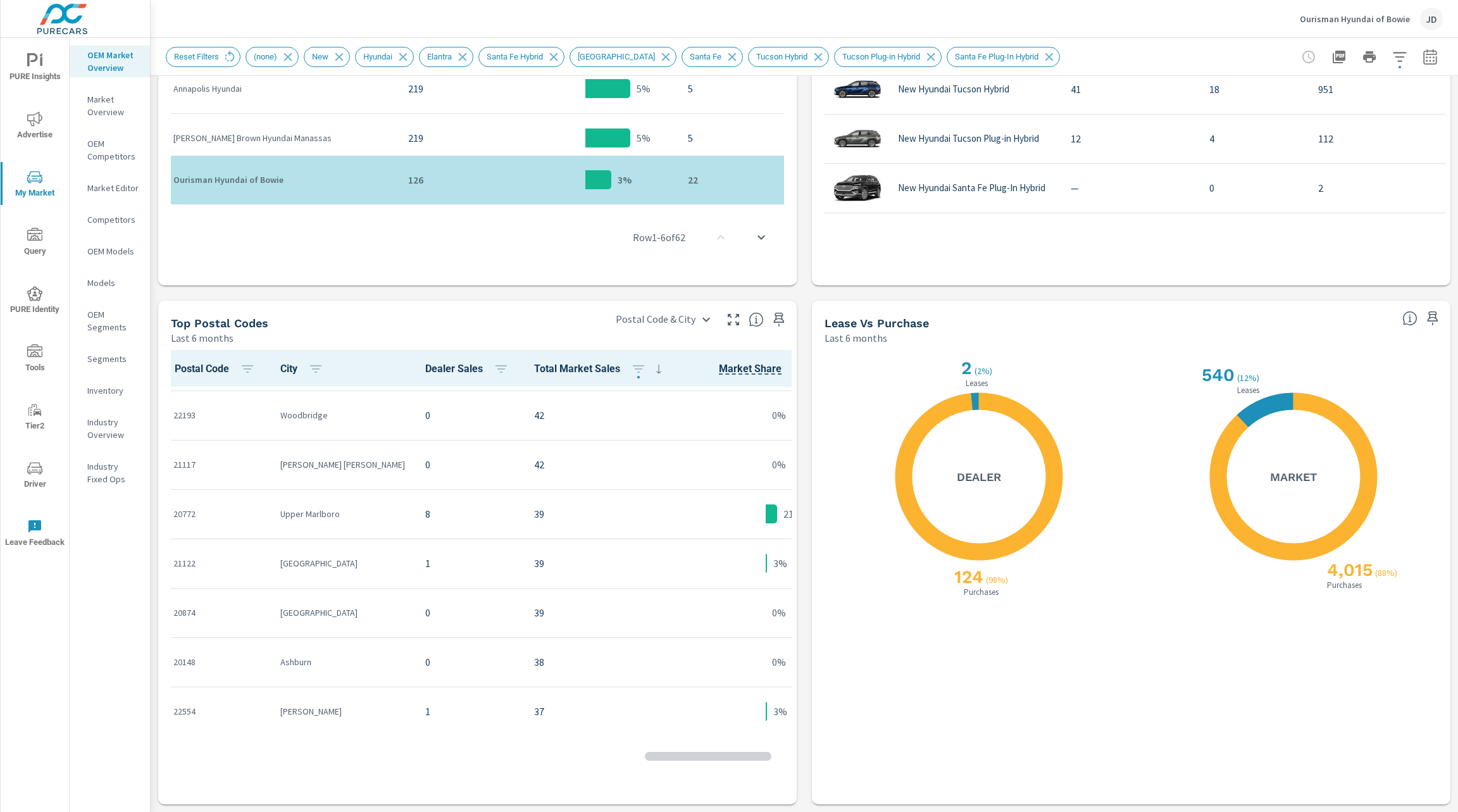
scroll to position [192, 0]
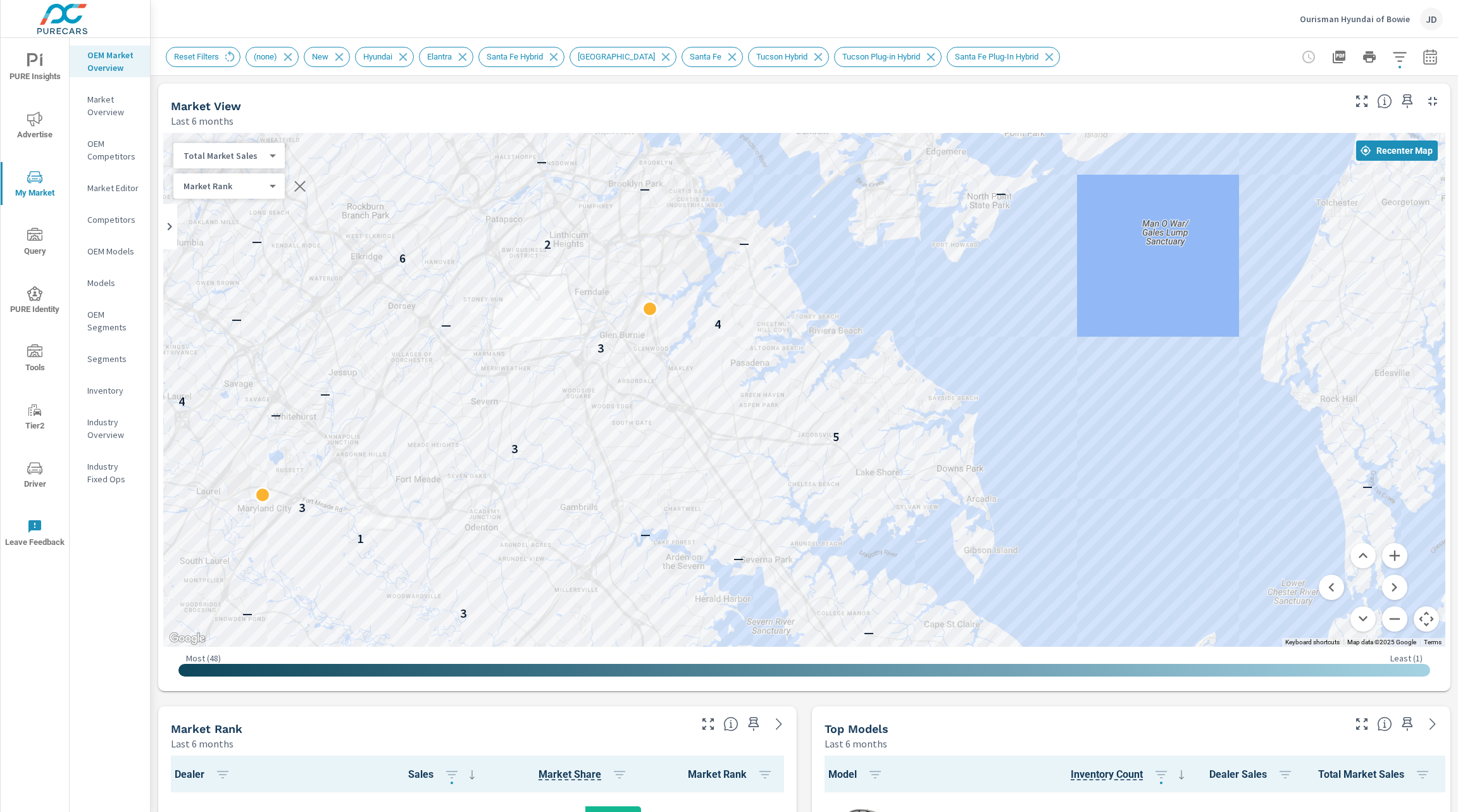
drag, startPoint x: 842, startPoint y: 474, endPoint x: 875, endPoint y: 302, distance: 175.1
click at [875, 322] on div "— 1 — 3 — 1 — — — — 2 — 2 — — — 2 — — — 2 6 2 — 4 — 2 — — — — 2 1 1 2 5 4 4 4 —…" at bounding box center [1300, 646] width 972 height 648
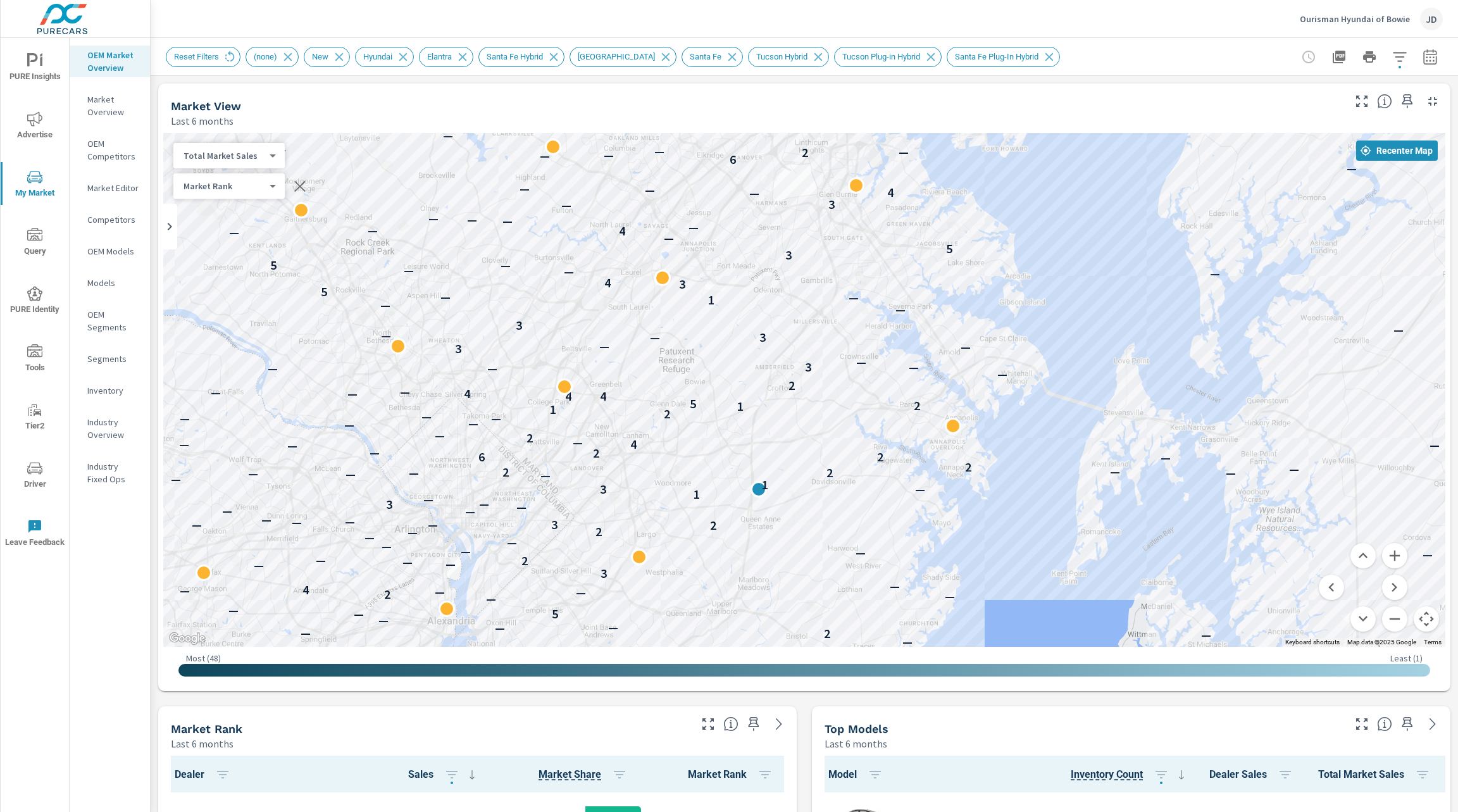
drag, startPoint x: 873, startPoint y: 298, endPoint x: 960, endPoint y: 213, distance: 121.6
click at [960, 213] on div "— — — — 1 2 — — — — — — — — — — — 2 — — 2 — — 3 — — — — — — — — — — 3 — 1 — — 1…" at bounding box center [804, 390] width 1282 height 514
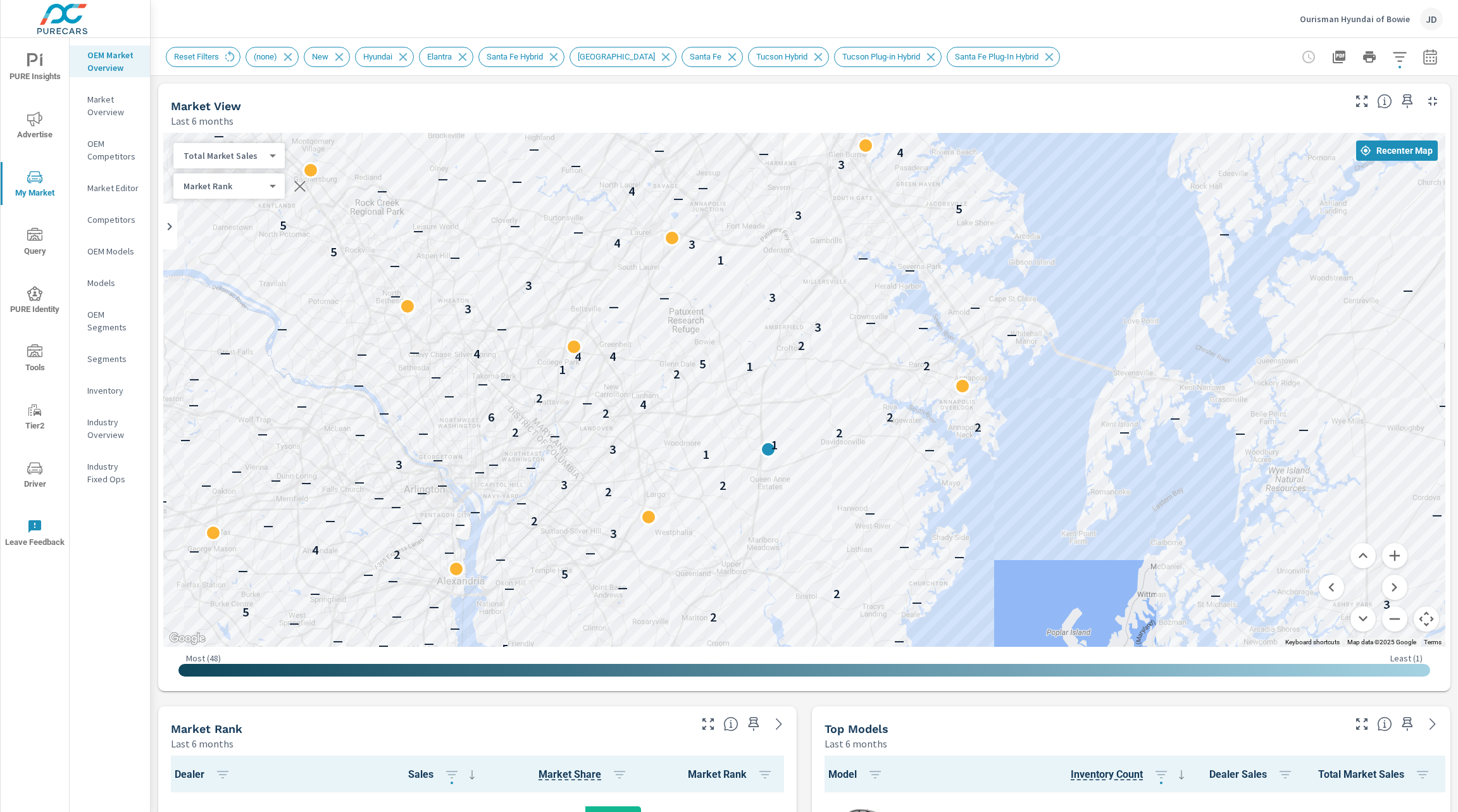
drag, startPoint x: 1112, startPoint y: 538, endPoint x: 1120, endPoint y: 496, distance: 42.8
click at [1120, 496] on div "— — — — 1 2 — — — — — — — — — — — 2 — — 2 — — 3 — — — — — — — — — — 3 — 1 — — 1…" at bounding box center [1300, 674] width 972 height 648
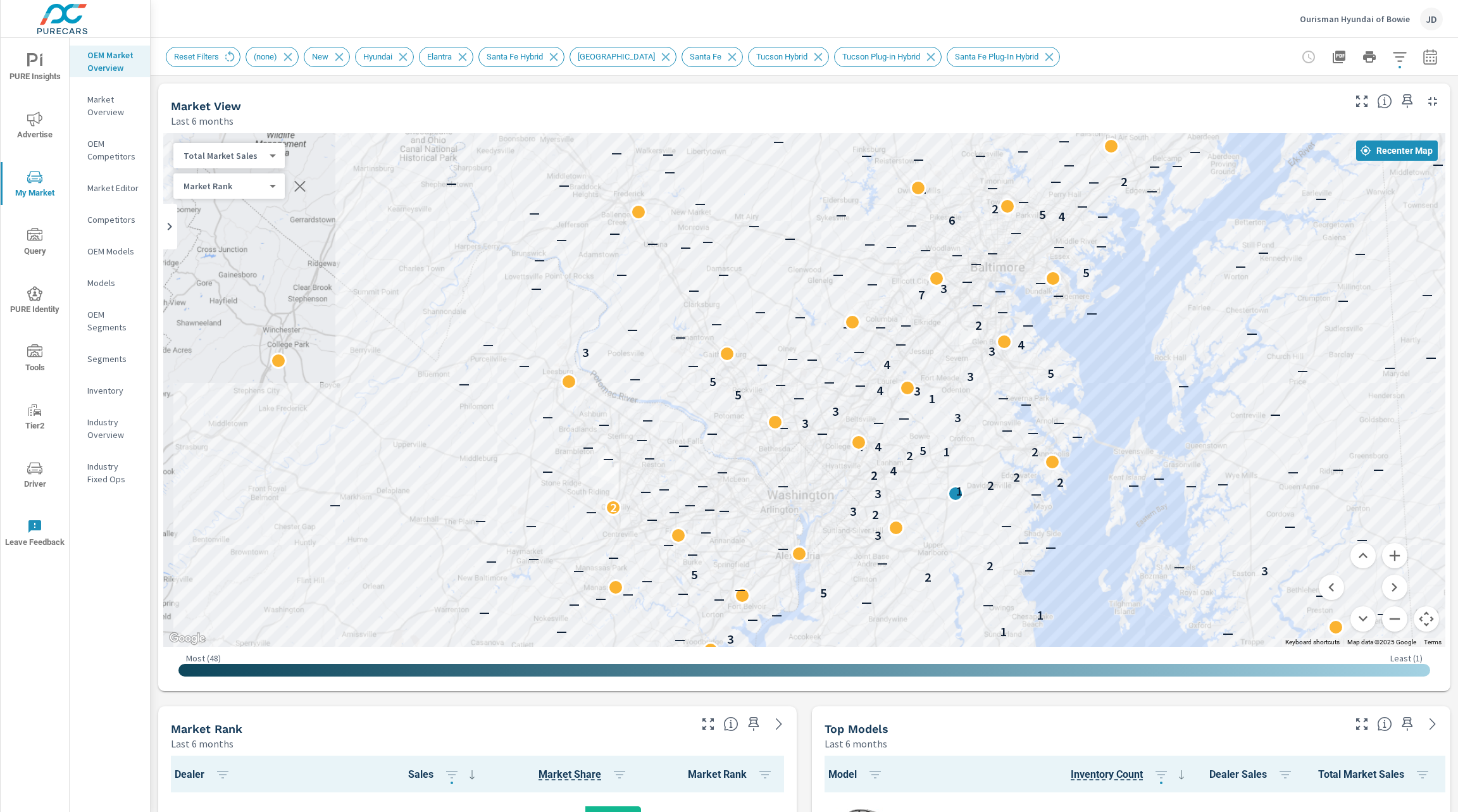
drag, startPoint x: 1117, startPoint y: 491, endPoint x: 1077, endPoint y: 441, distance: 64.0
click at [1077, 441] on div "— — — — — — — — — — — — — — — — — — — — — — — — — — 5 — — — — — — — — — — — 1 2…" at bounding box center [1290, 714] width 972 height 648
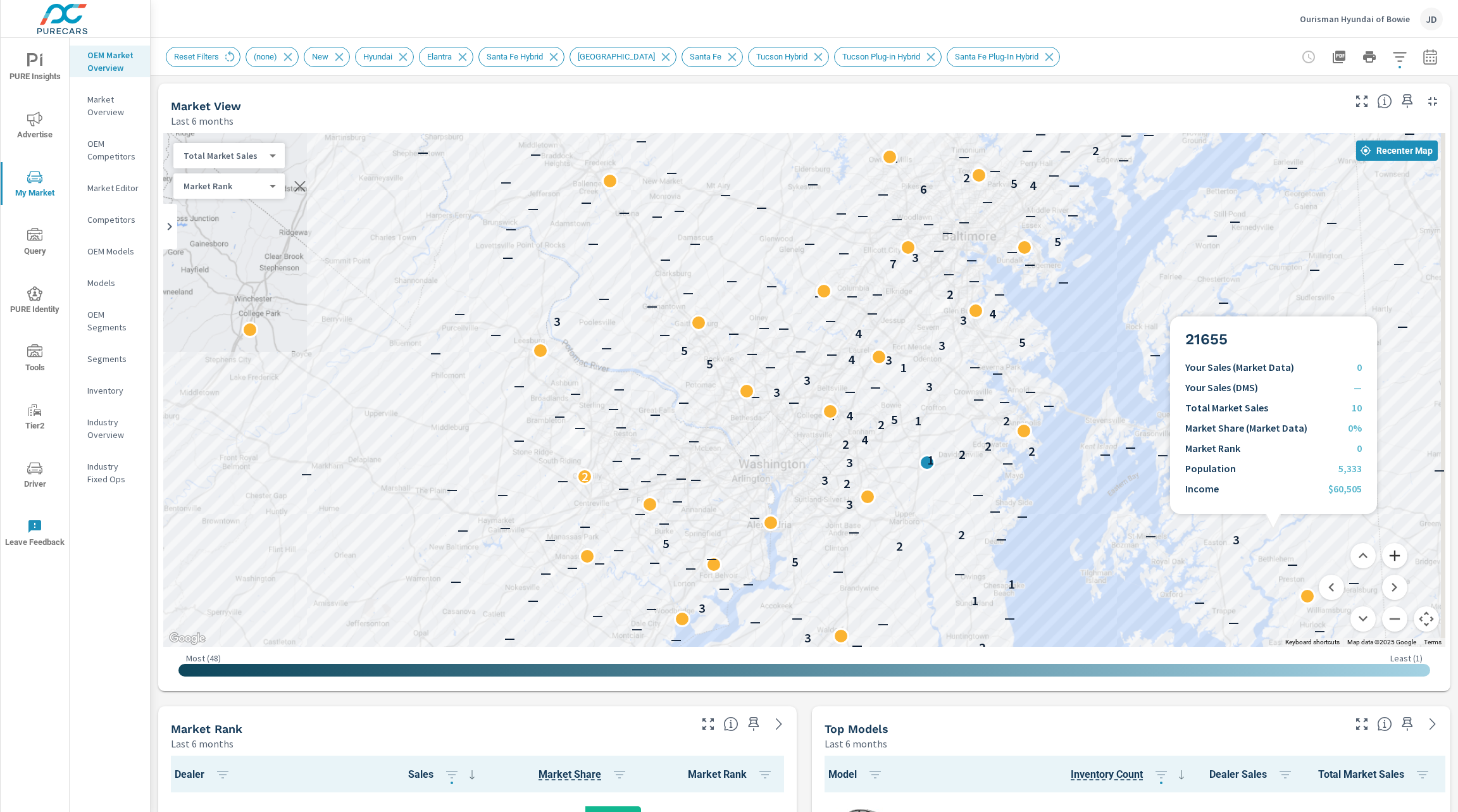
click at [1382, 547] on button "Zoom in" at bounding box center [1394, 555] width 25 height 25
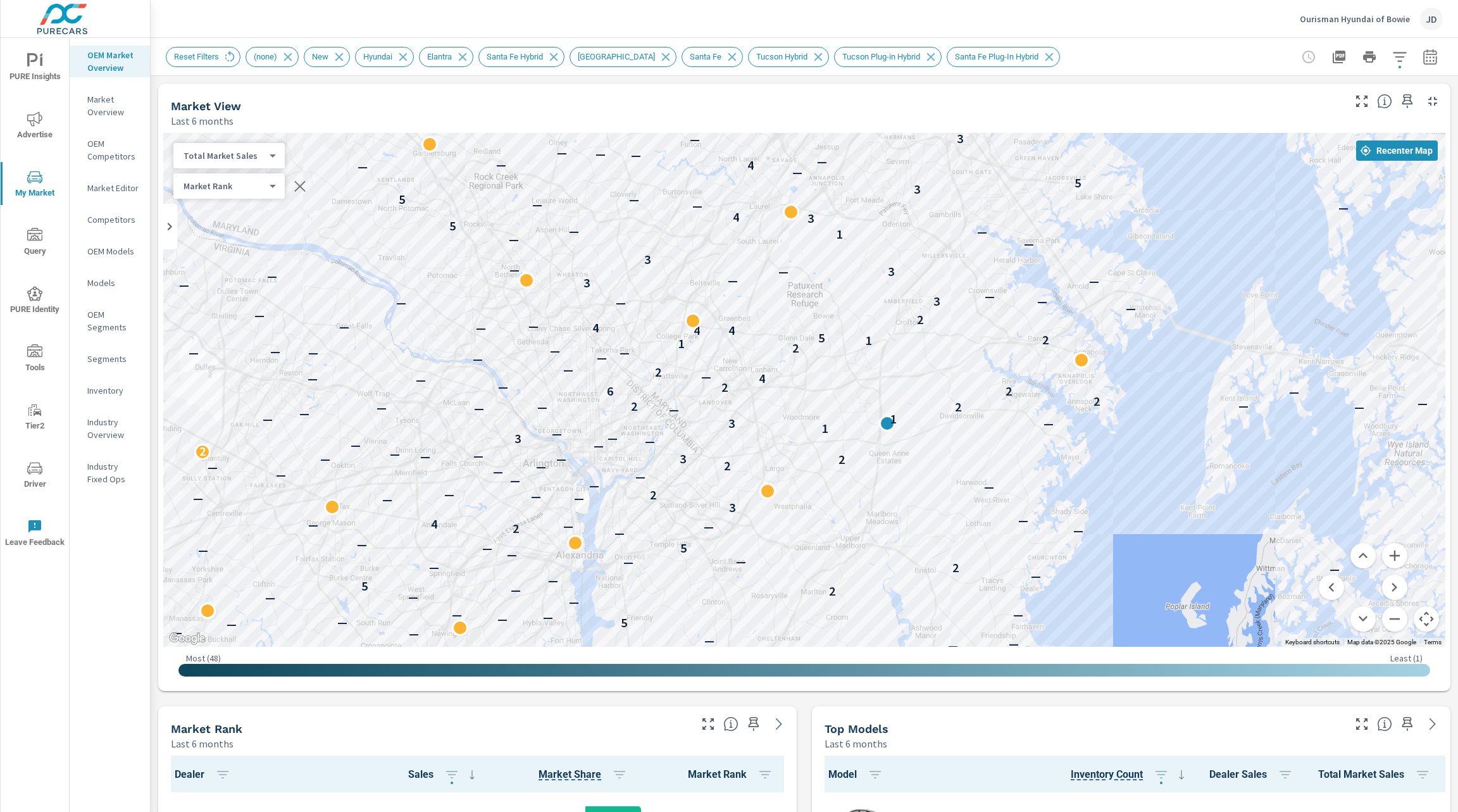
drag, startPoint x: 1254, startPoint y: 490, endPoint x: 1082, endPoint y: 369, distance: 210.3
click at [1082, 369] on div "5 — — — — — — — — — — — 1 2 — — — — — — — — — — — 2 — — 2 — — 3 — — — — — — — —…" at bounding box center [1136, 610] width 972 height 648
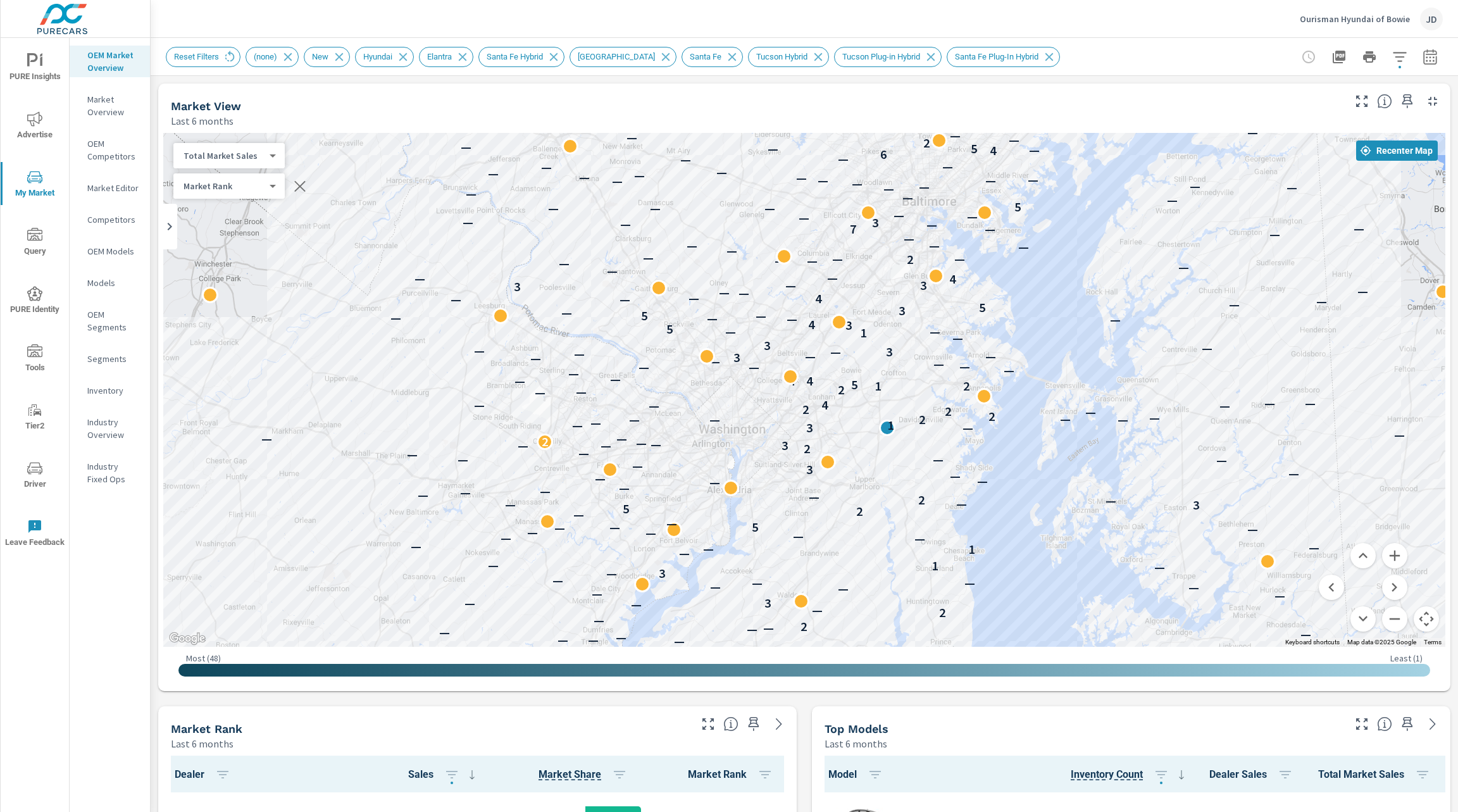
drag, startPoint x: 789, startPoint y: 473, endPoint x: 844, endPoint y: 501, distance: 61.7
click at [844, 501] on div "— — — — — — — — — — — — — — — — — — — — — — — — — — 5 — — — — — — — — — — — 1 2…" at bounding box center [804, 390] width 1282 height 514
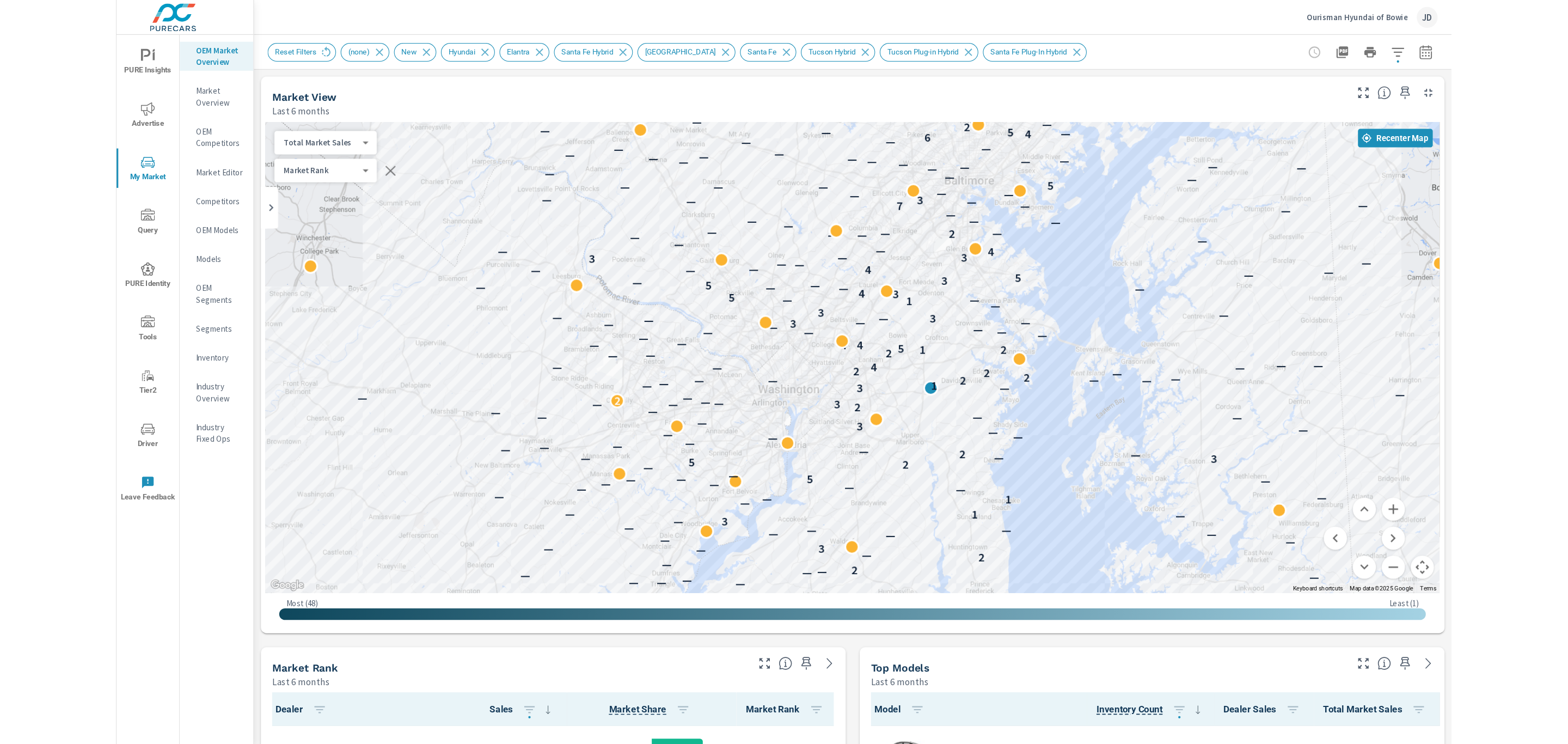
scroll to position [165, 0]
